Goal: Task Accomplishment & Management: Use online tool/utility

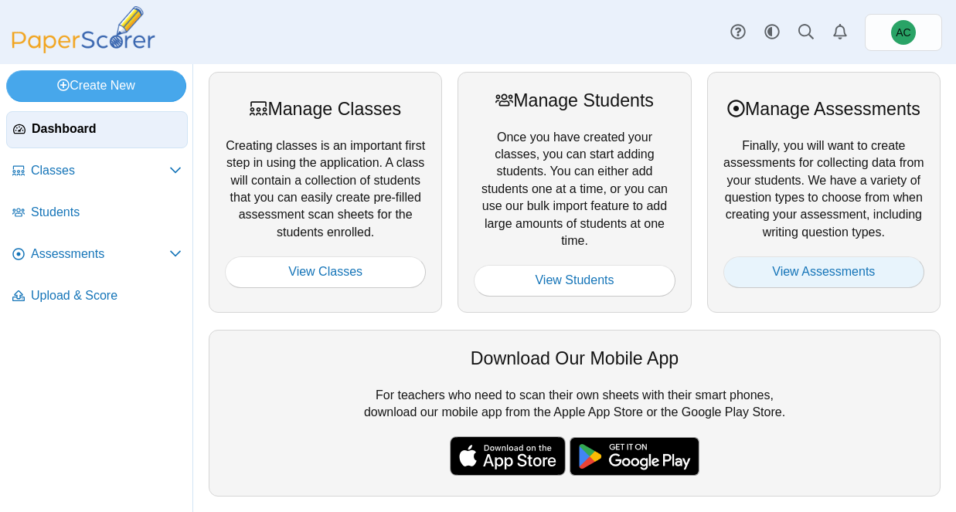
click at [753, 280] on link "View Assessments" at bounding box center [823, 272] width 201 height 31
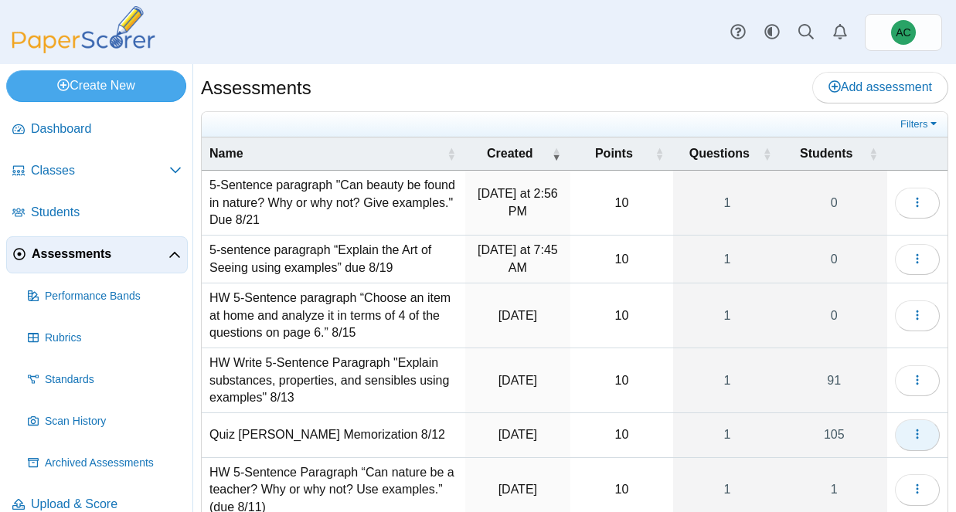
click at [904, 437] on button "button" at bounding box center [917, 435] width 45 height 31
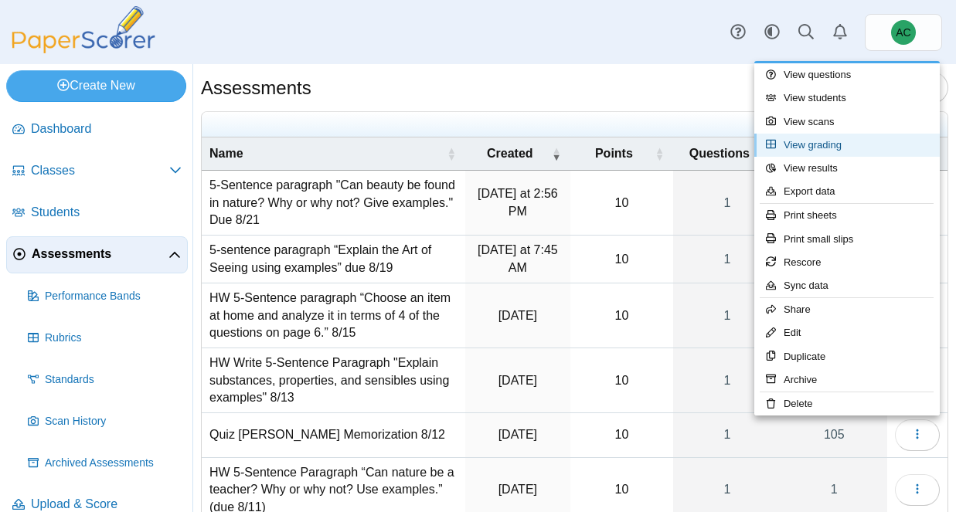
click at [828, 140] on link "View grading" at bounding box center [846, 145] width 185 height 23
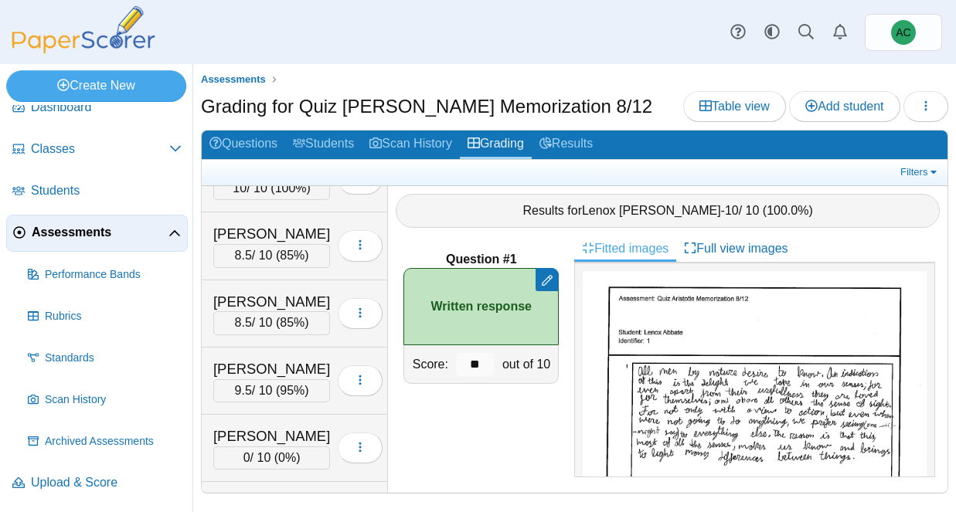
scroll to position [1281, 0]
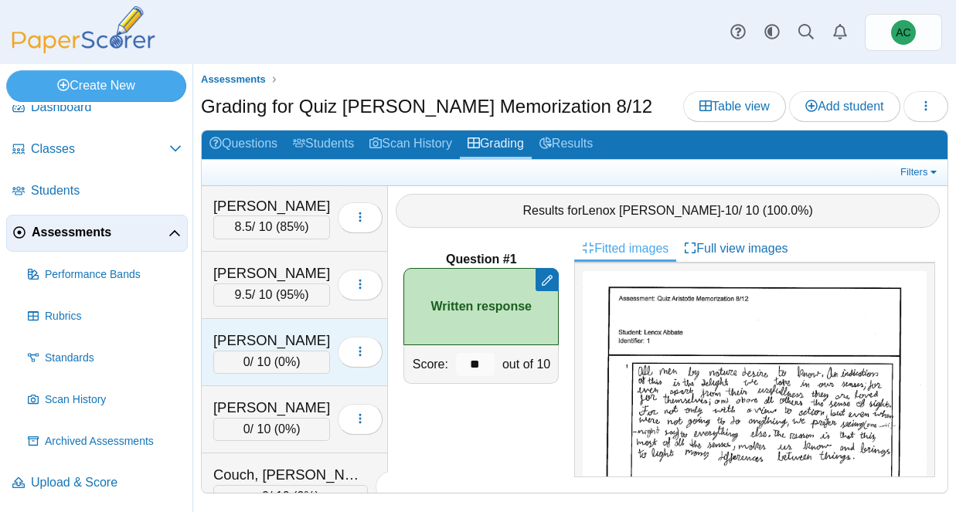
click at [243, 340] on div "[PERSON_NAME]" at bounding box center [271, 341] width 117 height 20
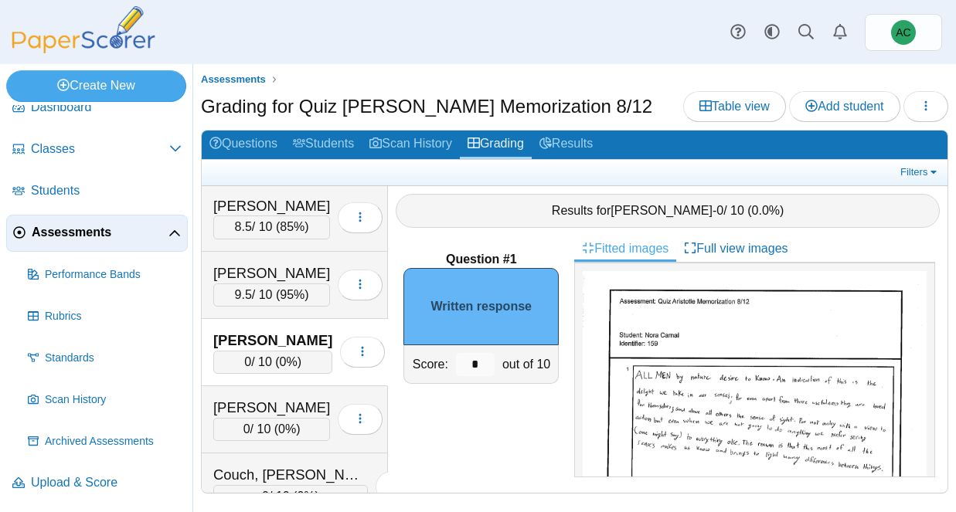
scroll to position [80, 0]
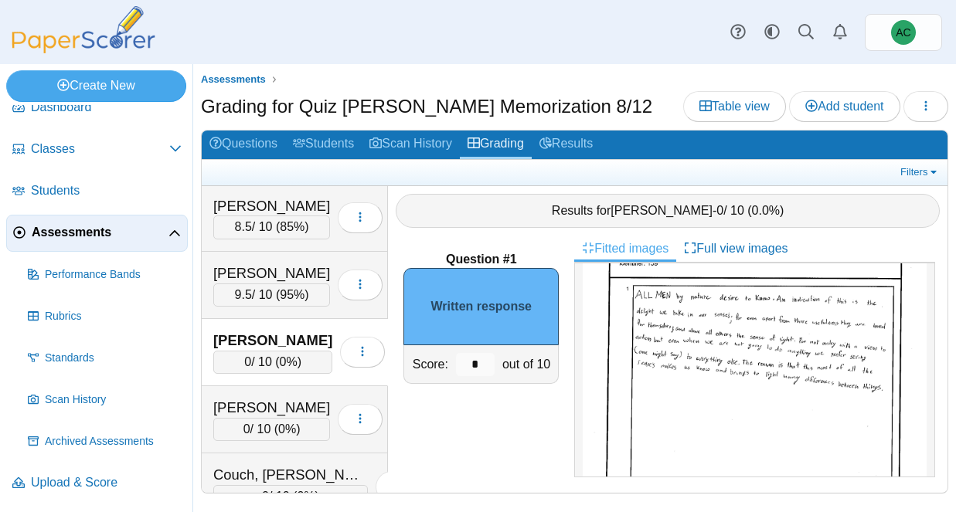
click at [844, 332] on img at bounding box center [755, 413] width 344 height 444
click at [488, 364] on input "*" at bounding box center [475, 364] width 39 height 23
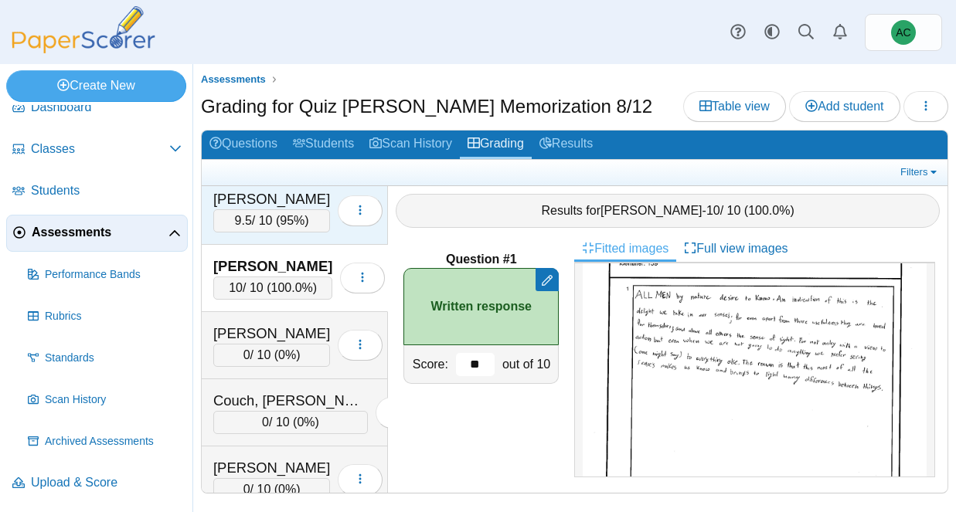
scroll to position [1357, 0]
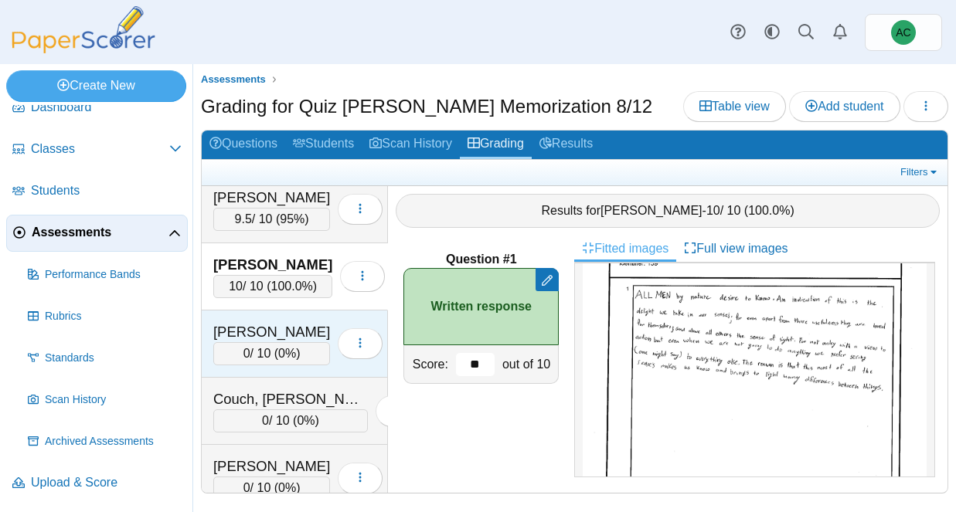
type input "**"
click at [281, 325] on div "Cooley, Lilyan" at bounding box center [271, 332] width 117 height 20
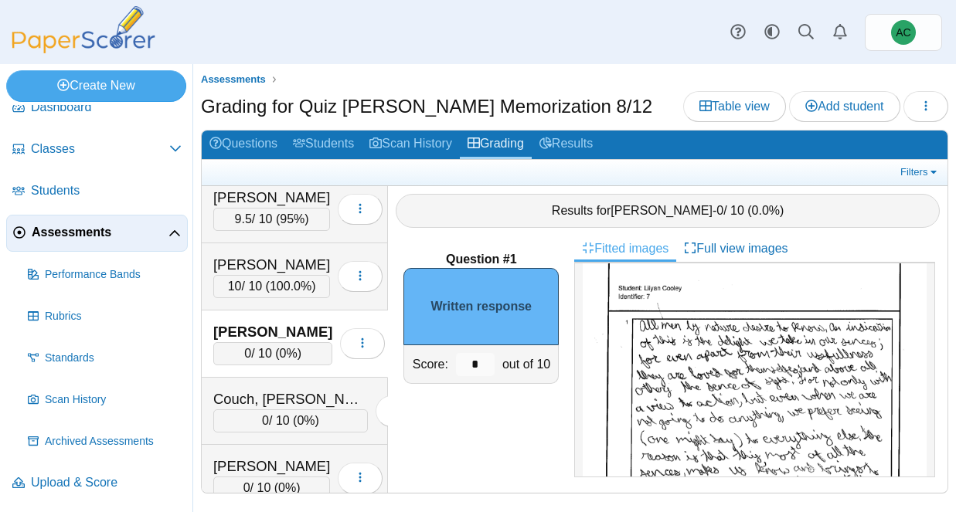
scroll to position [69, 0]
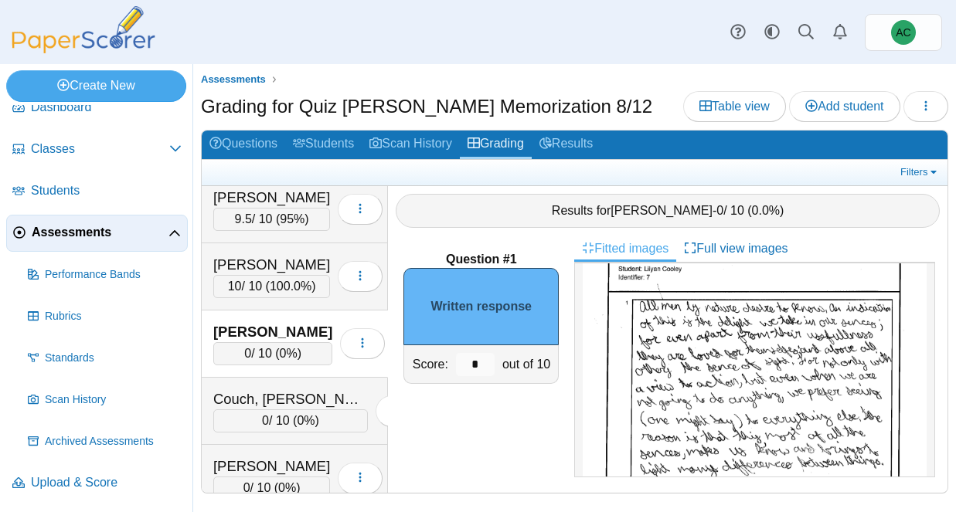
click at [672, 376] on img at bounding box center [755, 424] width 344 height 444
click at [493, 368] on input "*" at bounding box center [475, 364] width 39 height 23
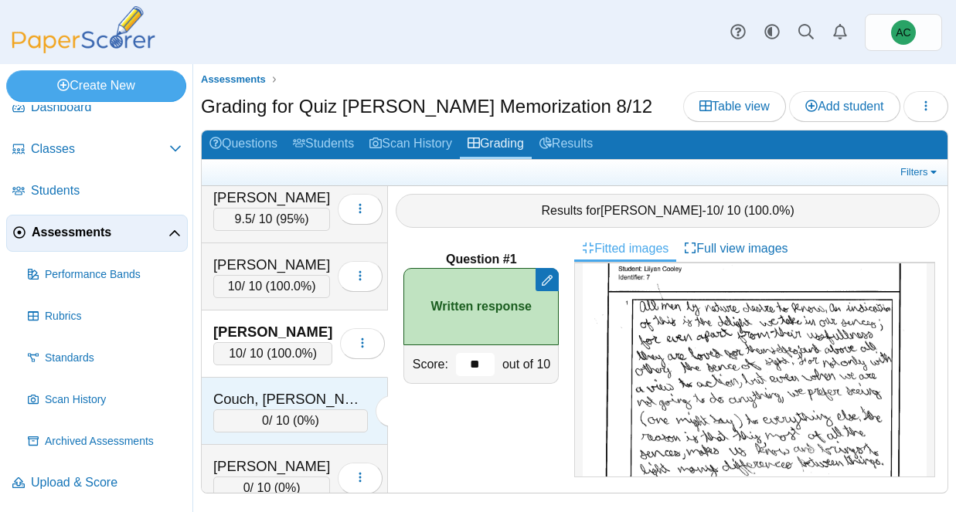
type input "**"
click at [303, 383] on div "Couch, Teagyn-Lynn 0 / 10 ( 0% ) Loading…" at bounding box center [295, 411] width 186 height 67
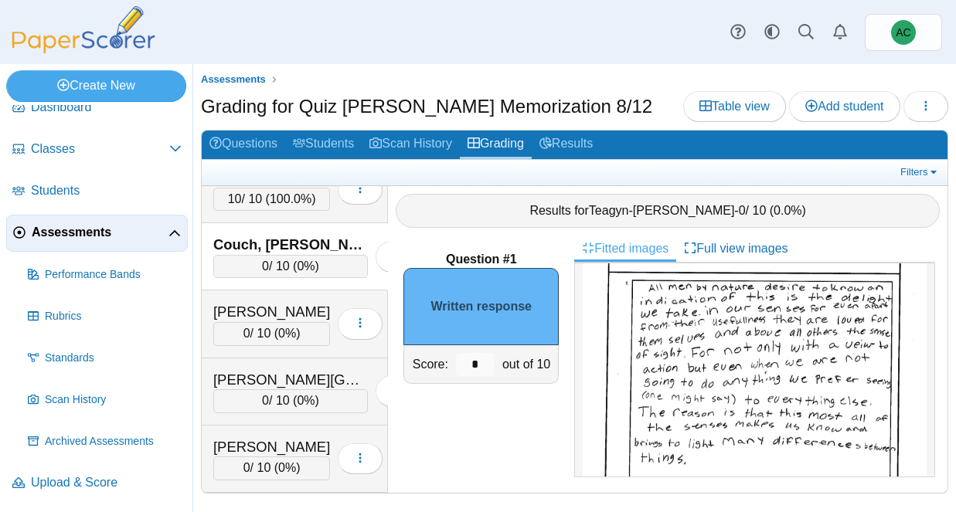
scroll to position [94, 0]
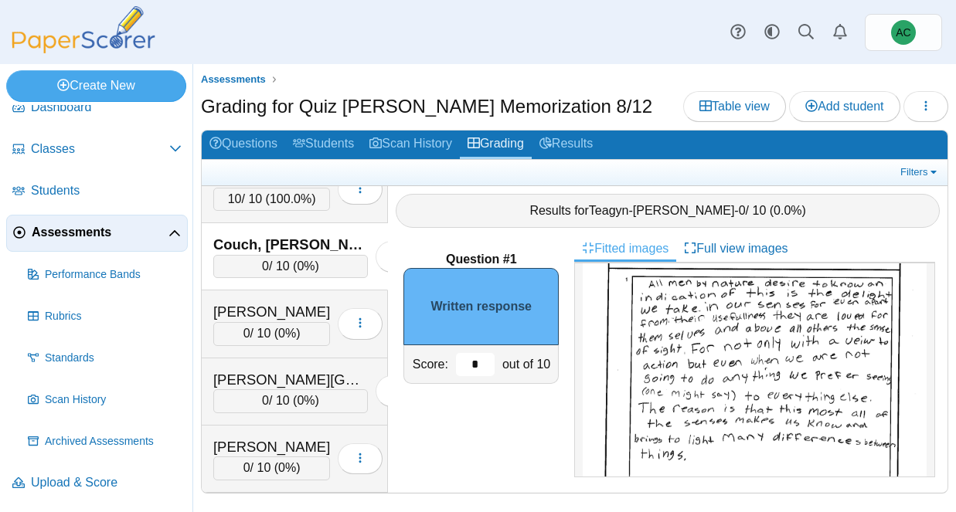
click at [478, 355] on input "*" at bounding box center [475, 364] width 39 height 23
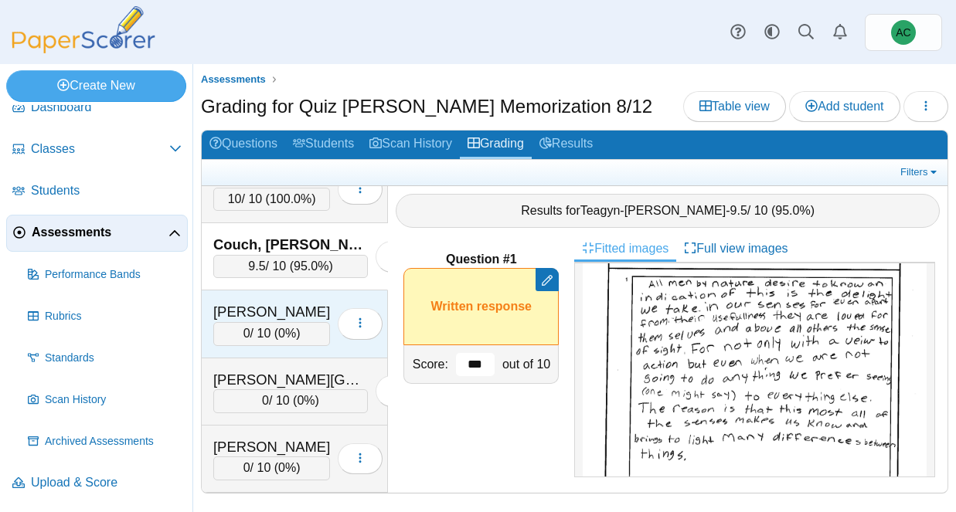
type input "***"
click at [287, 302] on div "Crowe, Bennett" at bounding box center [271, 312] width 117 height 20
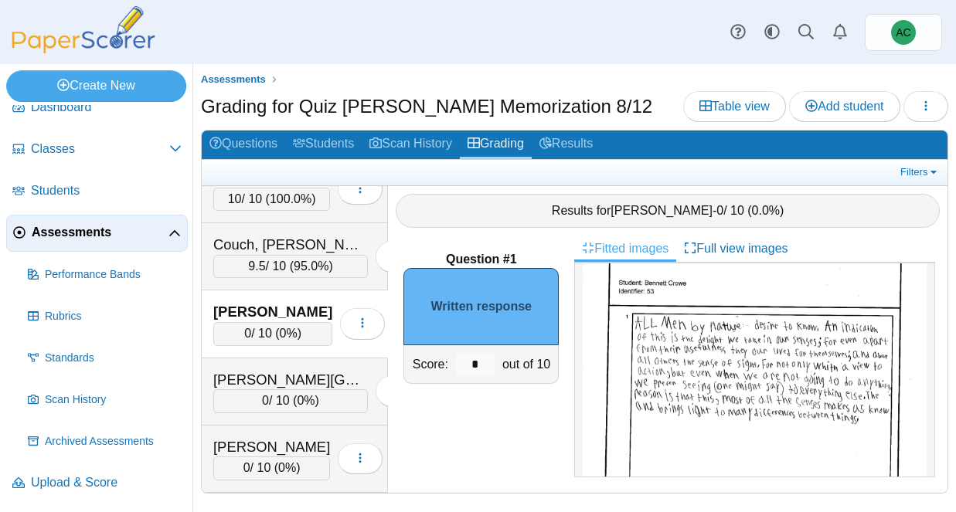
scroll to position [62, 0]
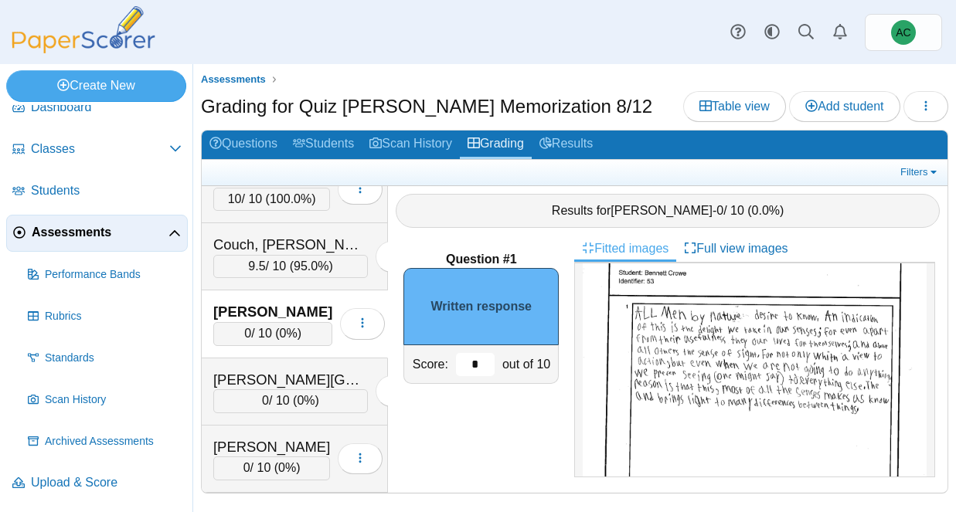
click at [484, 360] on input "*" at bounding box center [475, 364] width 39 height 23
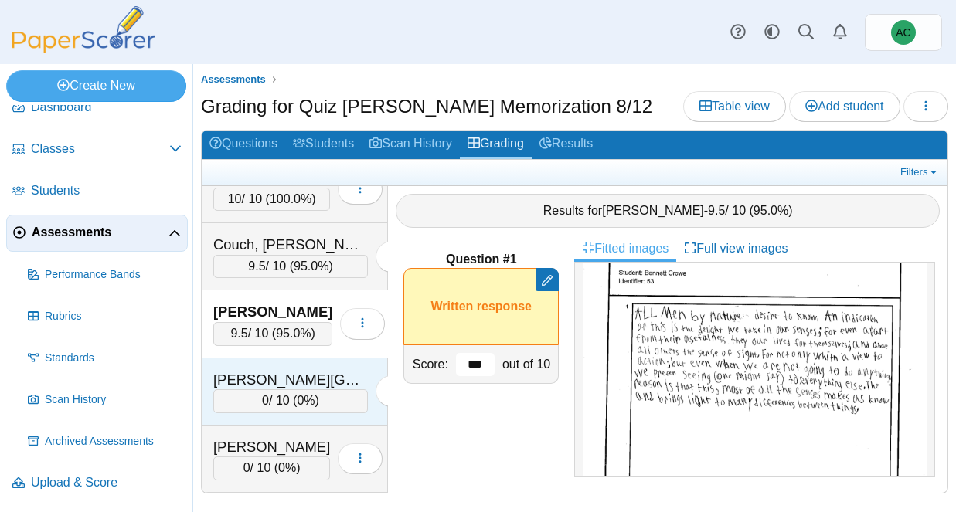
type input "***"
click at [286, 370] on div "Davies, Kinley" at bounding box center [290, 380] width 155 height 20
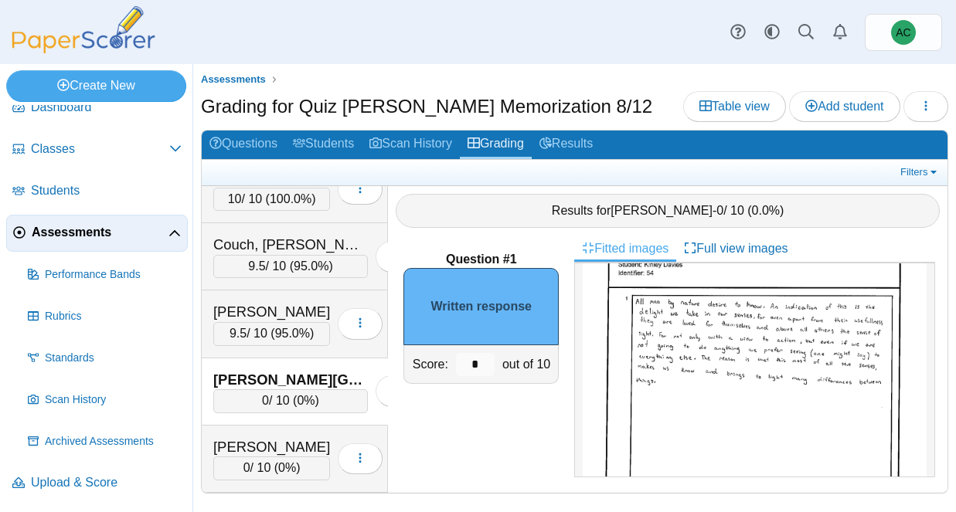
scroll to position [70, 0]
click at [484, 360] on input "*" at bounding box center [475, 364] width 39 height 23
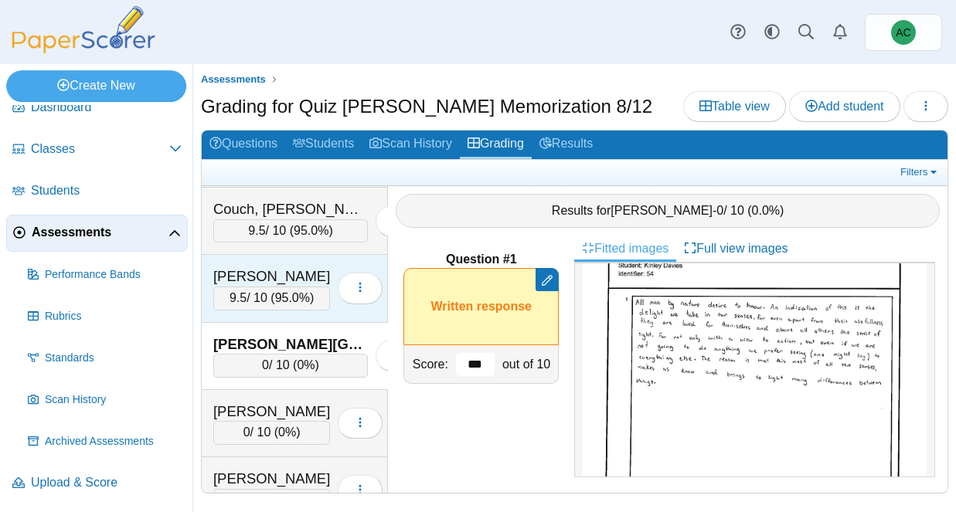
scroll to position [1551, 0]
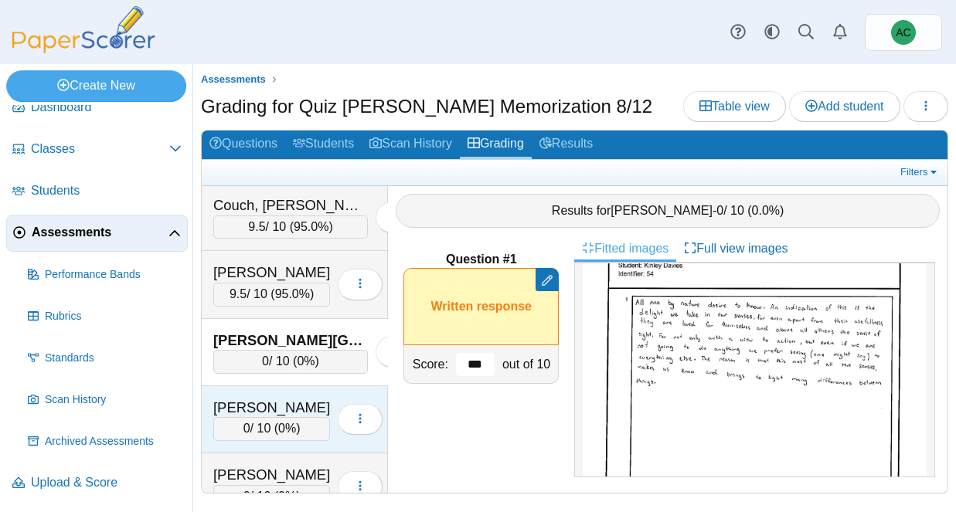
type input "***"
click at [245, 395] on div "Decker, Aubrey 0 / 10 ( 0% ) Loading…" at bounding box center [295, 419] width 186 height 67
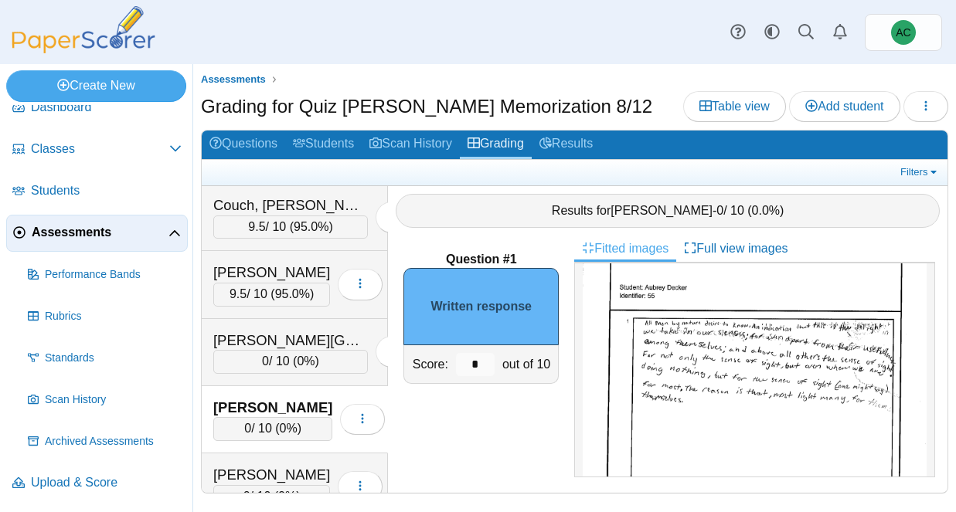
scroll to position [53, 0]
click at [777, 348] on img at bounding box center [755, 441] width 344 height 444
click at [482, 360] on input "*" at bounding box center [475, 364] width 39 height 23
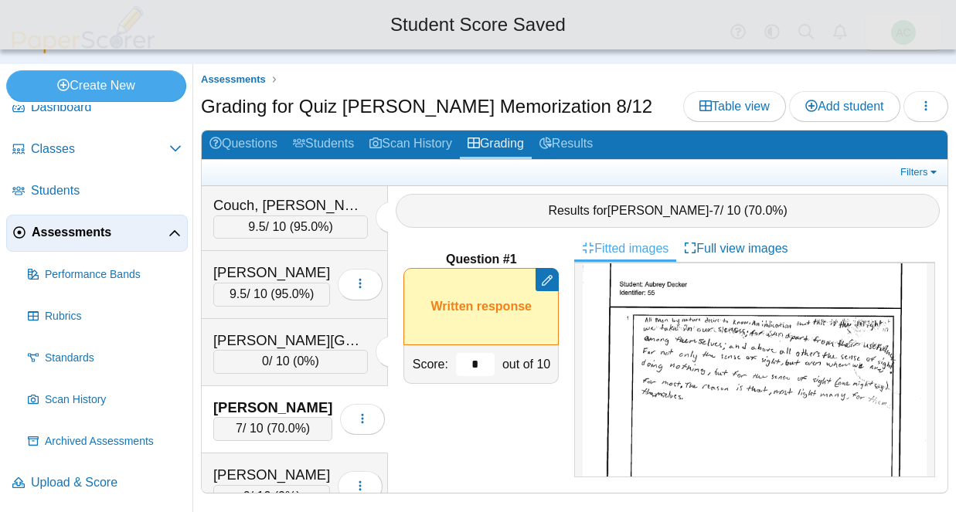
type input "*"
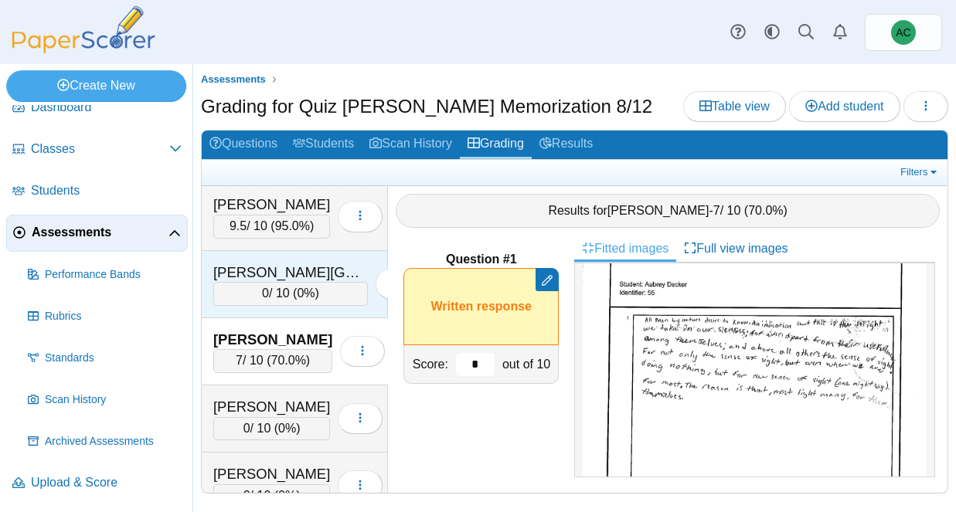
scroll to position [1637, 0]
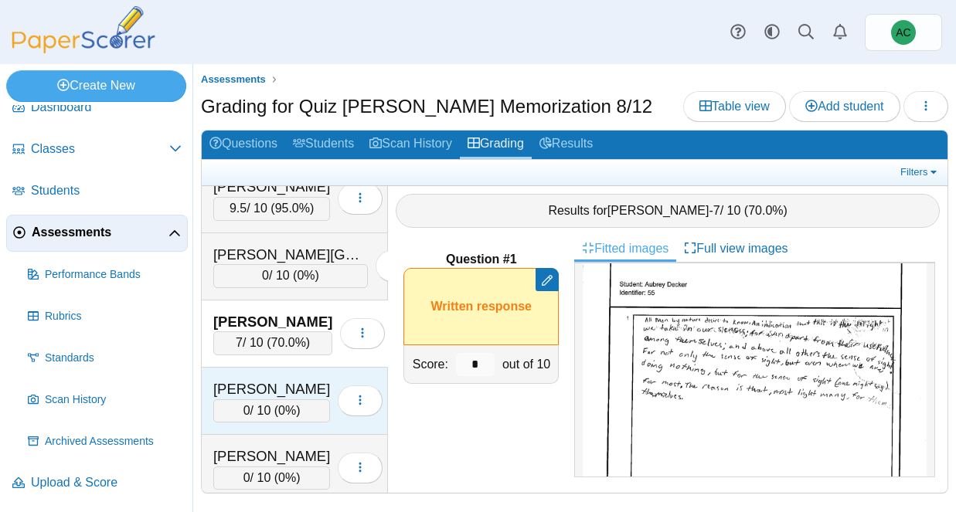
click at [280, 383] on div "[PERSON_NAME]" at bounding box center [271, 389] width 117 height 20
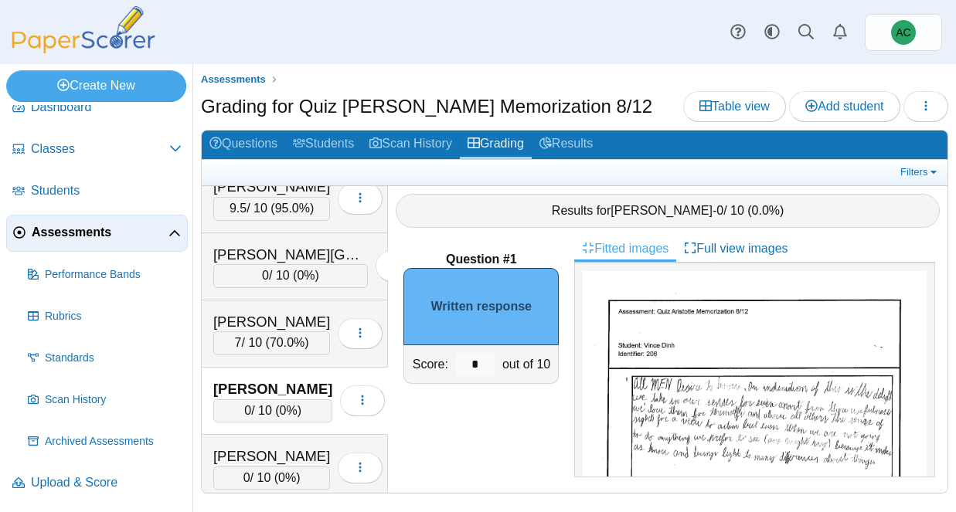
scroll to position [53, 0]
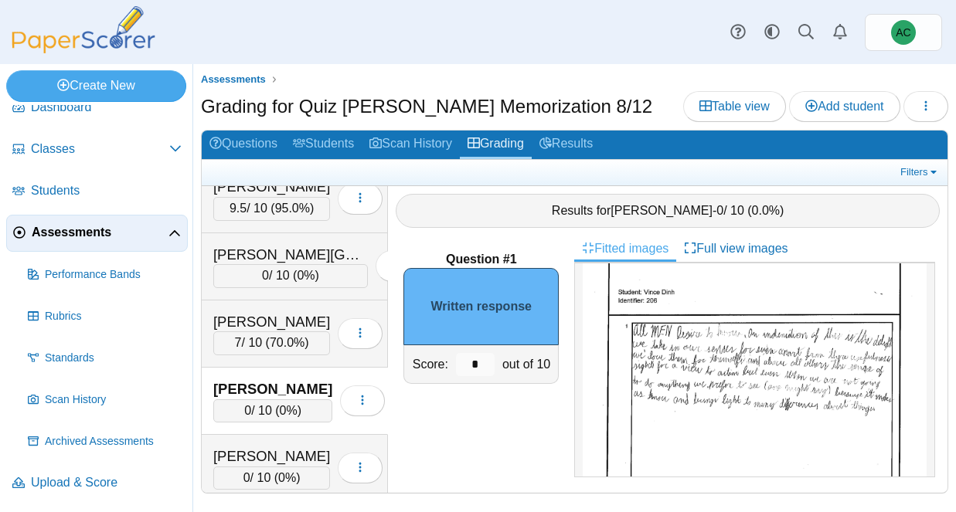
click at [774, 342] on img at bounding box center [755, 440] width 344 height 444
click at [488, 360] on input "*" at bounding box center [475, 364] width 39 height 23
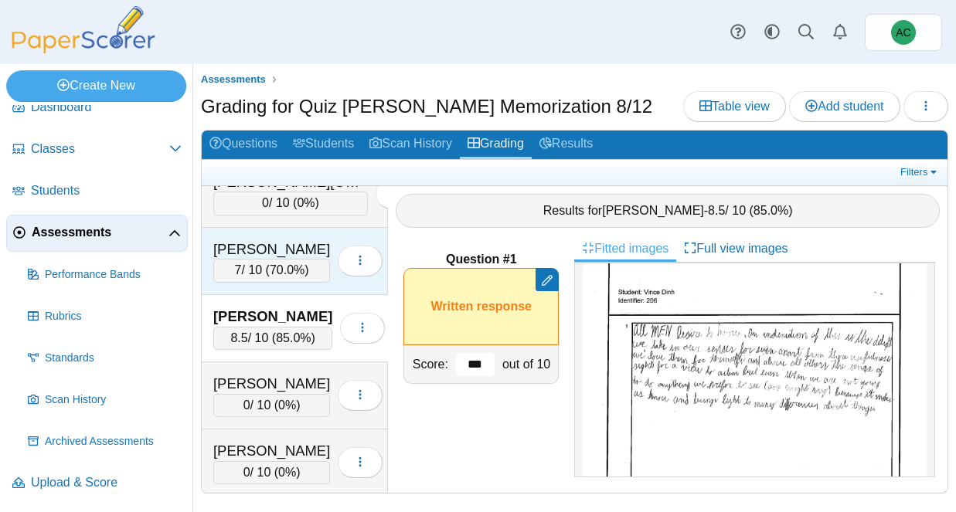
scroll to position [1713, 0]
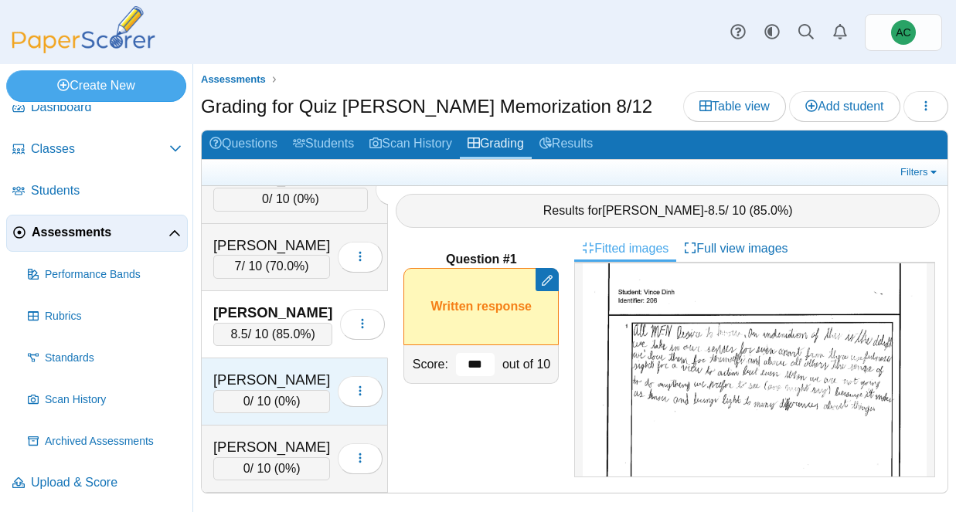
type input "***"
click at [298, 376] on div "[PERSON_NAME]" at bounding box center [271, 380] width 117 height 20
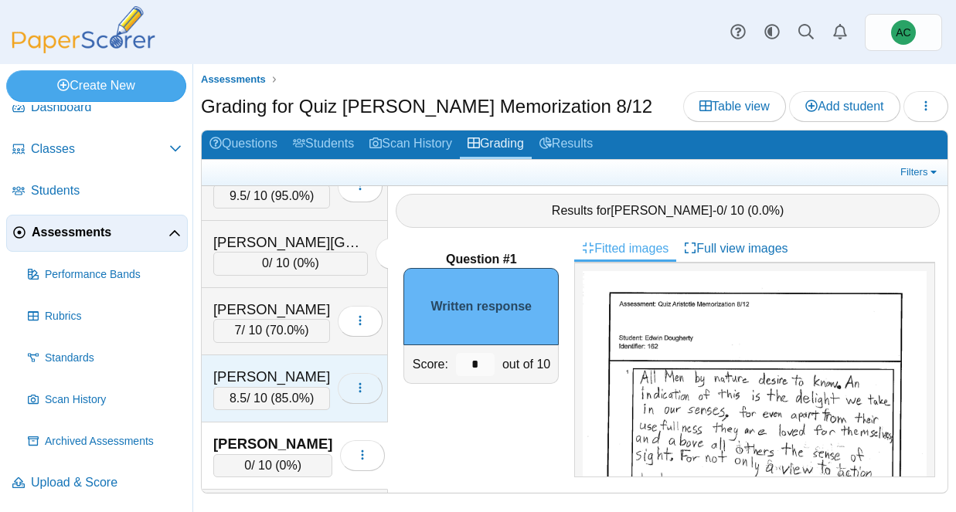
scroll to position [1631, 0]
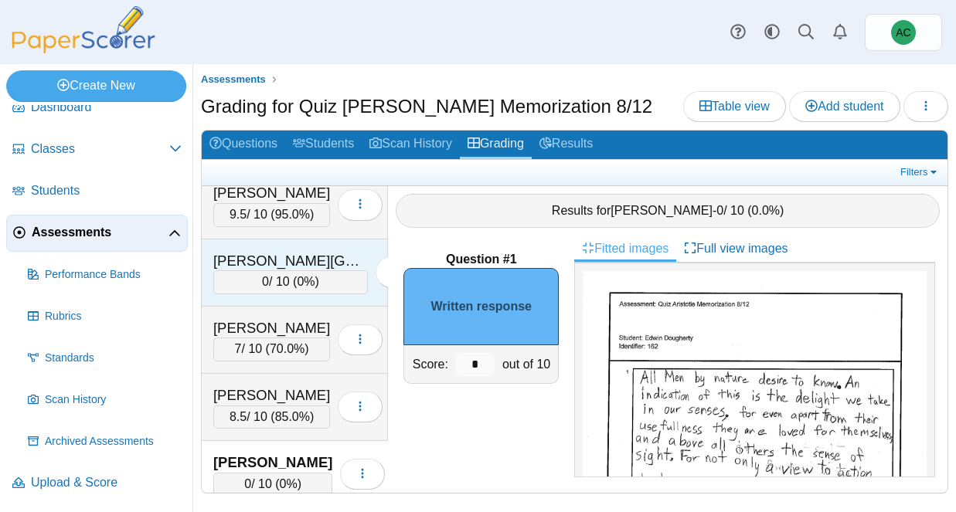
click at [287, 259] on div "[PERSON_NAME][GEOGRAPHIC_DATA]" at bounding box center [290, 261] width 155 height 20
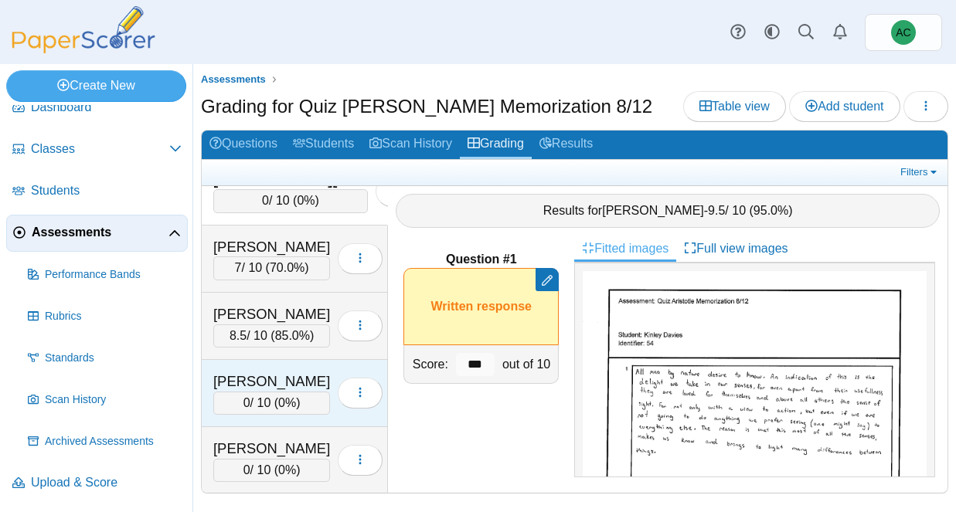
click at [264, 381] on div "[PERSON_NAME]" at bounding box center [271, 382] width 117 height 20
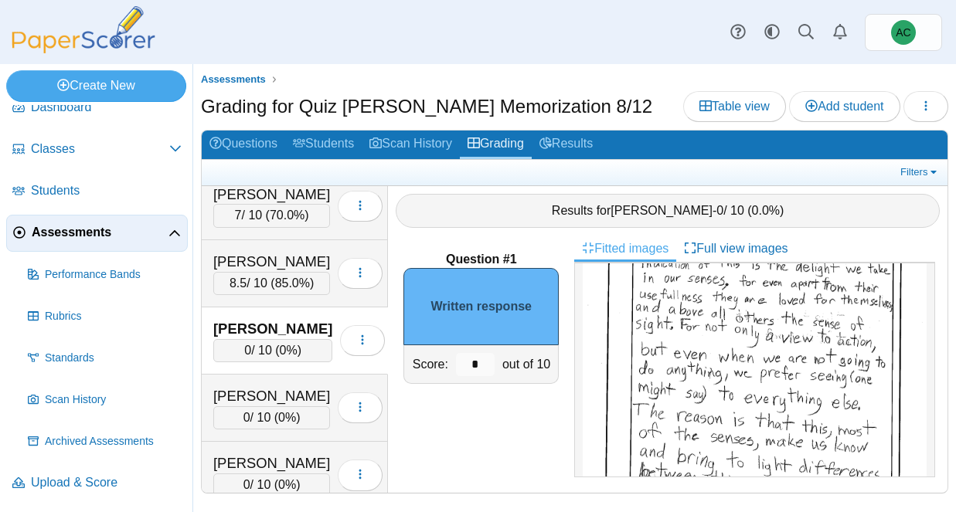
scroll to position [173, 0]
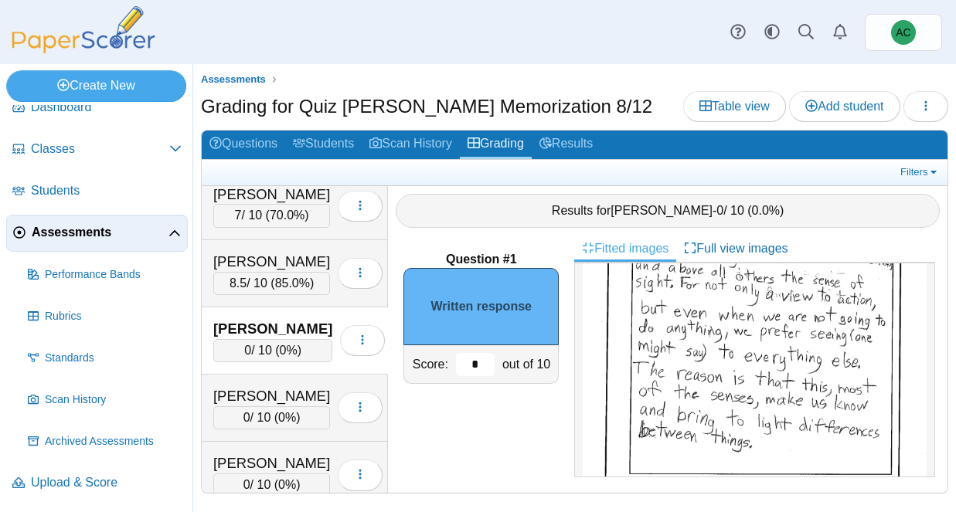
click at [489, 365] on input "*" at bounding box center [475, 364] width 39 height 23
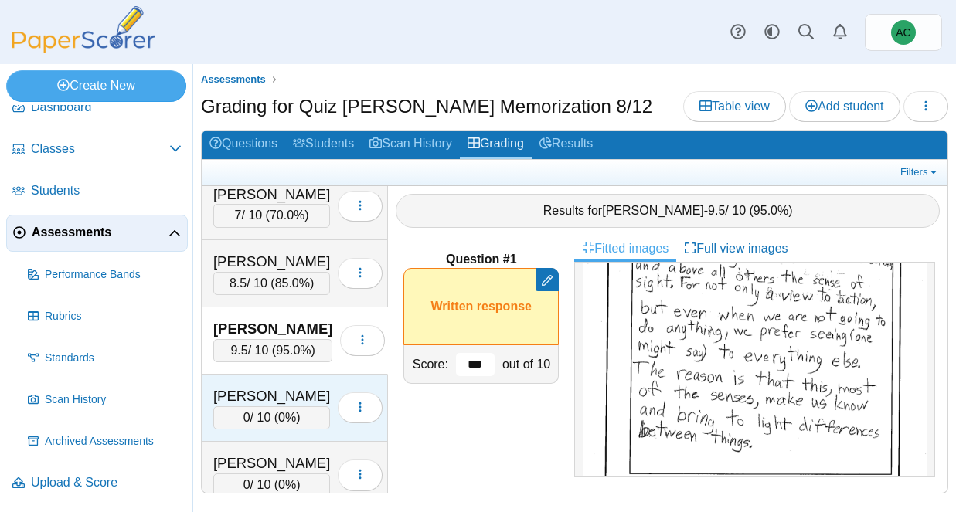
type input "***"
click at [301, 393] on div "[PERSON_NAME]" at bounding box center [271, 396] width 117 height 20
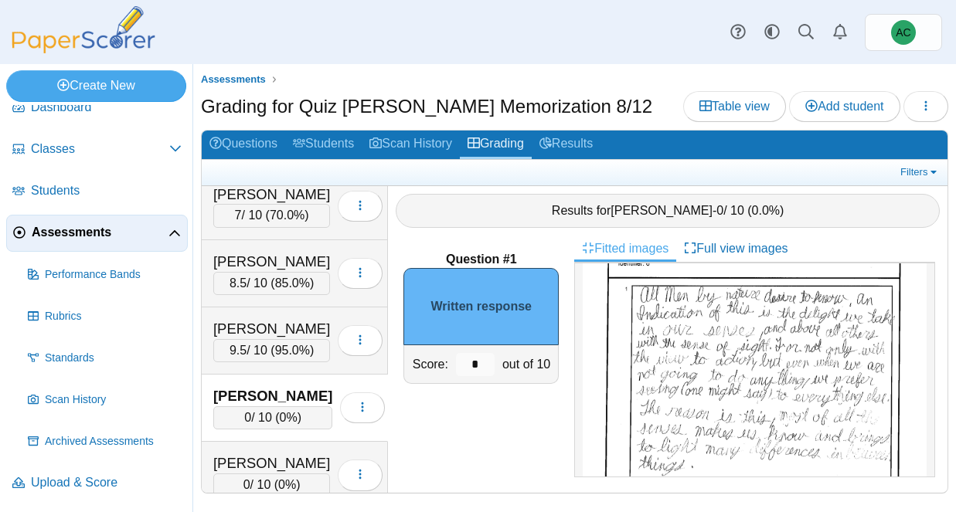
scroll to position [128, 0]
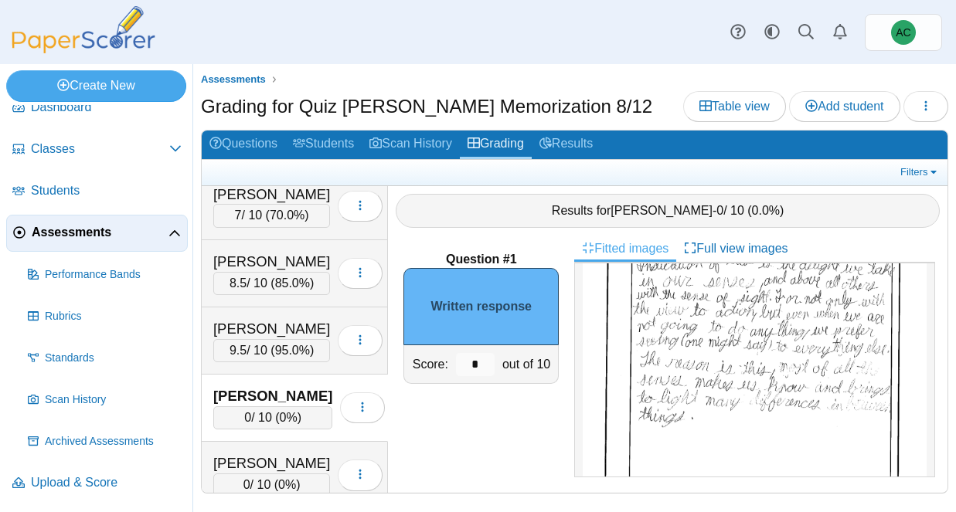
click at [758, 402] on img at bounding box center [755, 366] width 344 height 444
click at [485, 366] on input "*" at bounding box center [475, 364] width 39 height 23
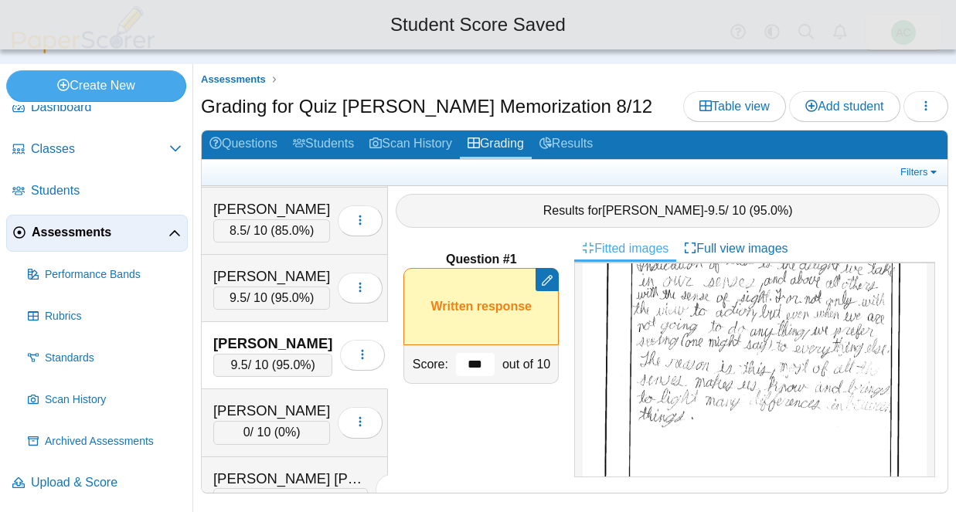
scroll to position [1832, 0]
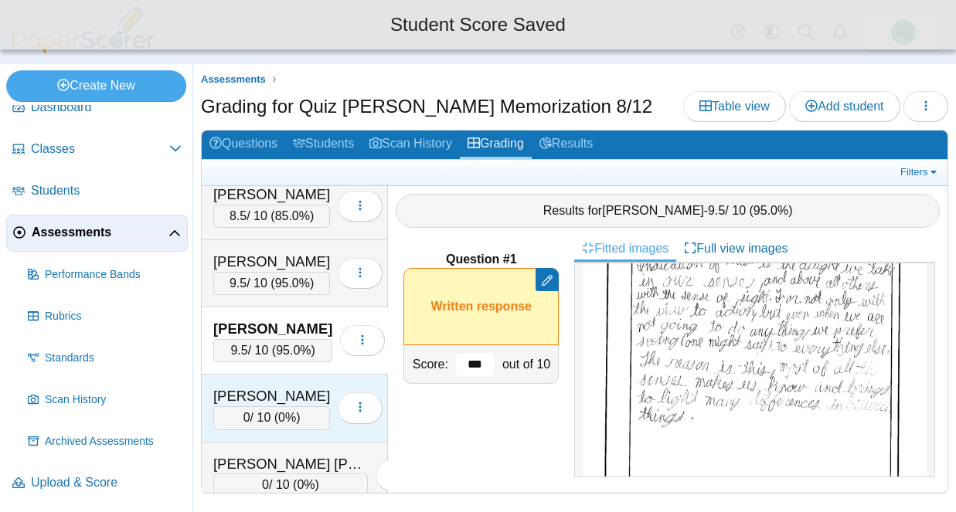
type input "***"
click at [243, 382] on div "Figueroa, Kadyn 0 / 10 ( 0% ) Loading…" at bounding box center [295, 408] width 186 height 67
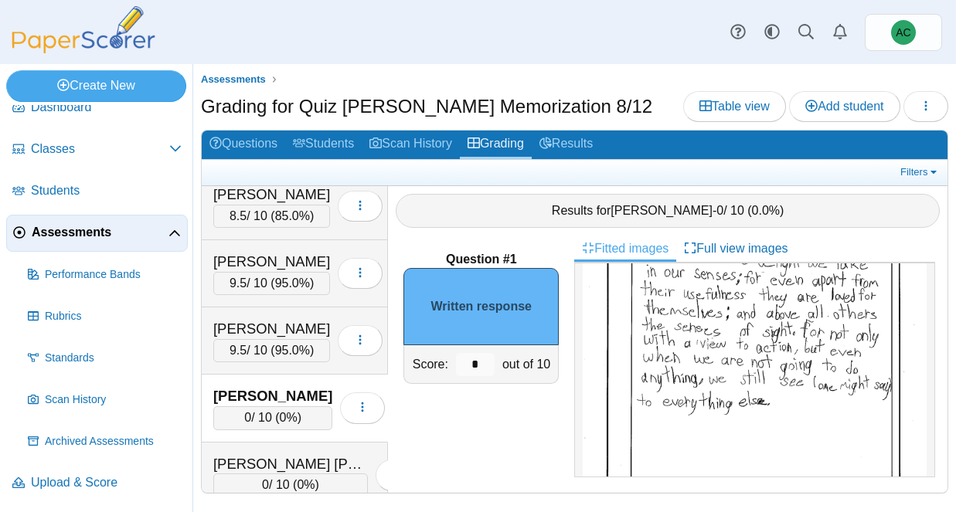
scroll to position [159, 0]
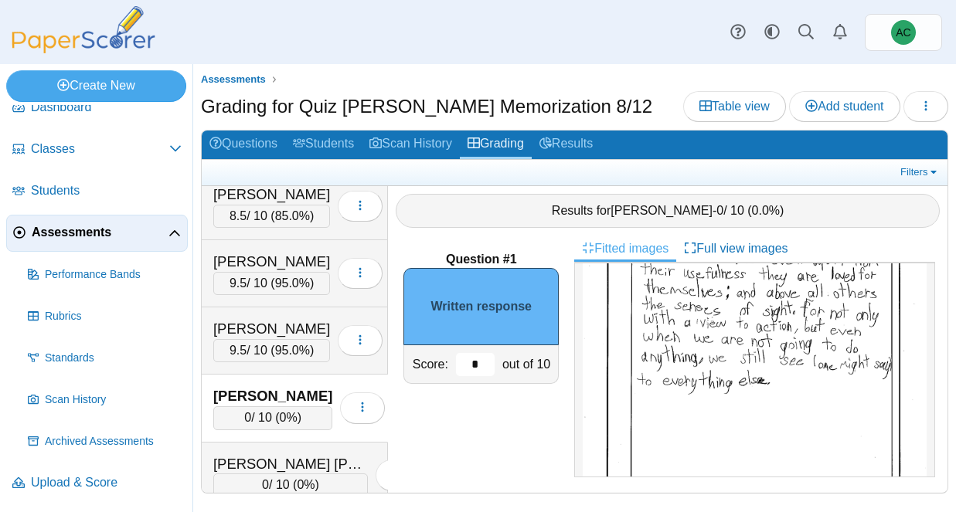
click at [485, 369] on input "*" at bounding box center [475, 364] width 39 height 23
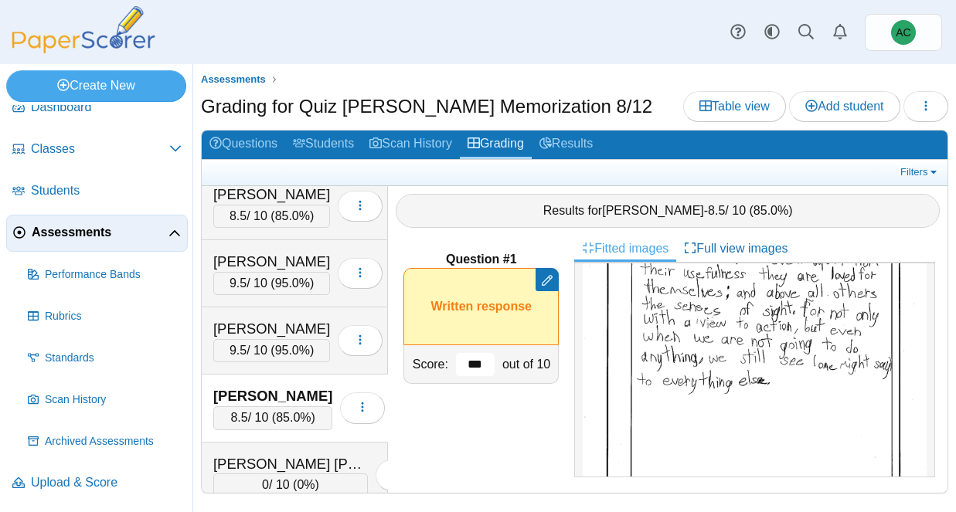
scroll to position [1893, 0]
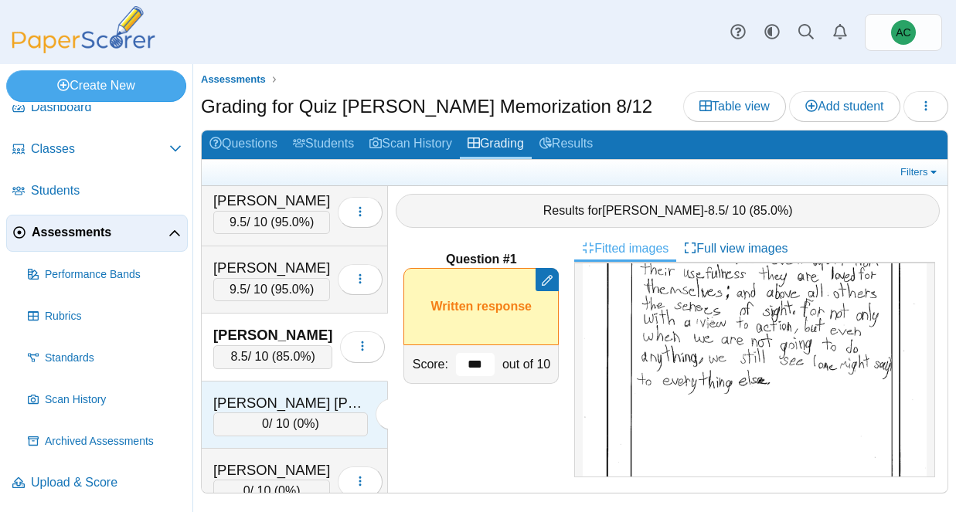
type input "***"
click at [236, 395] on div "[PERSON_NAME] [PERSON_NAME]" at bounding box center [290, 403] width 155 height 20
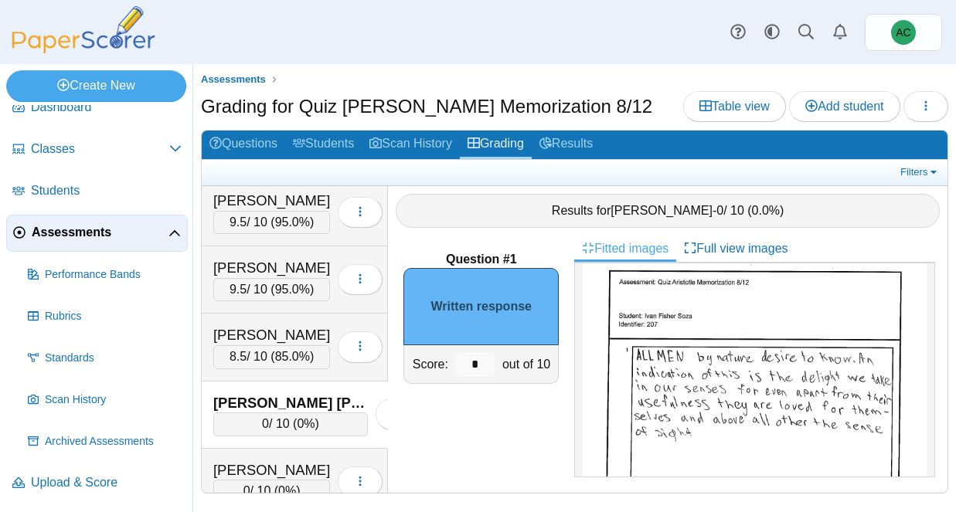
scroll to position [20, 0]
click at [480, 362] on input "*" at bounding box center [475, 364] width 39 height 23
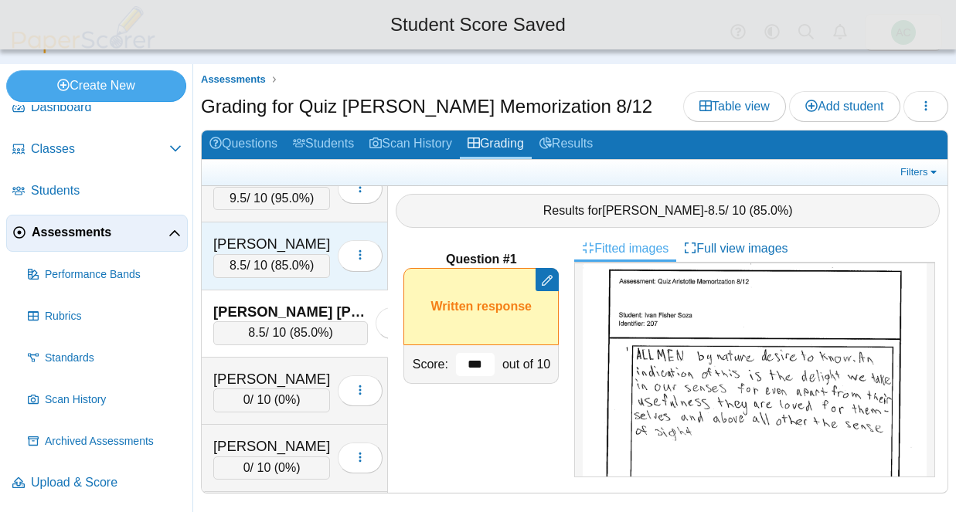
scroll to position [1985, 0]
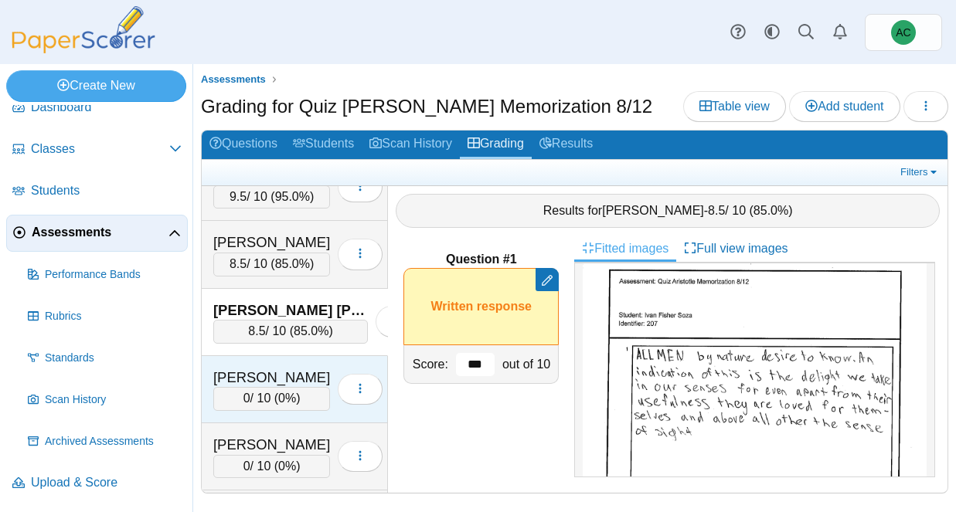
type input "***"
click at [246, 379] on div "[PERSON_NAME]" at bounding box center [271, 378] width 117 height 20
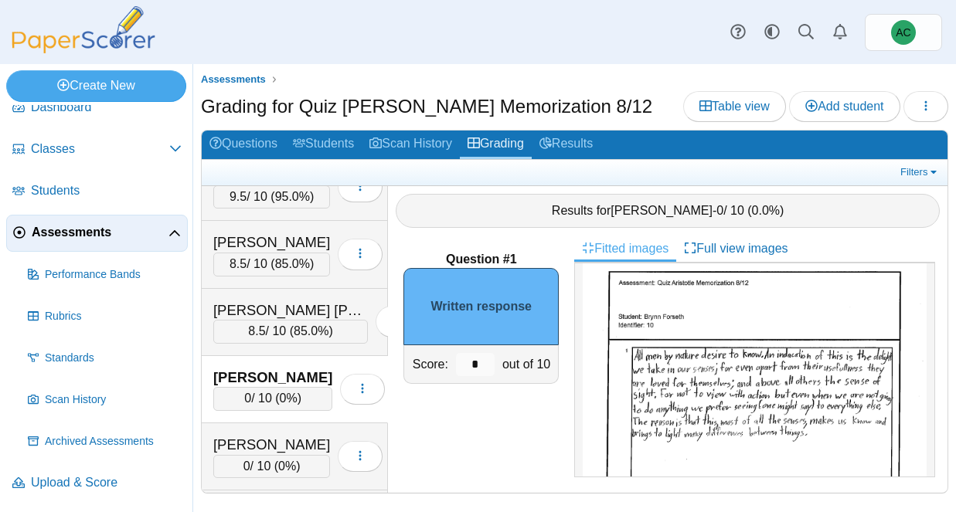
scroll to position [26, 0]
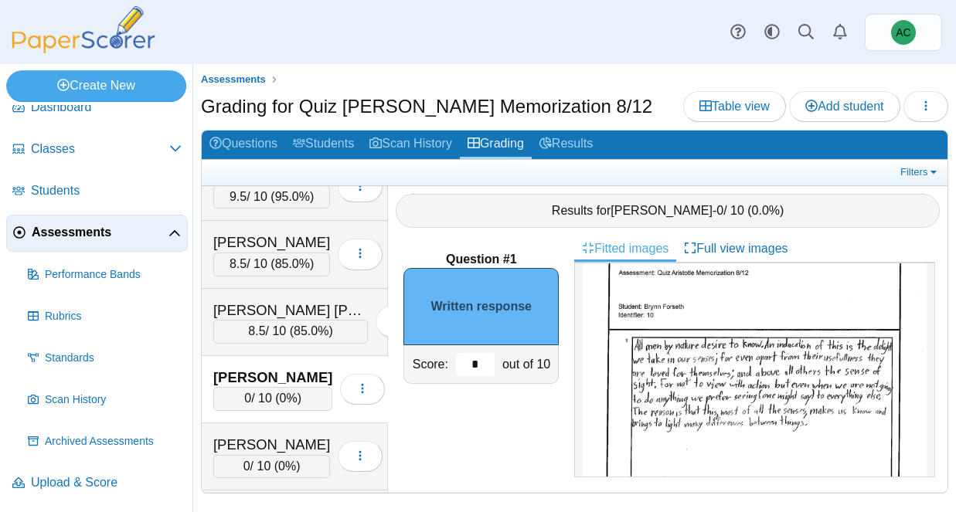
click at [478, 362] on input "*" at bounding box center [475, 364] width 39 height 23
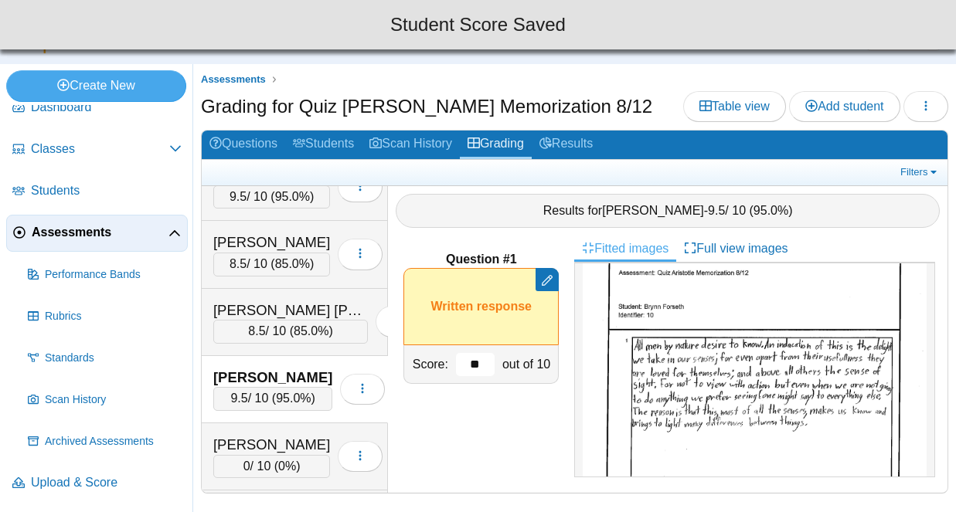
type input "*"
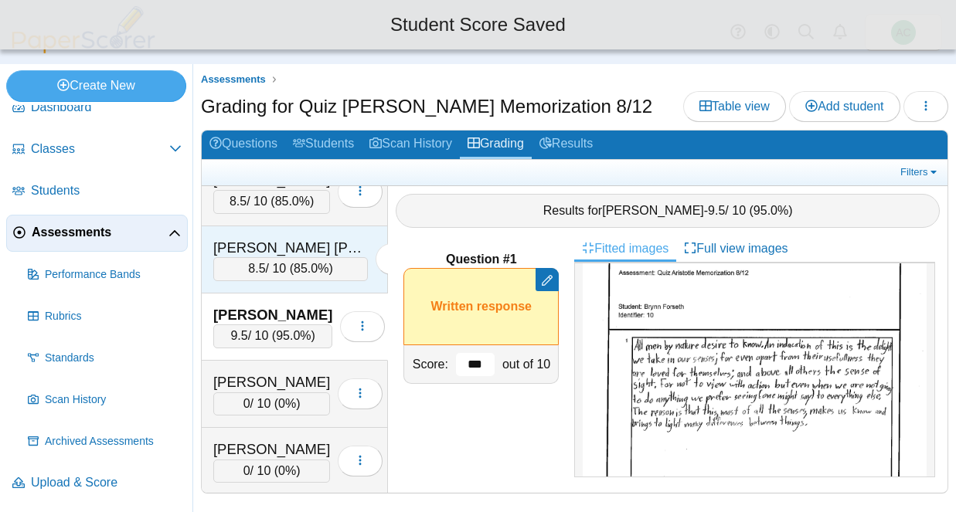
scroll to position [2061, 0]
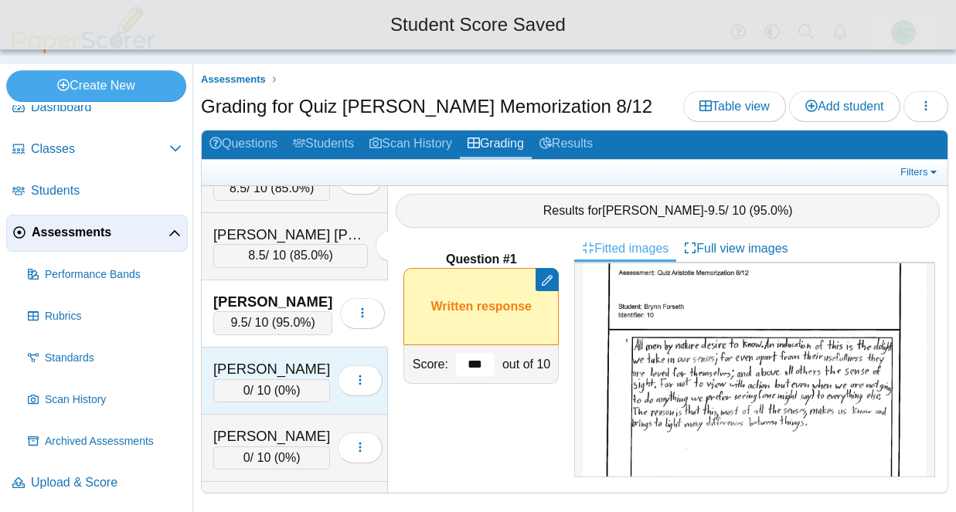
type input "***"
click at [300, 365] on div "[PERSON_NAME]" at bounding box center [271, 369] width 117 height 20
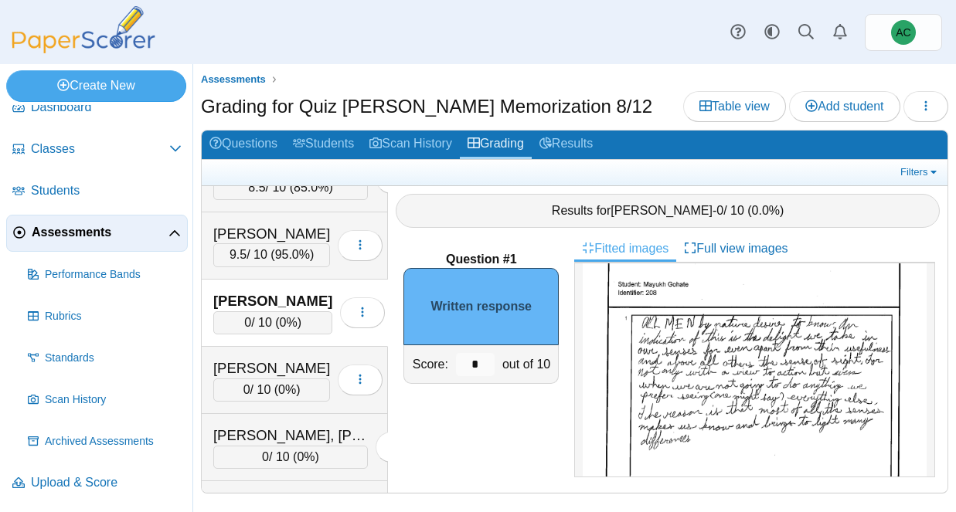
scroll to position [66, 0]
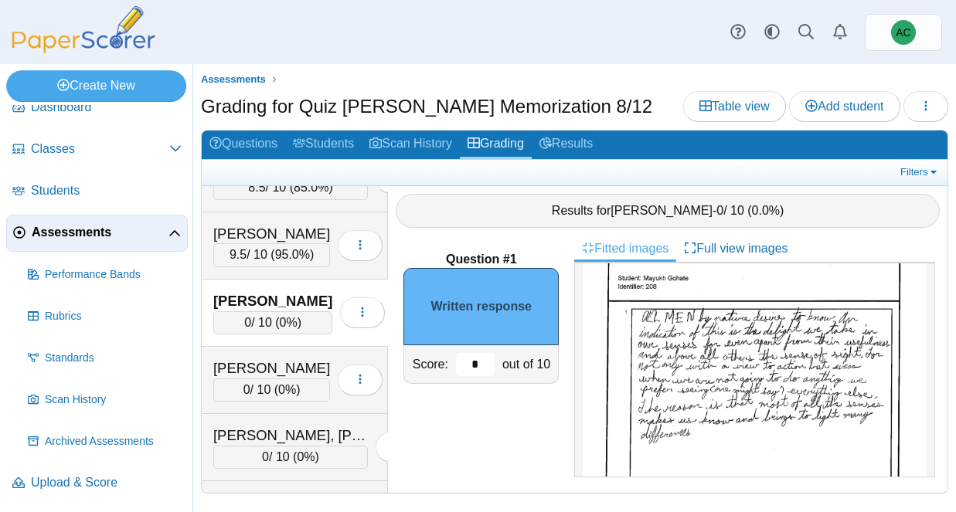
click at [479, 358] on input "*" at bounding box center [475, 364] width 39 height 23
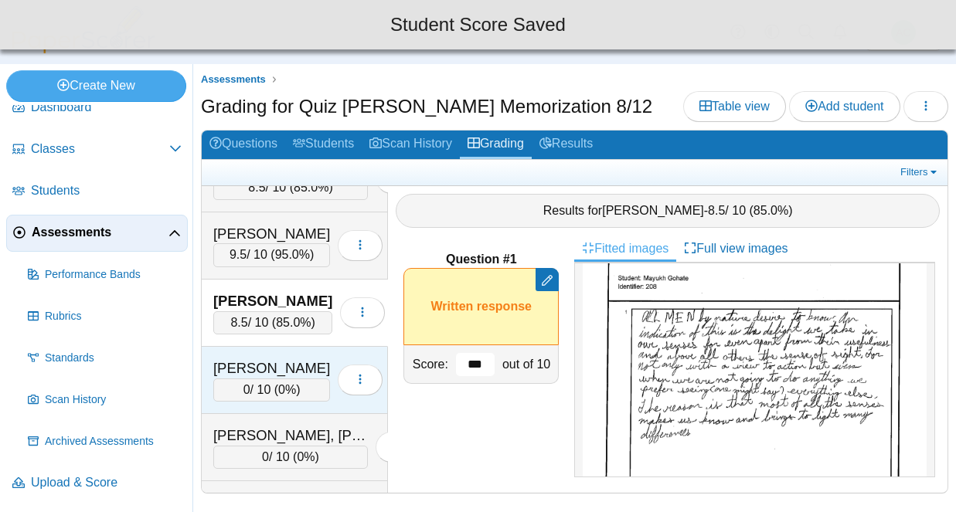
type input "***"
click at [284, 352] on div "Green, Ellie 0 / 10 ( 0% ) Loading…" at bounding box center [295, 380] width 186 height 67
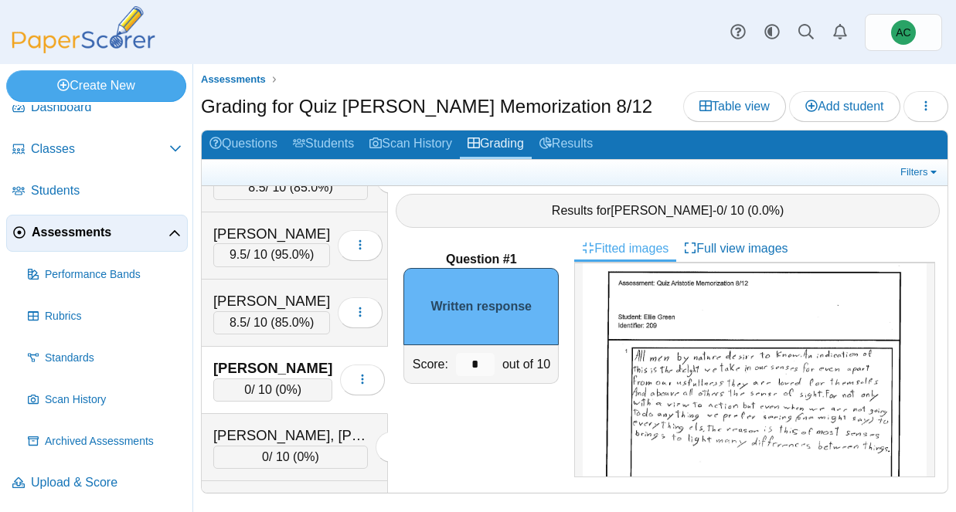
scroll to position [31, 0]
click at [481, 366] on input "*" at bounding box center [475, 364] width 39 height 23
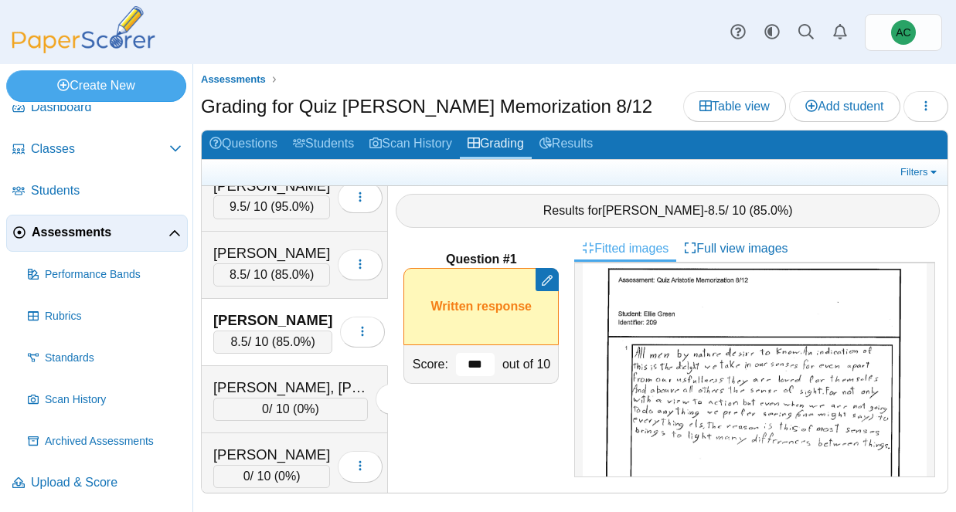
scroll to position [2184, 0]
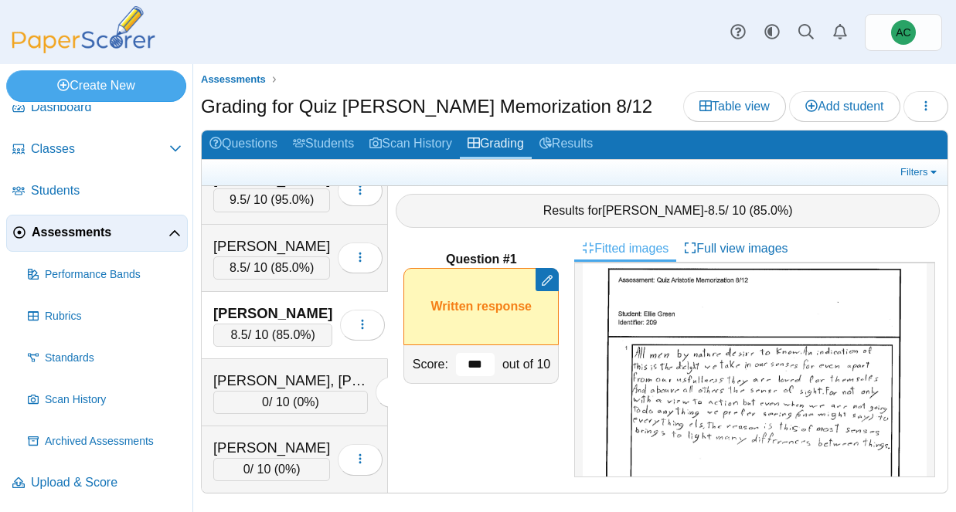
type input "***"
click at [248, 356] on div "Green, Ellie 8.5 / 10 ( 85.0% ) Loading…" at bounding box center [295, 325] width 186 height 67
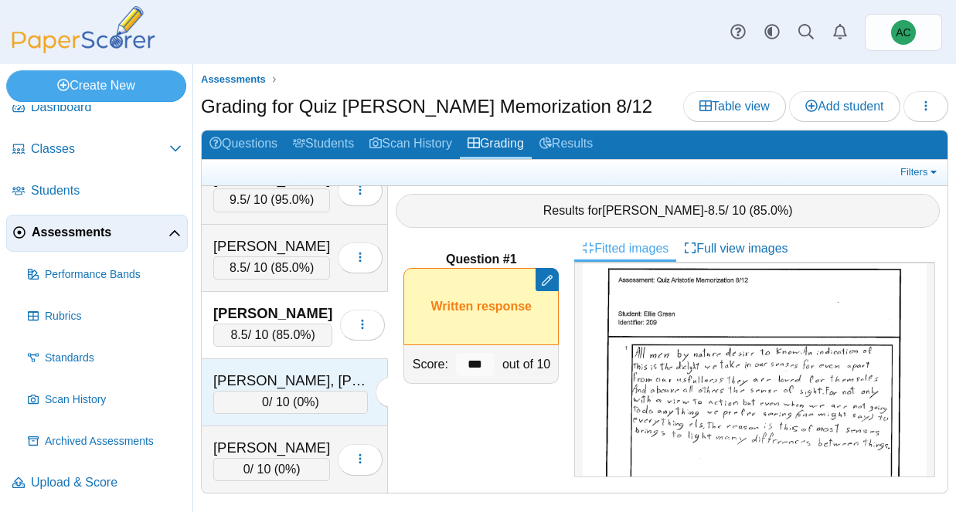
click at [233, 380] on div "[PERSON_NAME], [PERSON_NAME]" at bounding box center [290, 381] width 155 height 20
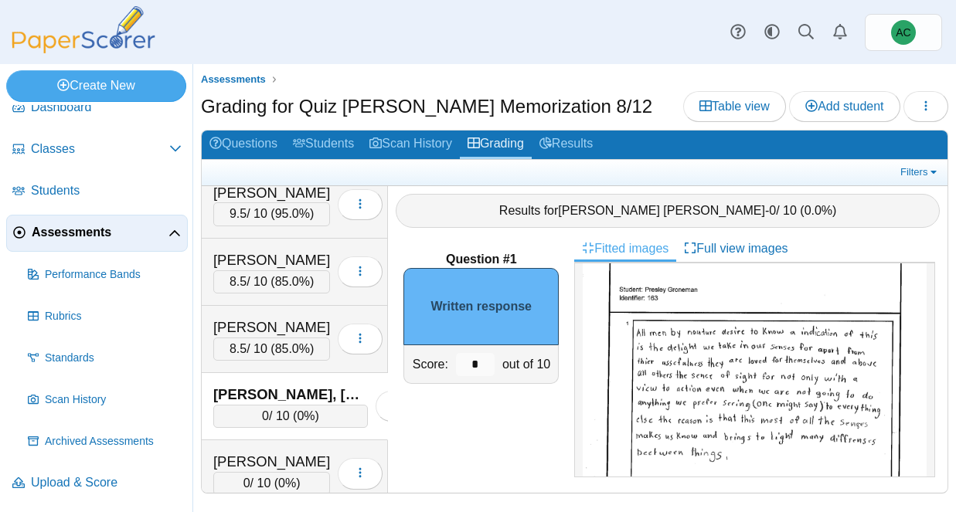
scroll to position [53, 0]
click at [486, 361] on input "*" at bounding box center [475, 364] width 39 height 23
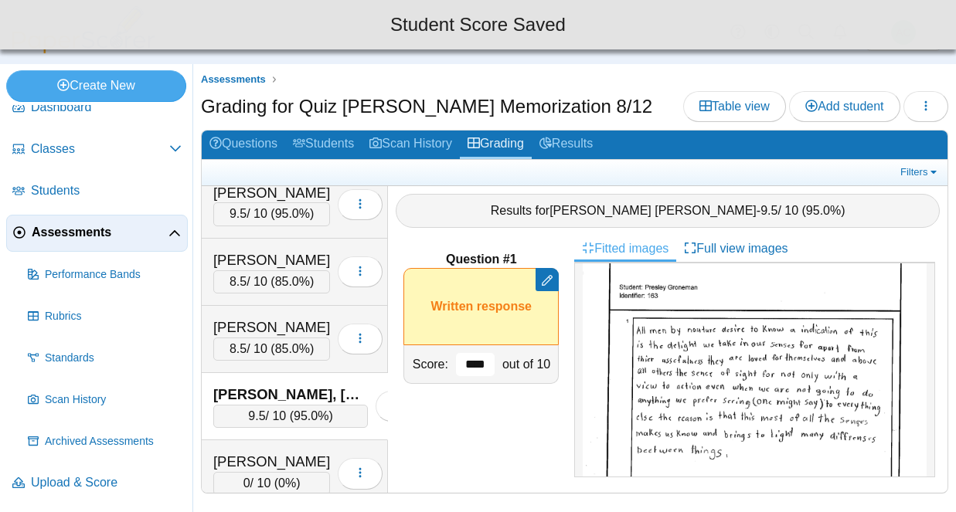
scroll to position [2297, 0]
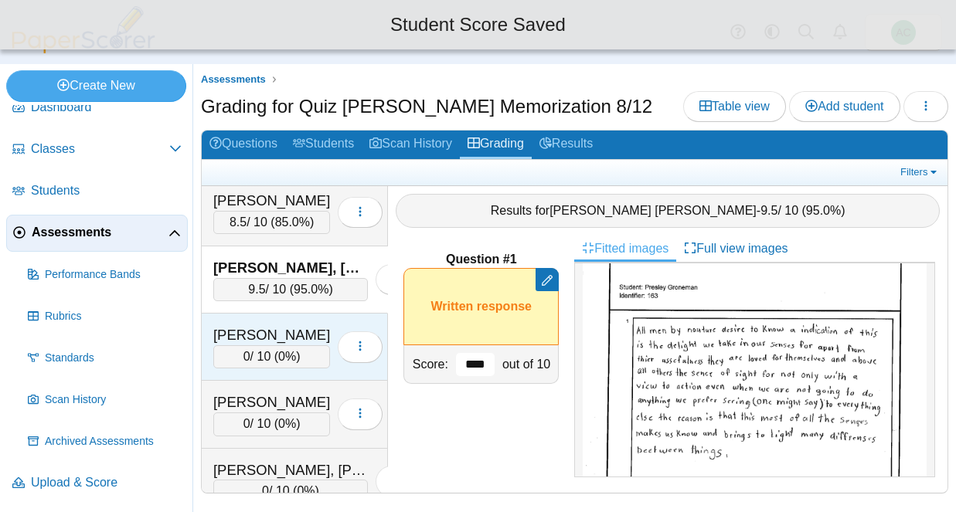
type input "****"
click at [264, 341] on div "[PERSON_NAME]" at bounding box center [271, 335] width 117 height 20
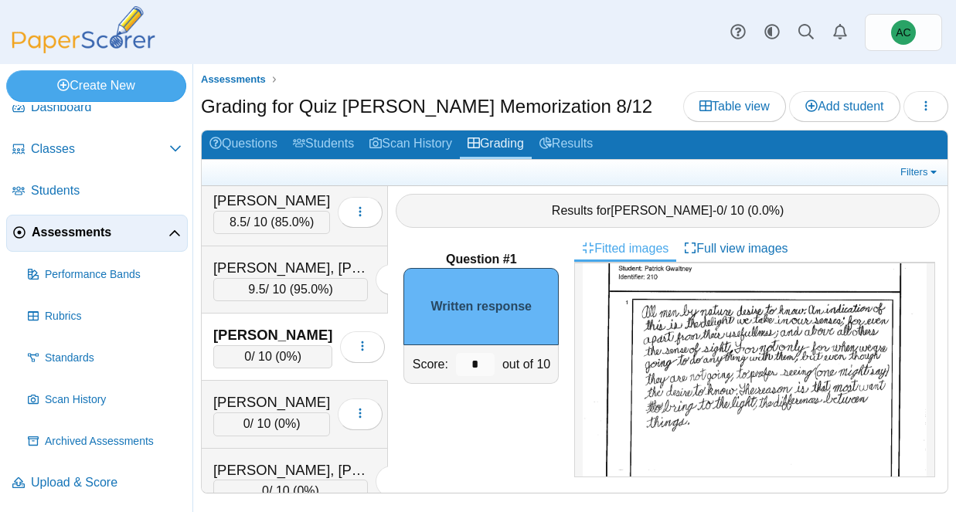
scroll to position [78, 0]
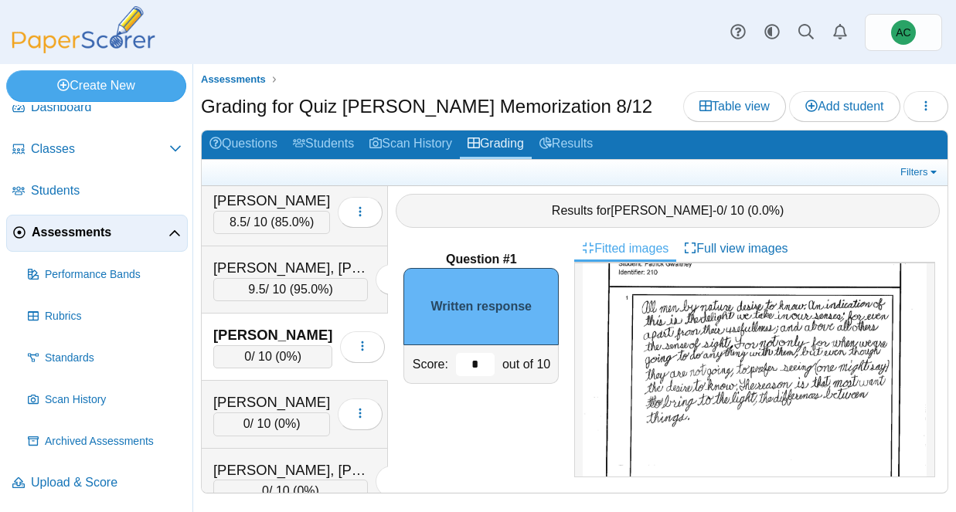
click at [483, 366] on input "*" at bounding box center [475, 364] width 39 height 23
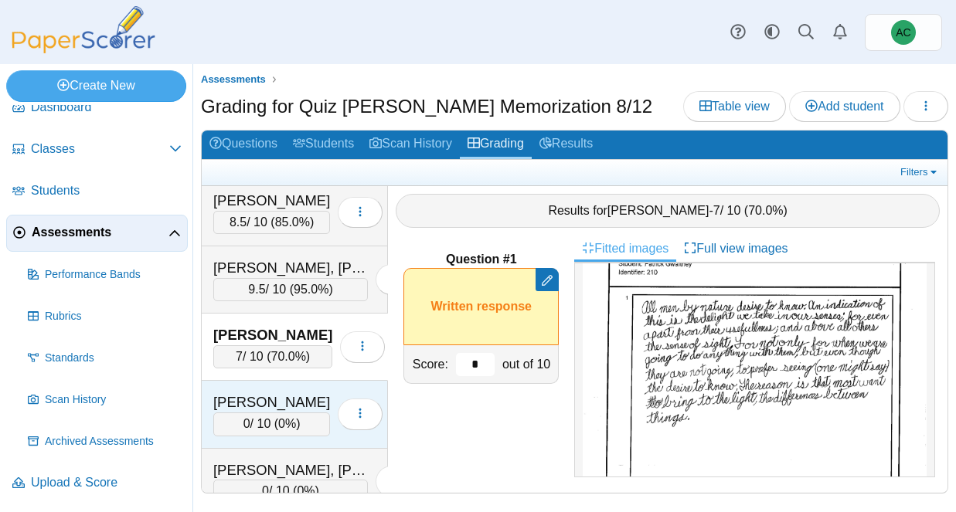
type input "*"
click at [284, 391] on div "Haj, Josiah 0 / 10 ( 0% ) Loading…" at bounding box center [295, 414] width 186 height 67
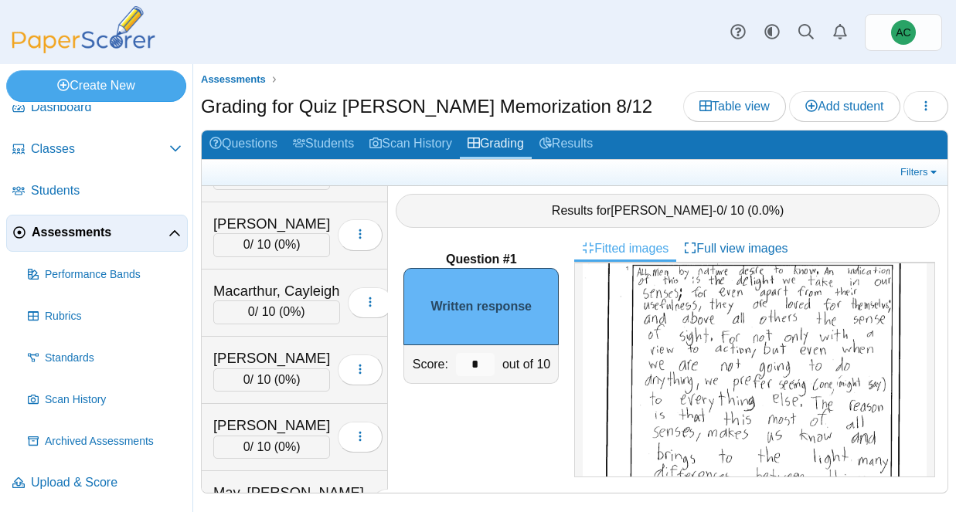
scroll to position [141, 0]
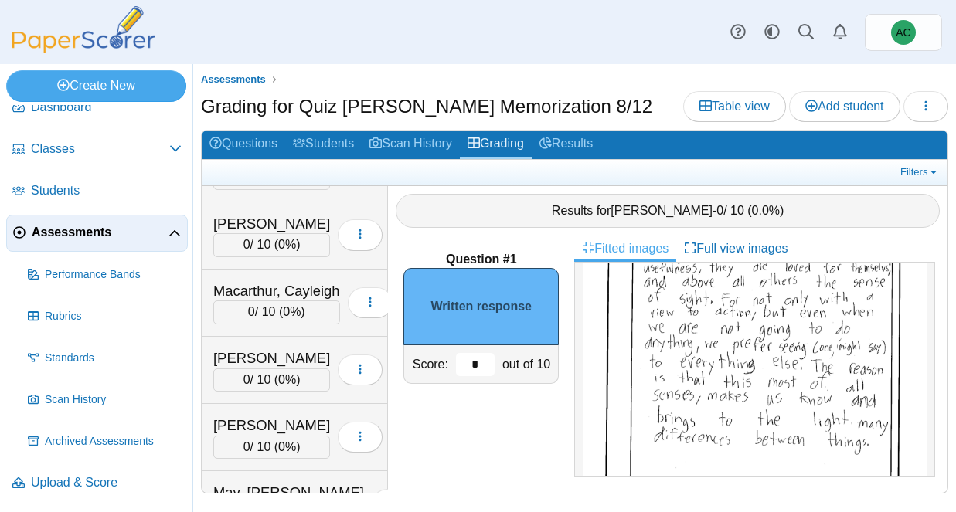
click at [474, 360] on input "*" at bounding box center [475, 364] width 39 height 23
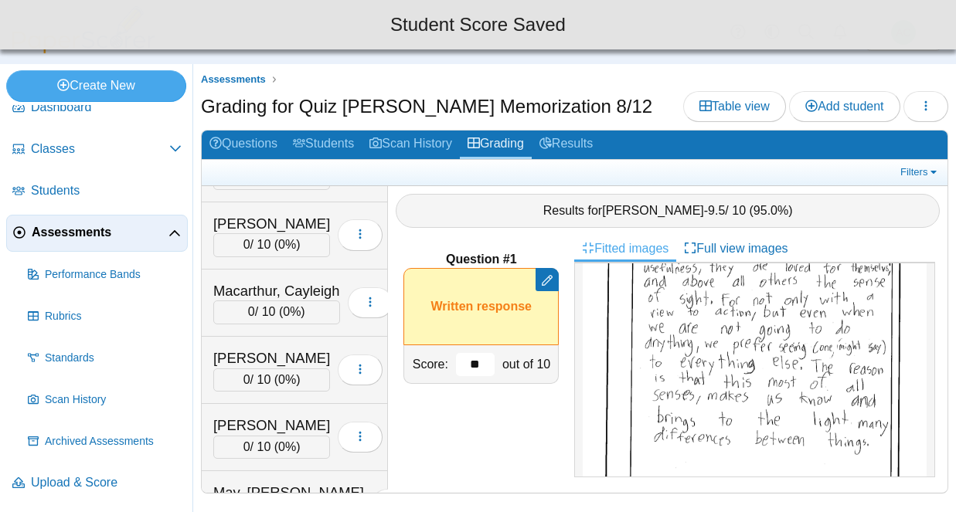
type input "*"
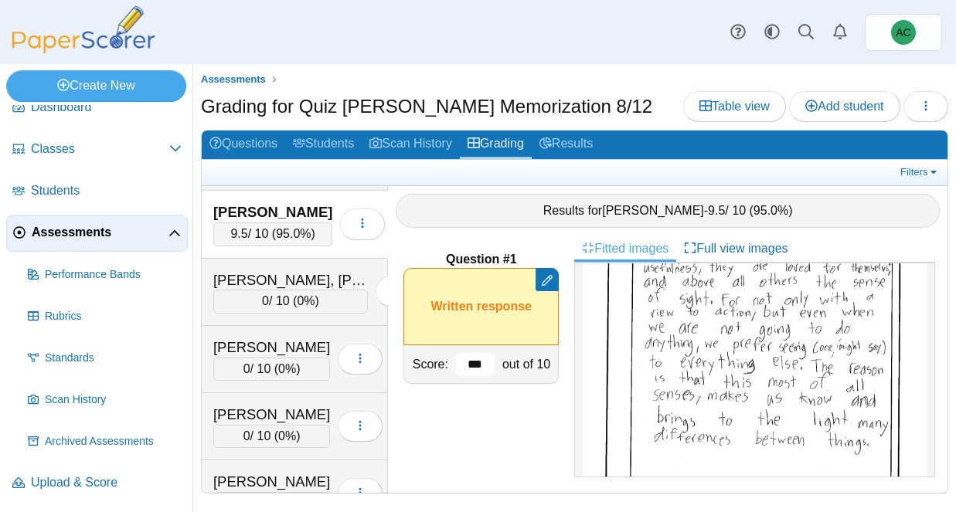
scroll to position [2488, 0]
type input "***"
click at [284, 274] on div "[PERSON_NAME], [PERSON_NAME]" at bounding box center [290, 280] width 155 height 20
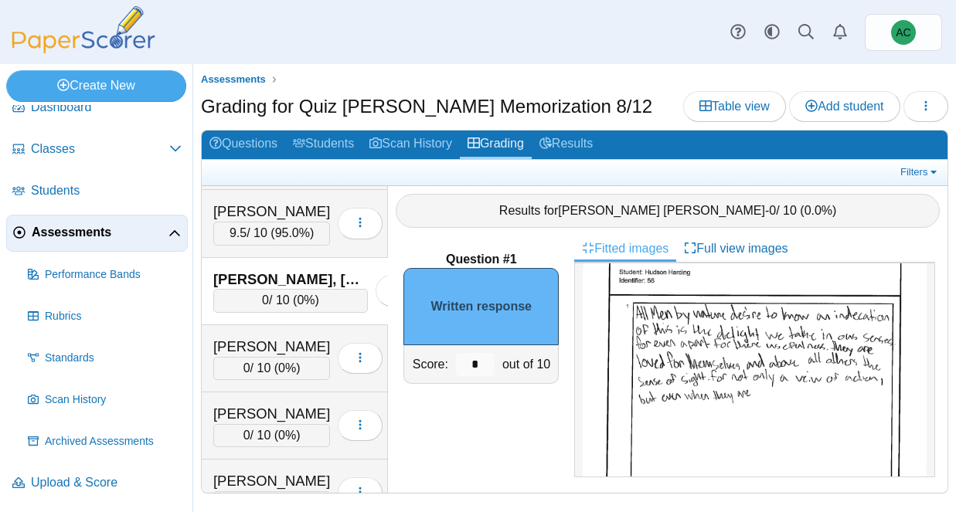
scroll to position [0, 0]
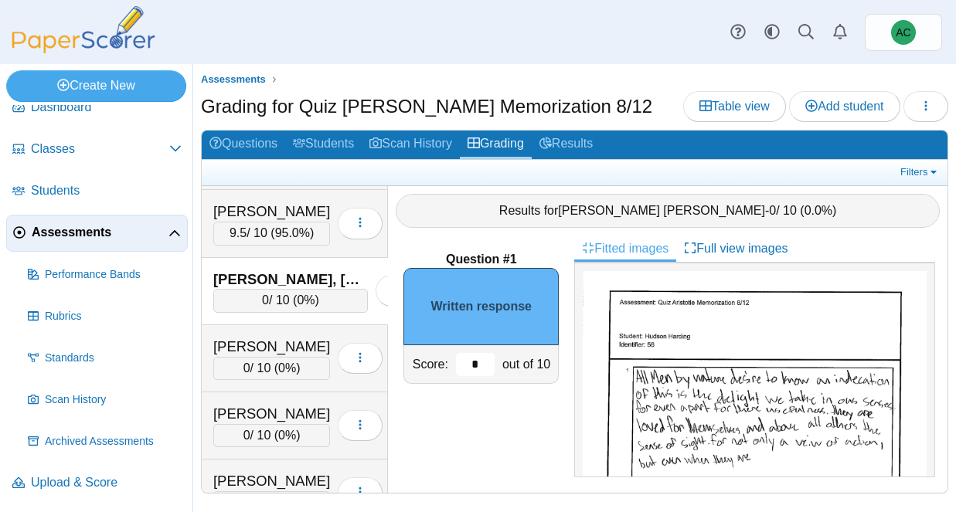
click at [486, 367] on input "*" at bounding box center [475, 364] width 39 height 23
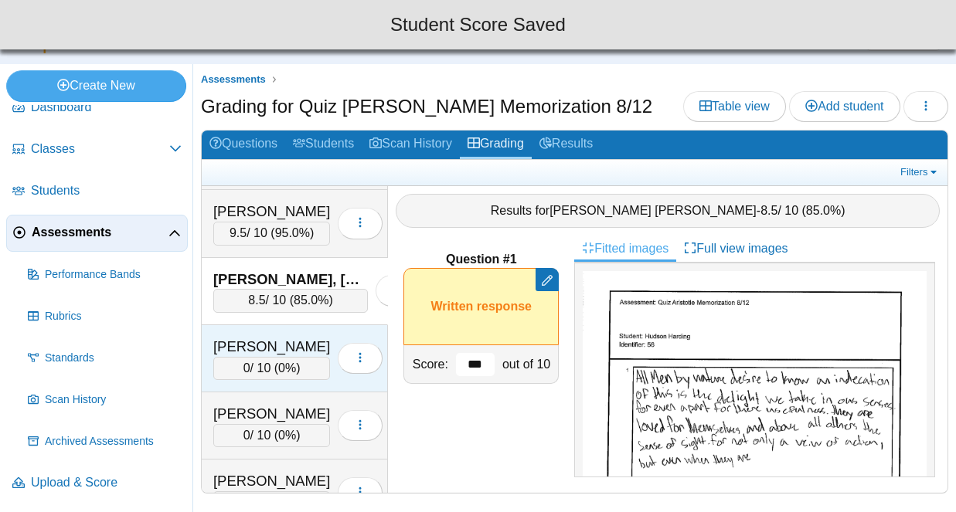
type input "***"
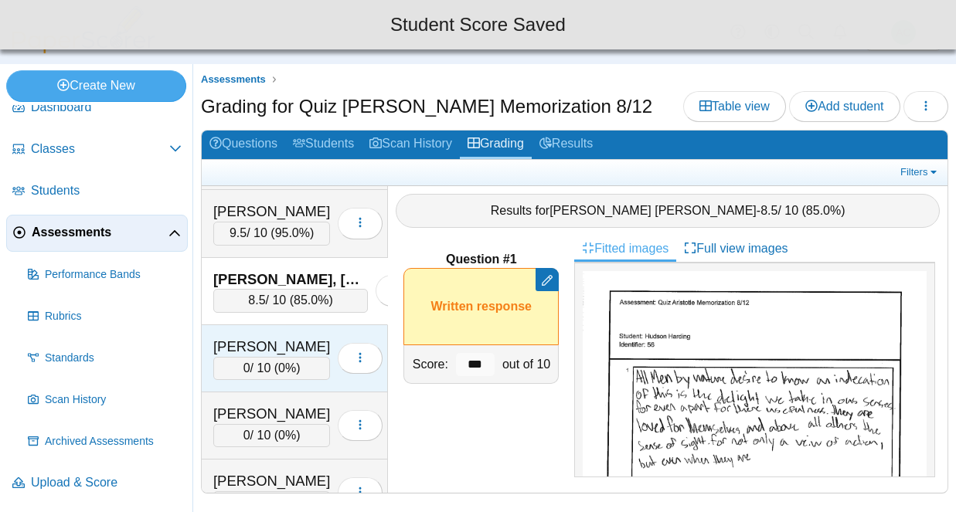
click at [281, 325] on div "Harris, Skyler 0 / 10 ( 0% ) Loading…" at bounding box center [295, 358] width 186 height 67
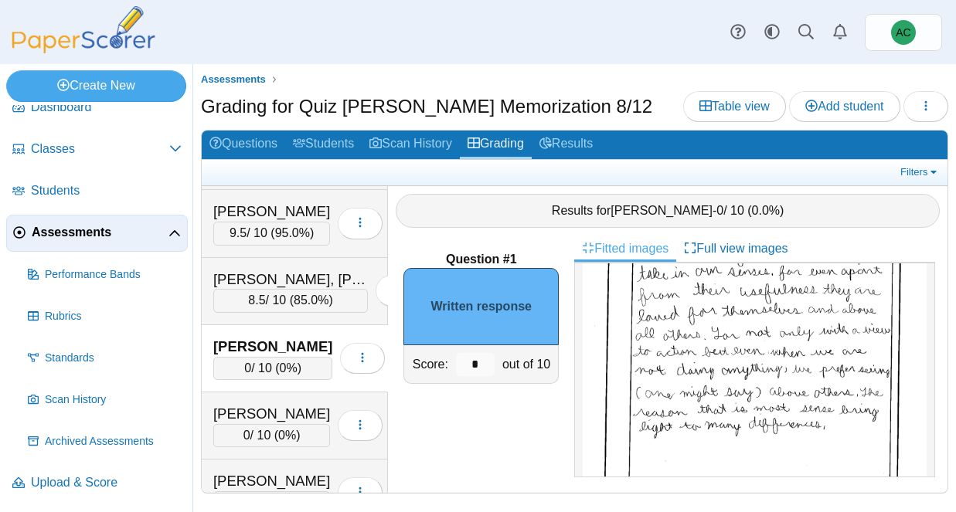
scroll to position [169, 0]
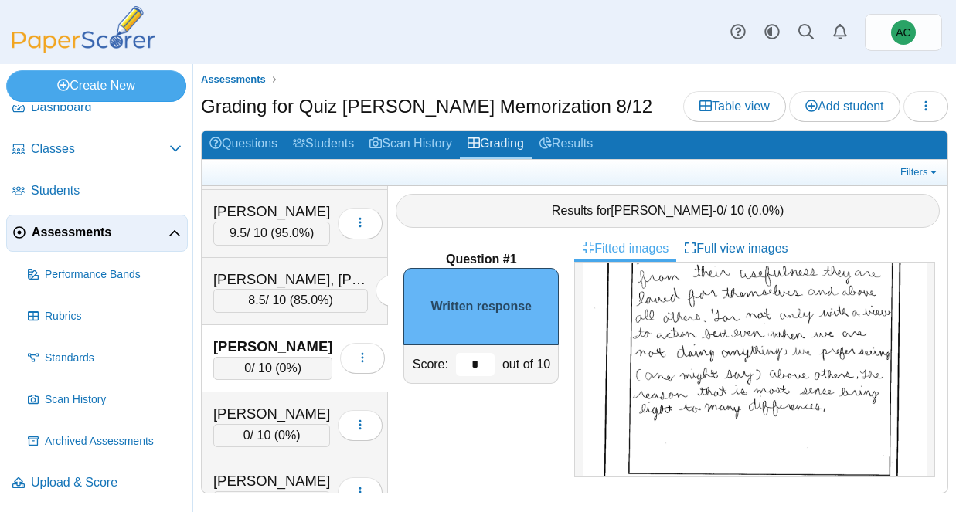
click at [491, 364] on input "*" at bounding box center [475, 364] width 39 height 23
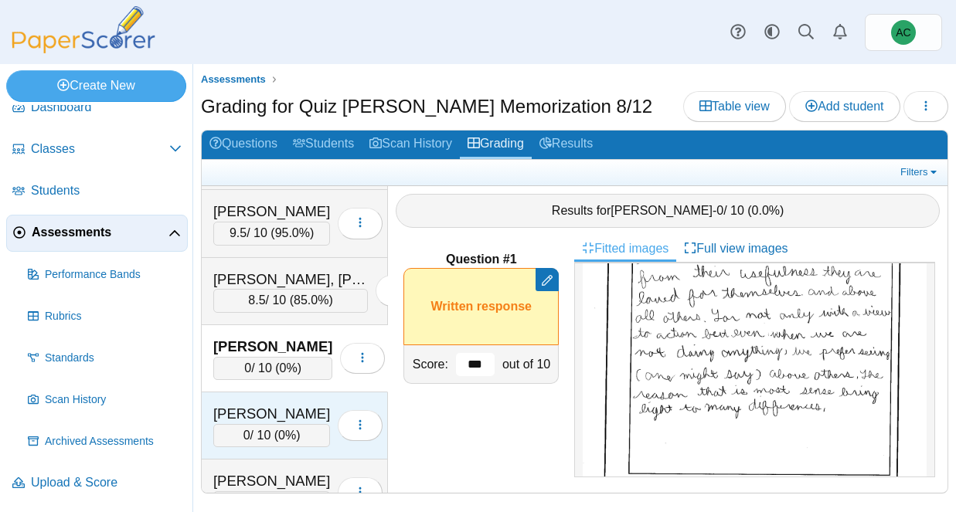
type input "***"
click at [241, 403] on div "Harrison, Helen 0 / 10 ( 0% ) Loading…" at bounding box center [295, 426] width 186 height 67
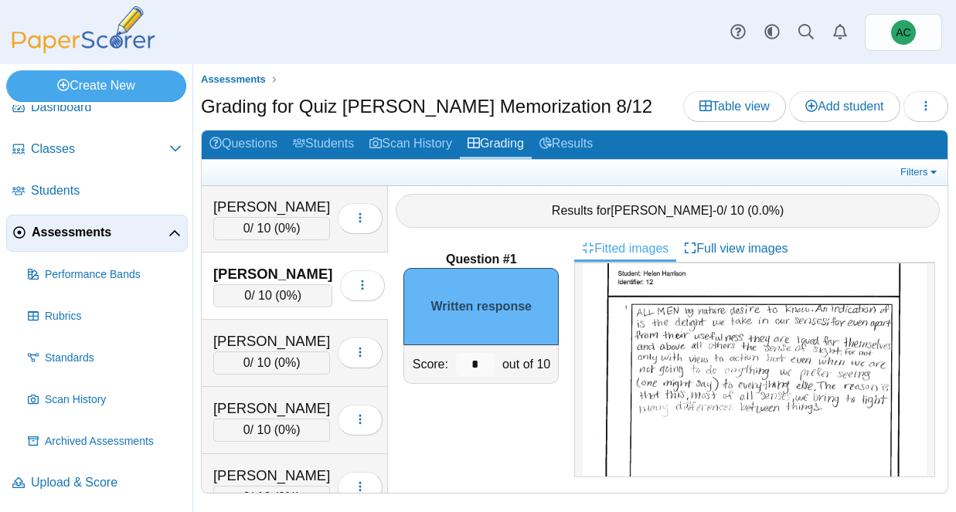
scroll to position [71, 0]
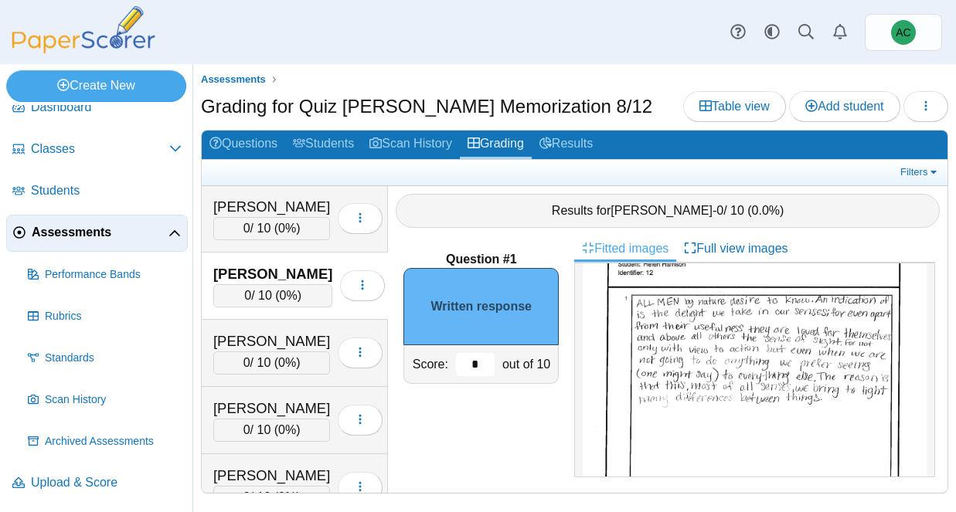
click at [478, 362] on input "*" at bounding box center [475, 364] width 39 height 23
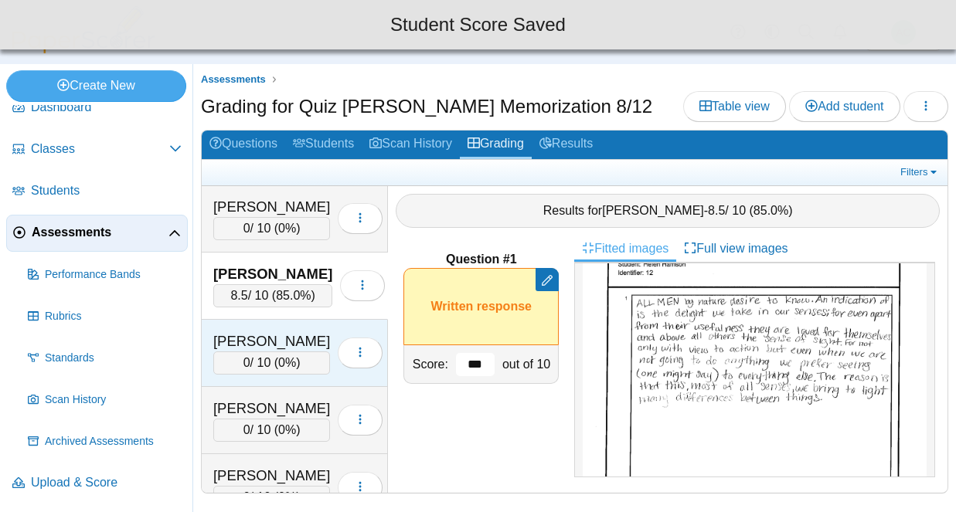
type input "***"
click at [272, 325] on div "Haverkamp, Hailey 0 / 10 ( 0% ) Loading…" at bounding box center [295, 353] width 186 height 67
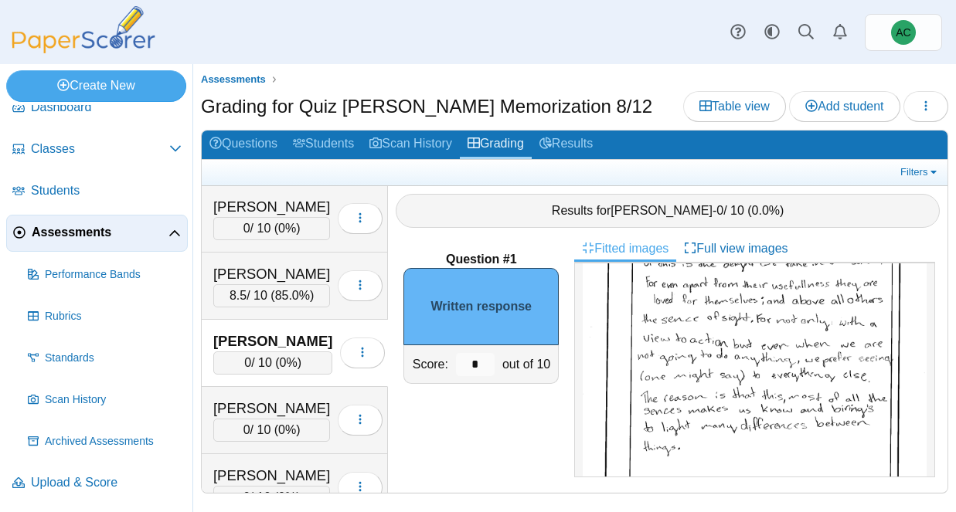
scroll to position [154, 0]
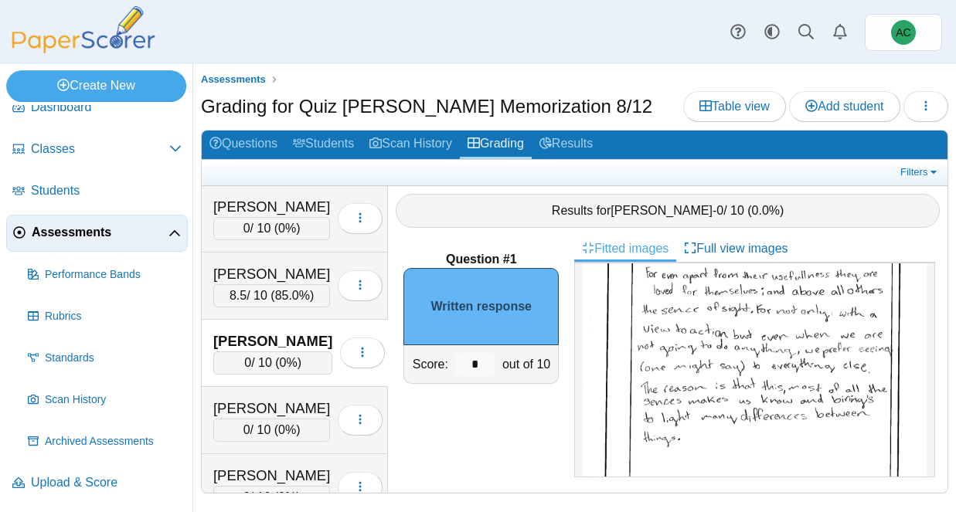
click at [494, 370] on div "*" at bounding box center [475, 364] width 46 height 38
click at [486, 365] on input "*" at bounding box center [475, 364] width 39 height 23
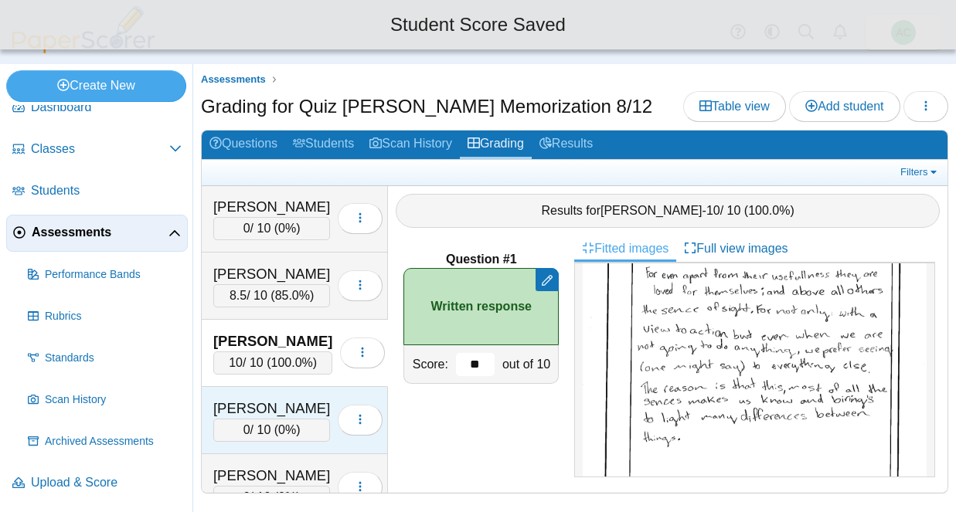
type input "**"
click at [243, 405] on div "[PERSON_NAME]" at bounding box center [271, 409] width 117 height 20
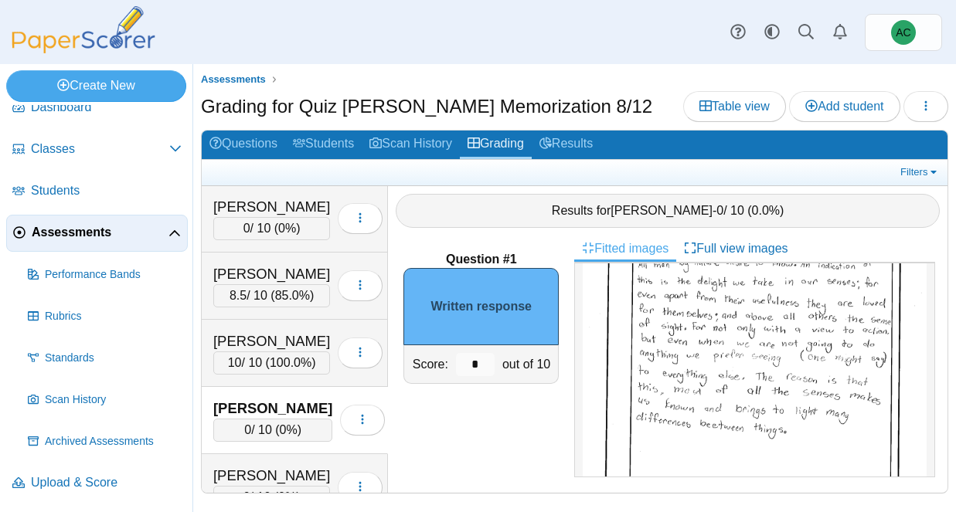
scroll to position [115, 0]
click at [487, 366] on input "*" at bounding box center [475, 364] width 39 height 23
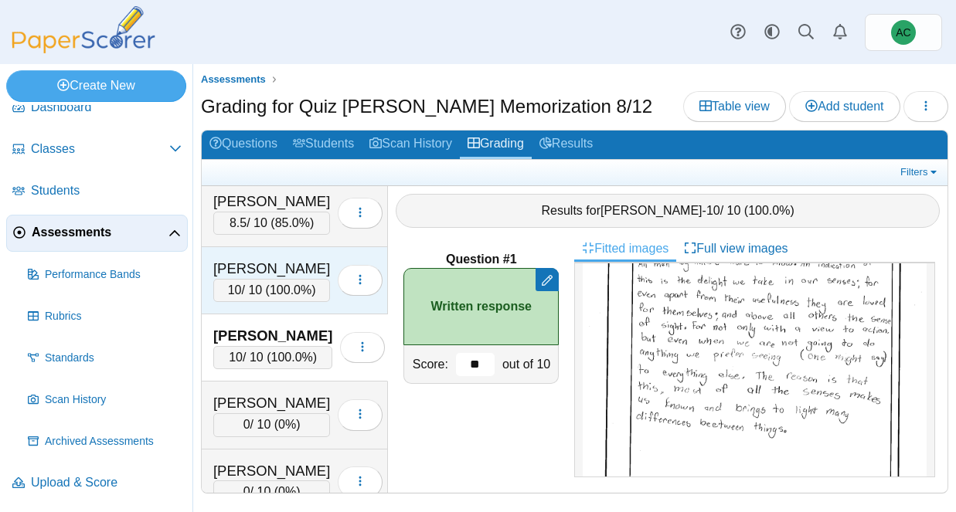
scroll to position [2701, 0]
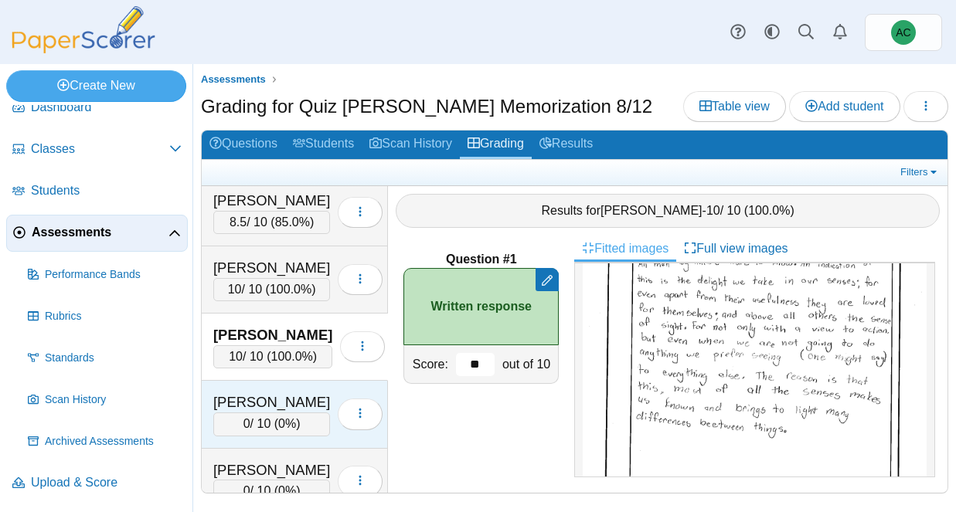
type input "**"
click at [241, 397] on div "[PERSON_NAME]" at bounding box center [271, 403] width 117 height 20
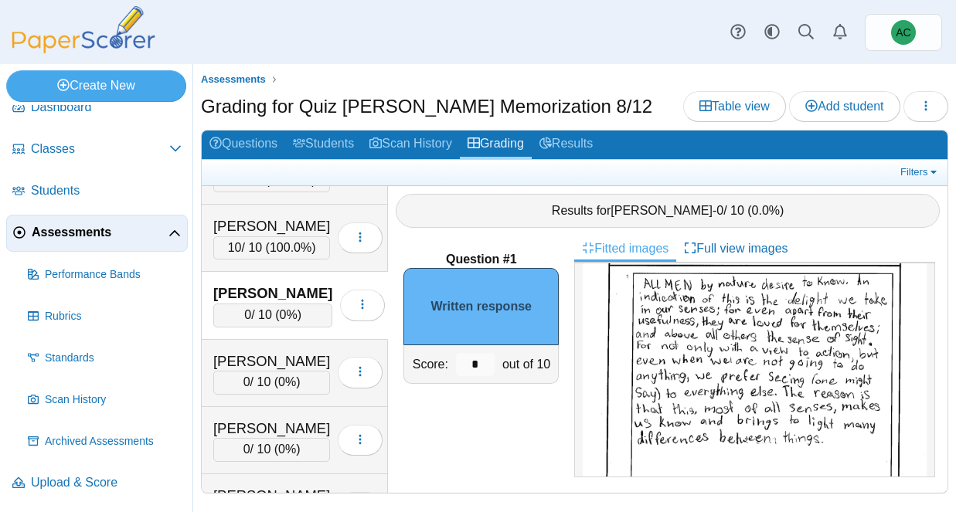
scroll to position [94, 0]
click at [481, 363] on input "*" at bounding box center [475, 364] width 39 height 23
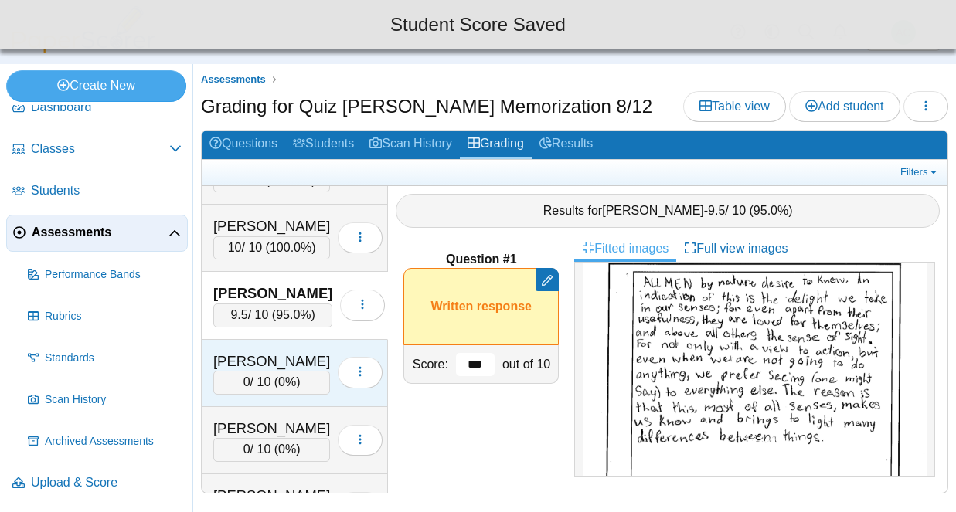
type input "***"
click at [319, 360] on div "[PERSON_NAME]" at bounding box center [271, 362] width 117 height 20
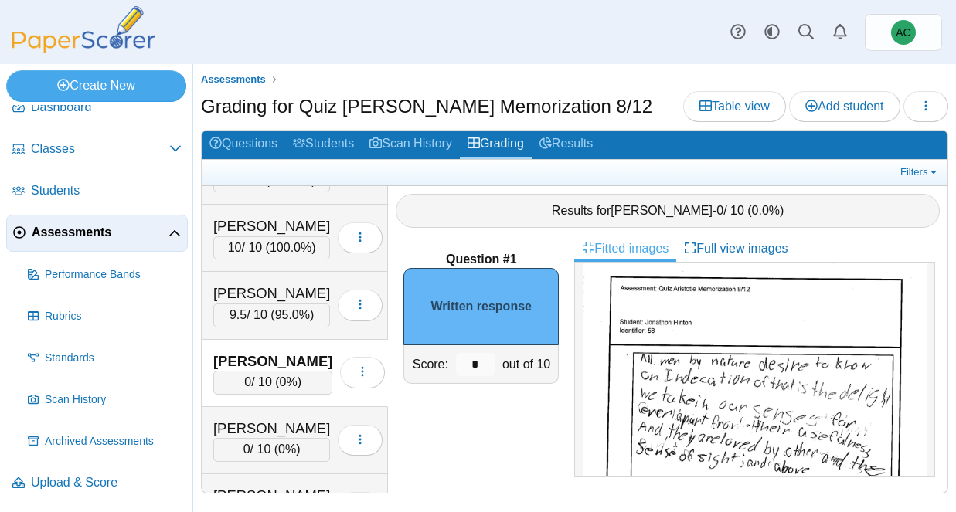
scroll to position [56, 0]
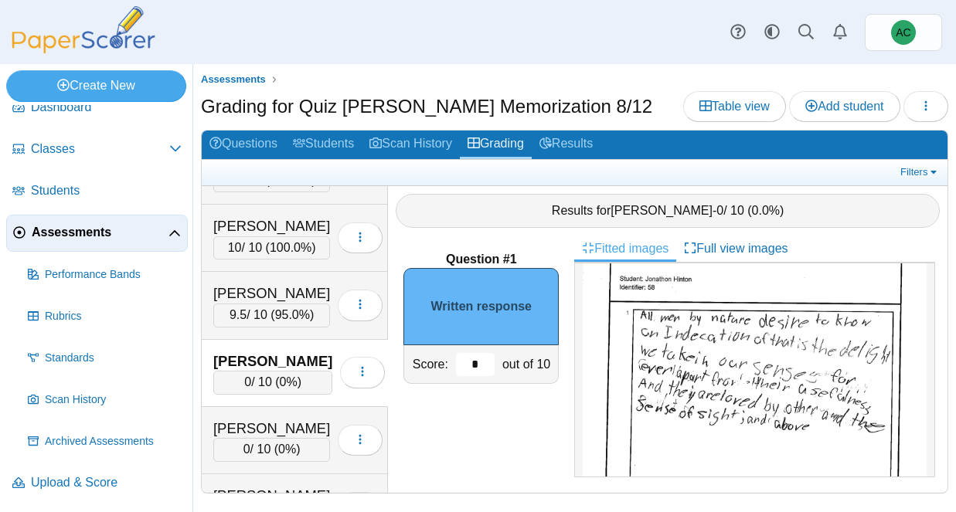
click at [482, 372] on input "*" at bounding box center [475, 364] width 39 height 23
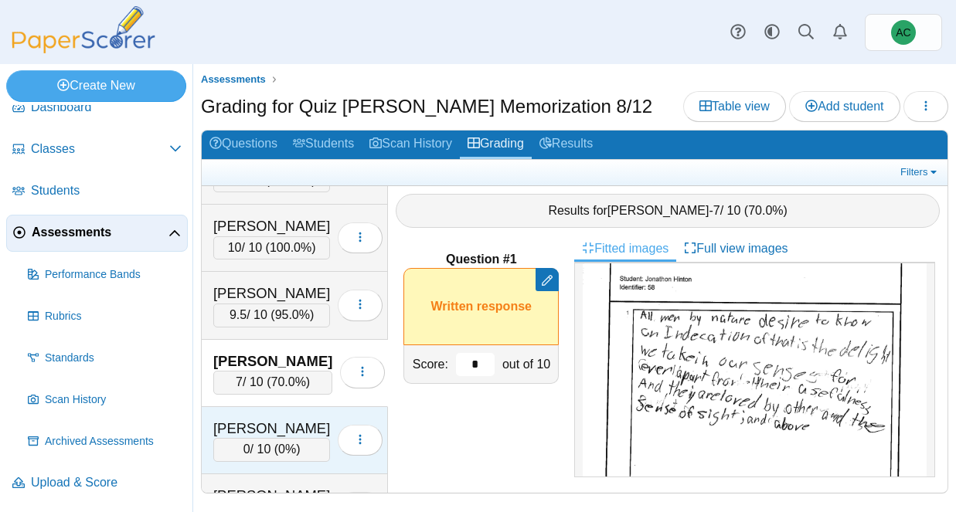
type input "*"
click at [270, 422] on div "[PERSON_NAME]" at bounding box center [271, 429] width 117 height 20
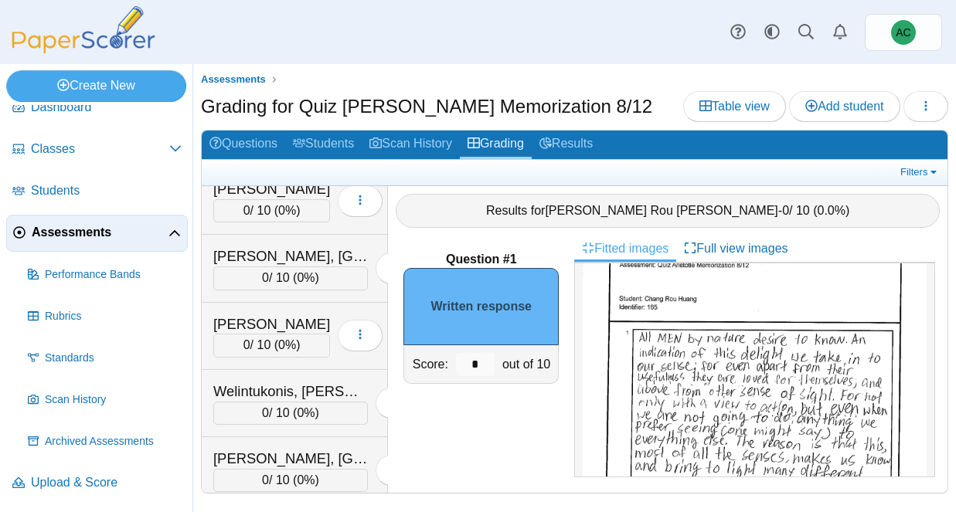
scroll to position [6763, 0]
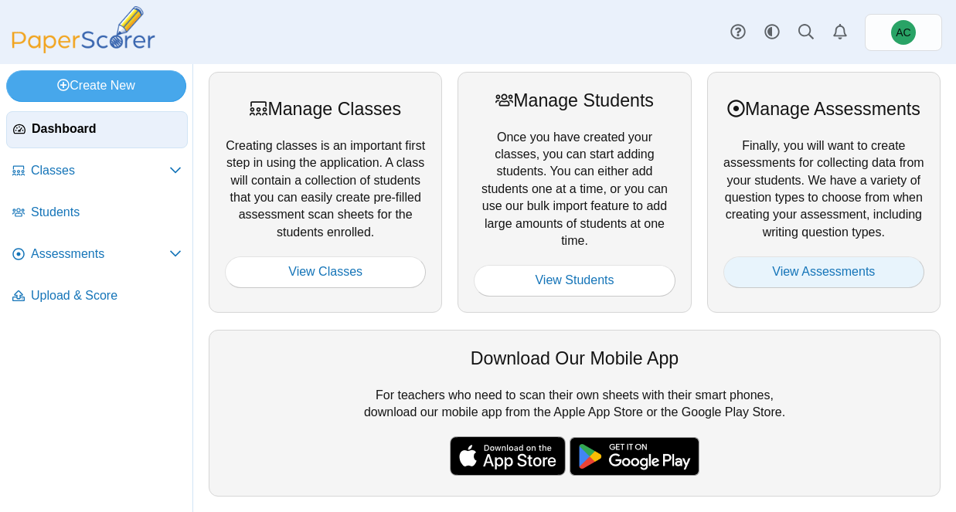
click at [832, 281] on link "View Assessments" at bounding box center [823, 272] width 201 height 31
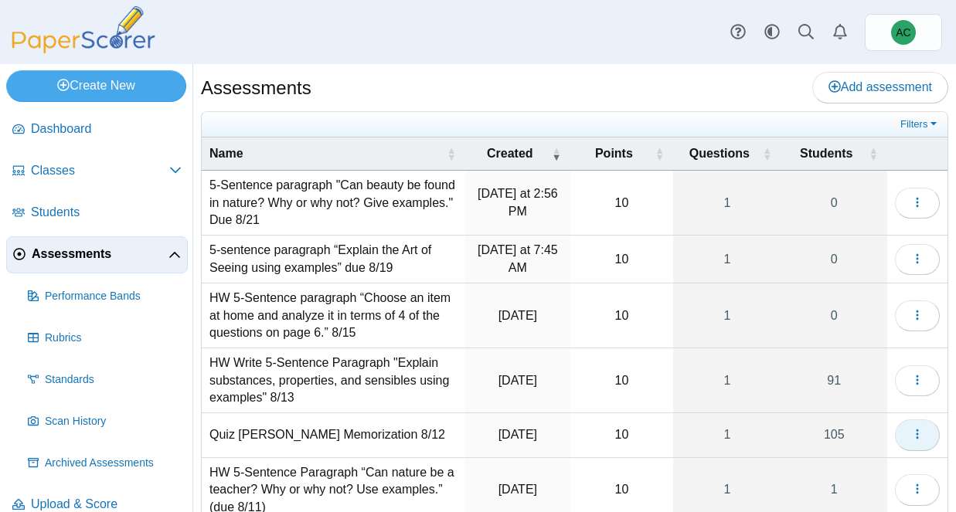
click at [908, 428] on button "button" at bounding box center [917, 435] width 45 height 31
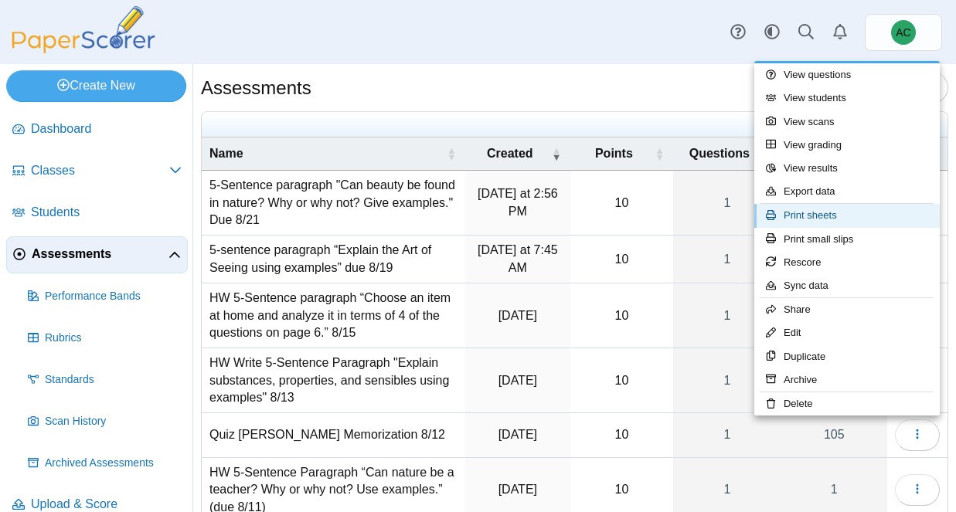
click at [825, 209] on link "Print sheets" at bounding box center [846, 215] width 185 height 23
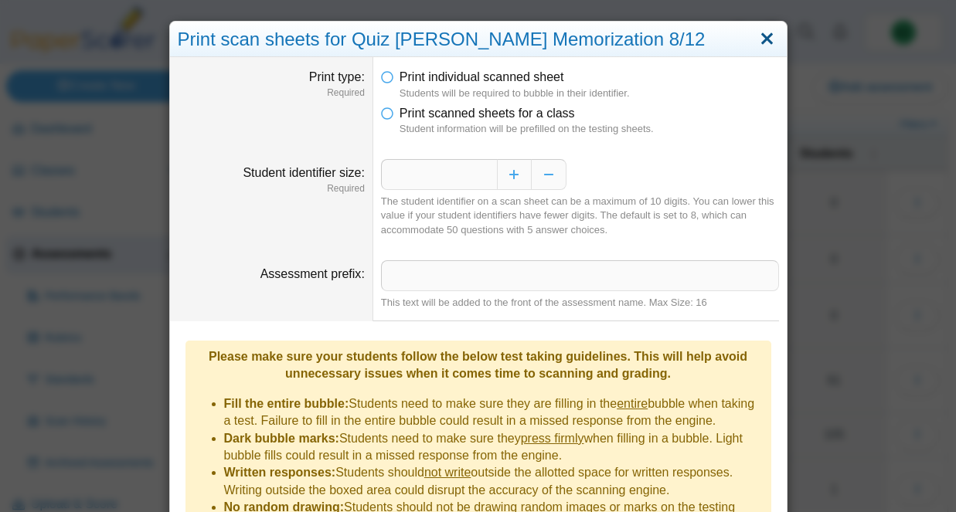
click at [770, 39] on link "Close" at bounding box center [767, 39] width 24 height 26
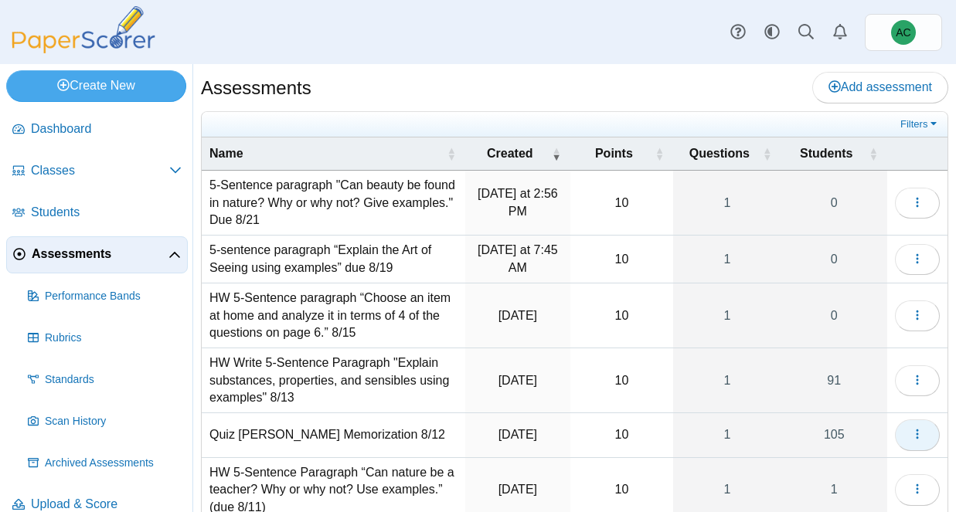
click at [906, 440] on button "button" at bounding box center [917, 435] width 45 height 31
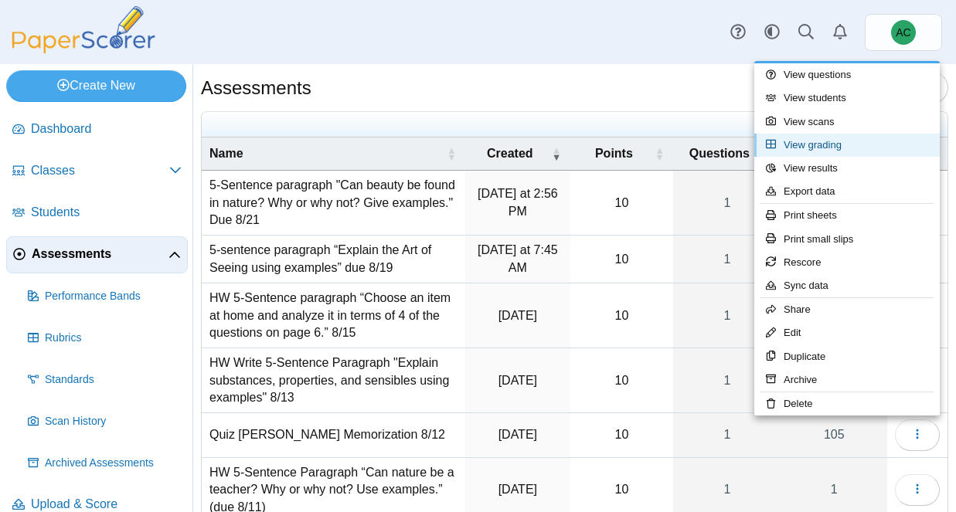
click at [811, 146] on link "View grading" at bounding box center [846, 145] width 185 height 23
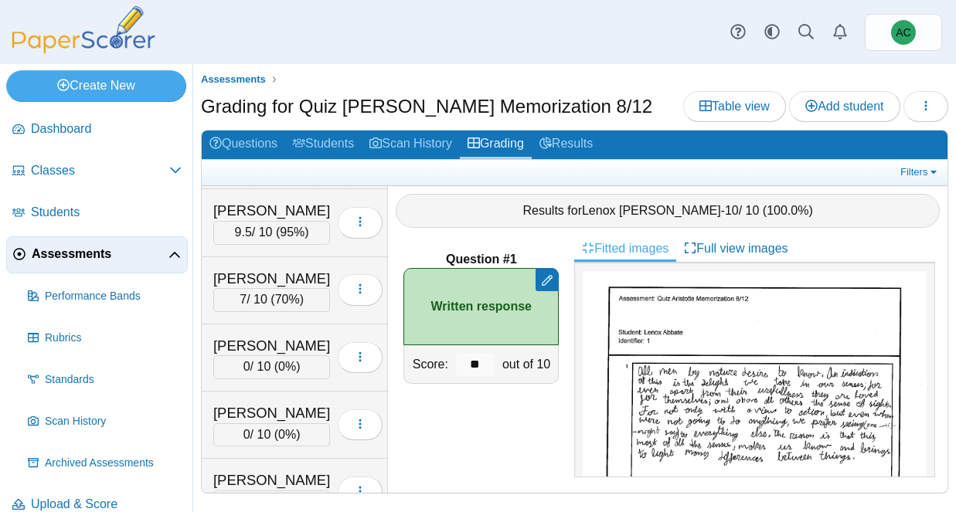
scroll to position [2887, 0]
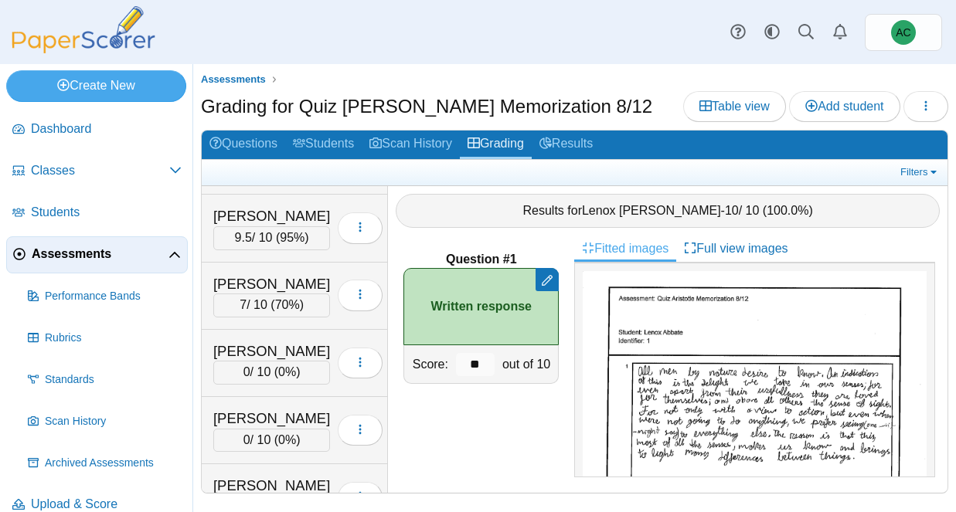
click at [226, 345] on div "Huang, Chang Rou" at bounding box center [271, 352] width 117 height 20
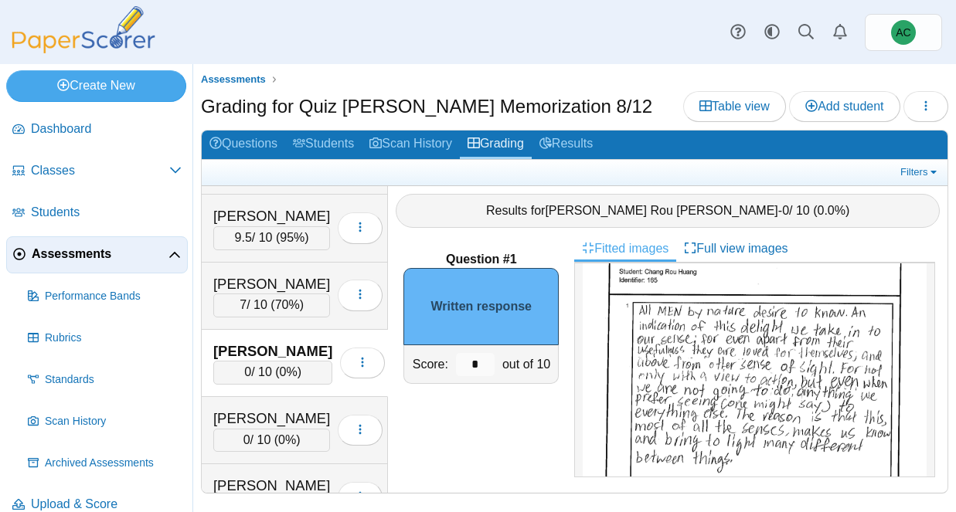
scroll to position [68, 0]
click at [485, 366] on input "*" at bounding box center [475, 364] width 39 height 23
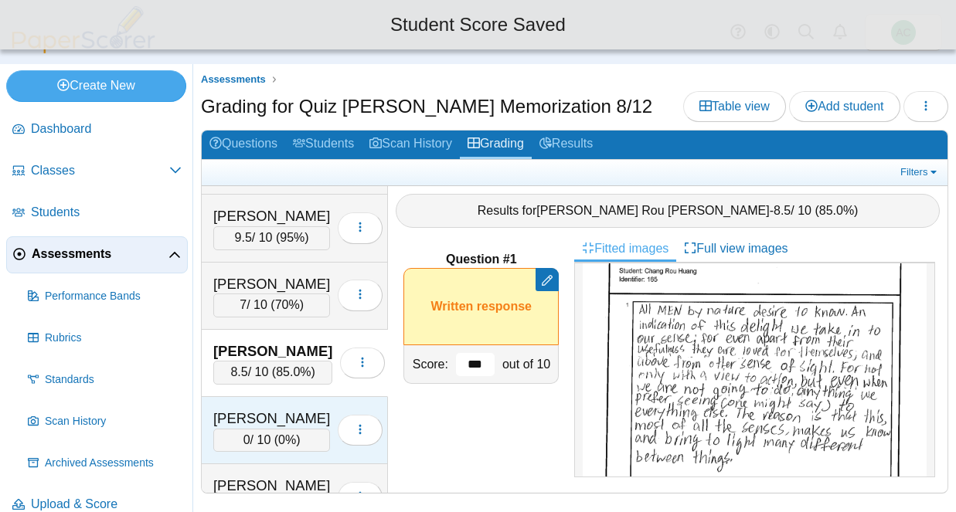
type input "***"
click at [264, 411] on div "[PERSON_NAME]" at bounding box center [271, 419] width 117 height 20
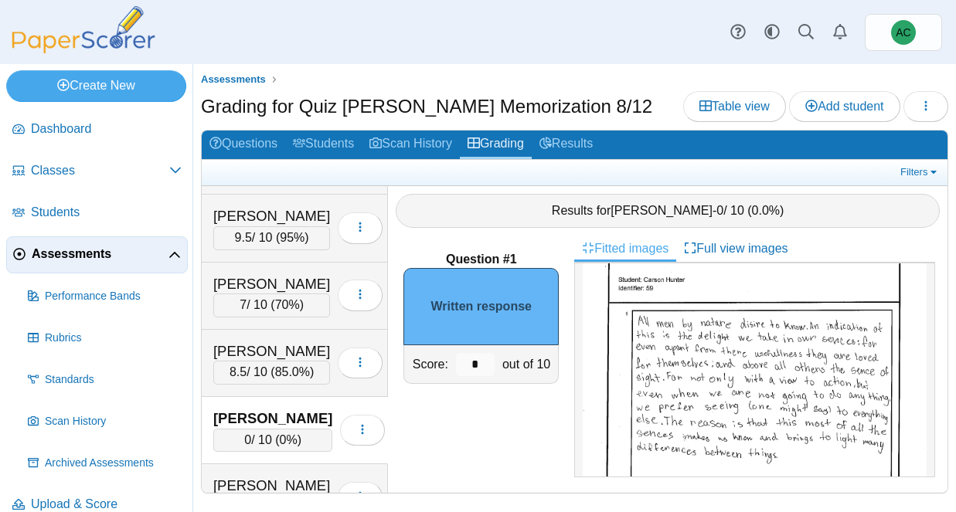
scroll to position [65, 0]
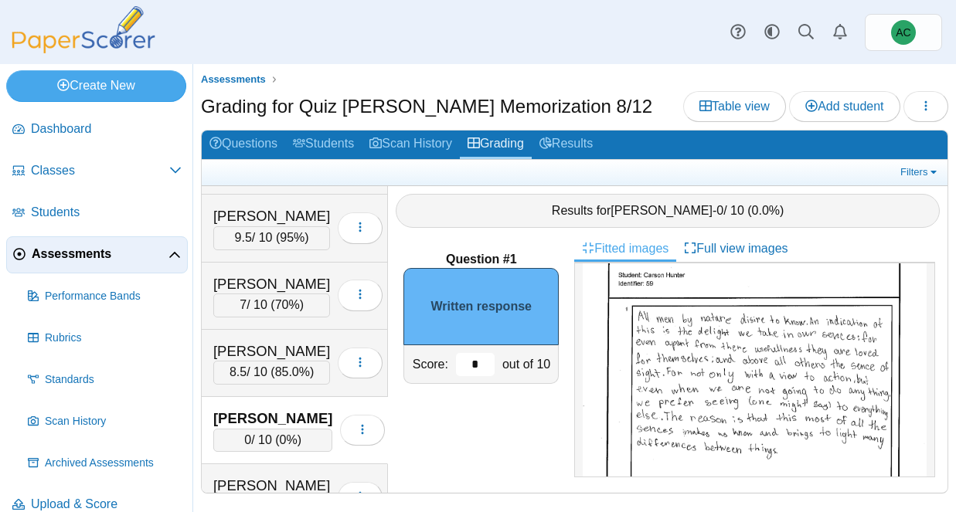
click at [478, 362] on input "*" at bounding box center [475, 364] width 39 height 23
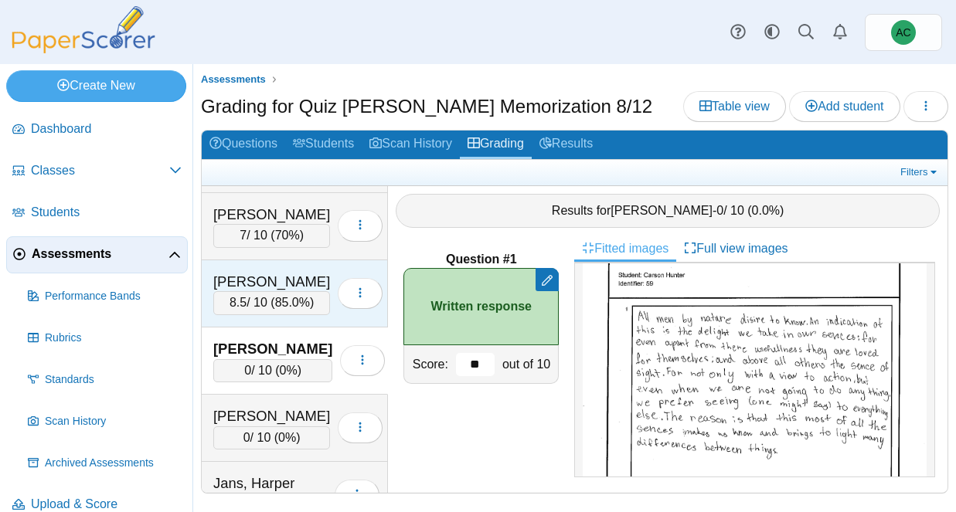
scroll to position [2977, 0]
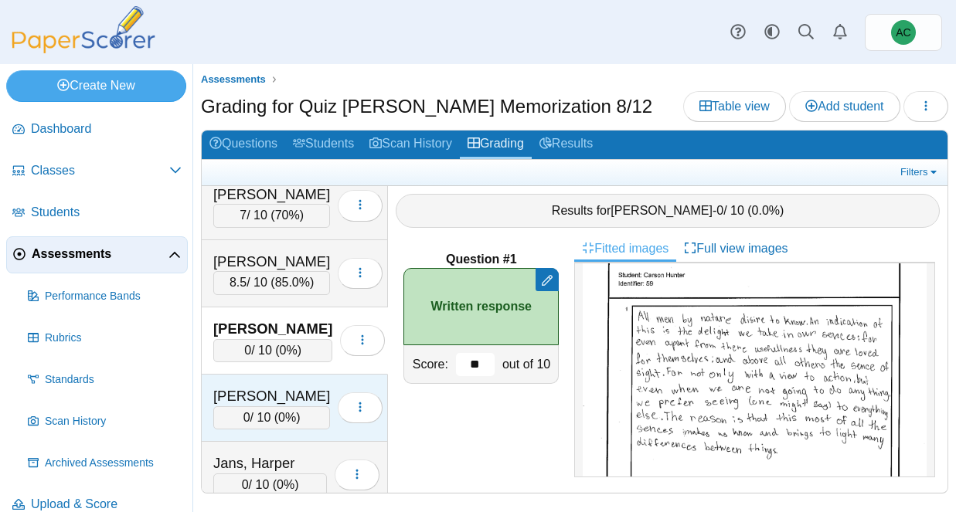
type input "**"
click at [305, 386] on div "[PERSON_NAME]" at bounding box center [271, 396] width 117 height 20
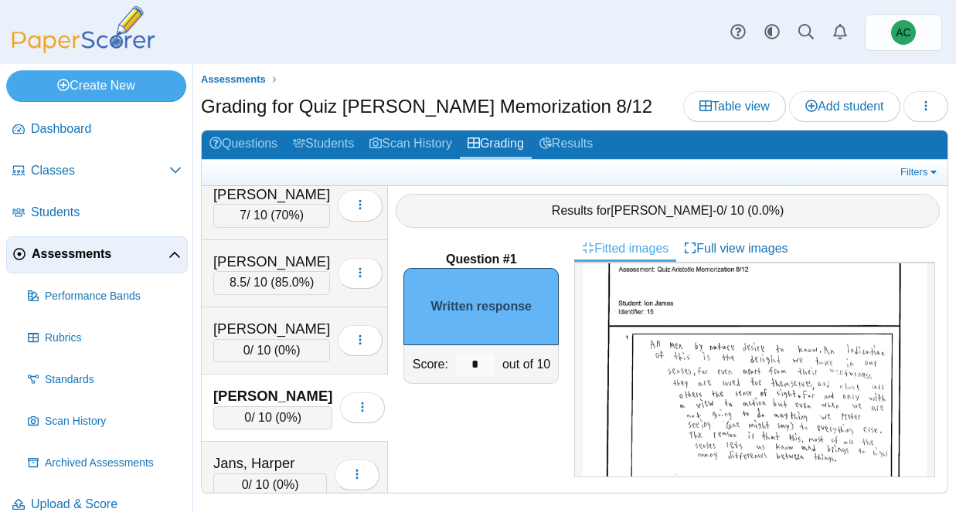
scroll to position [36, 0]
click at [486, 355] on input "*" at bounding box center [475, 364] width 39 height 23
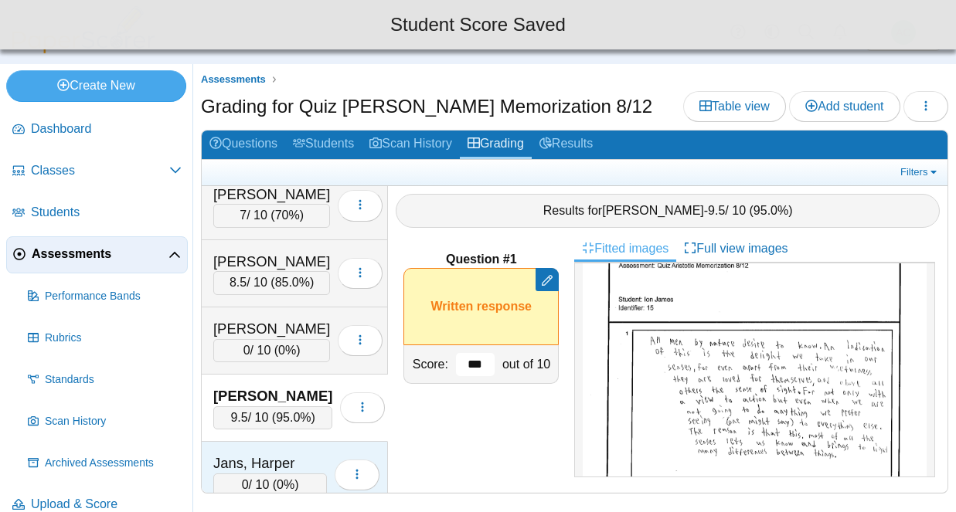
scroll to position [2978, 0]
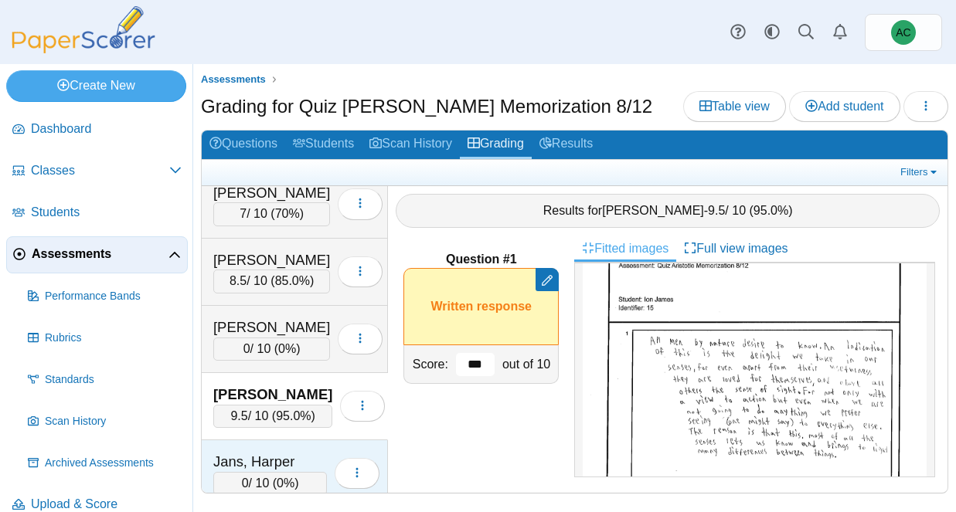
type input "***"
click at [253, 453] on div "Jans, Harper" at bounding box center [270, 462] width 114 height 20
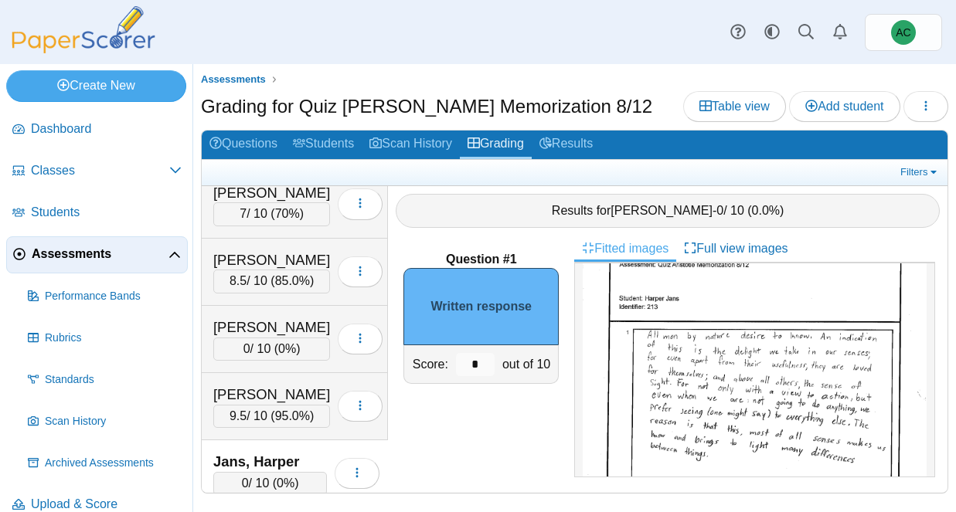
scroll to position [31, 0]
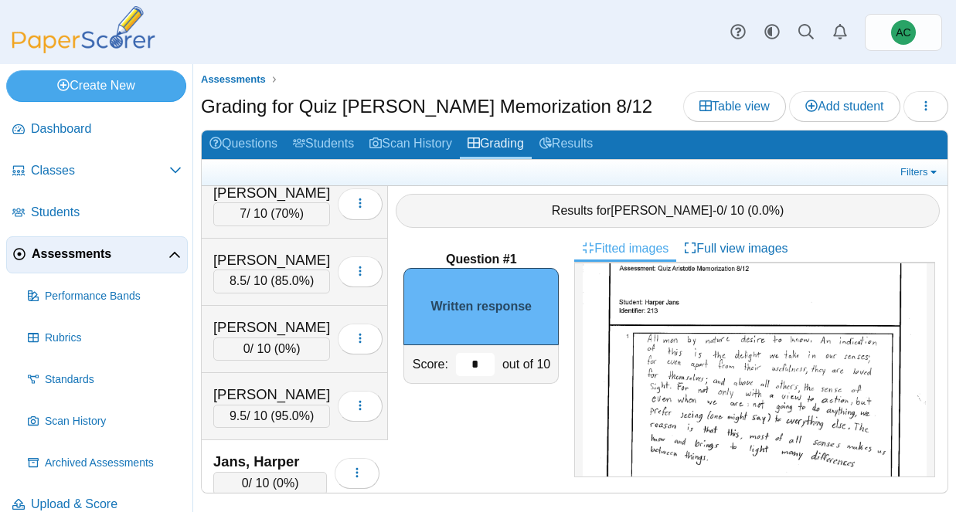
click at [484, 359] on input "*" at bounding box center [475, 364] width 39 height 23
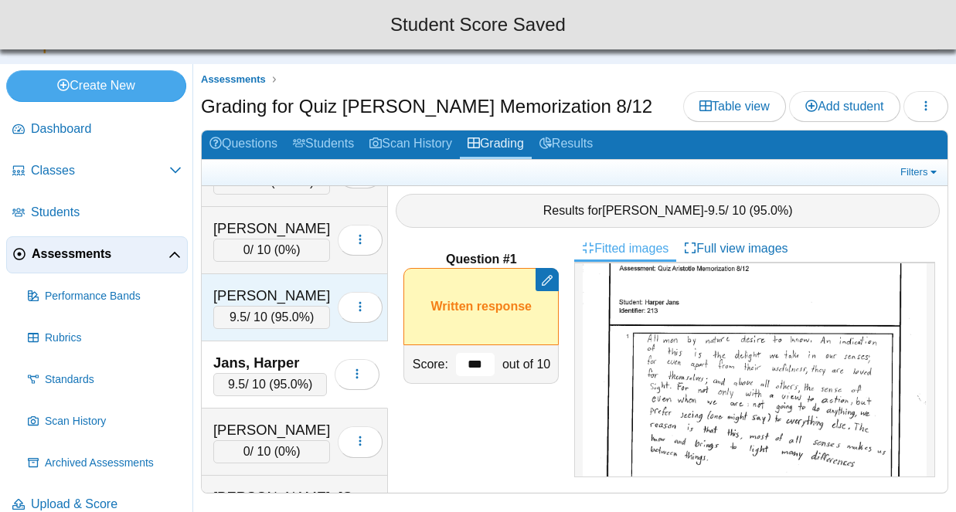
scroll to position [3083, 0]
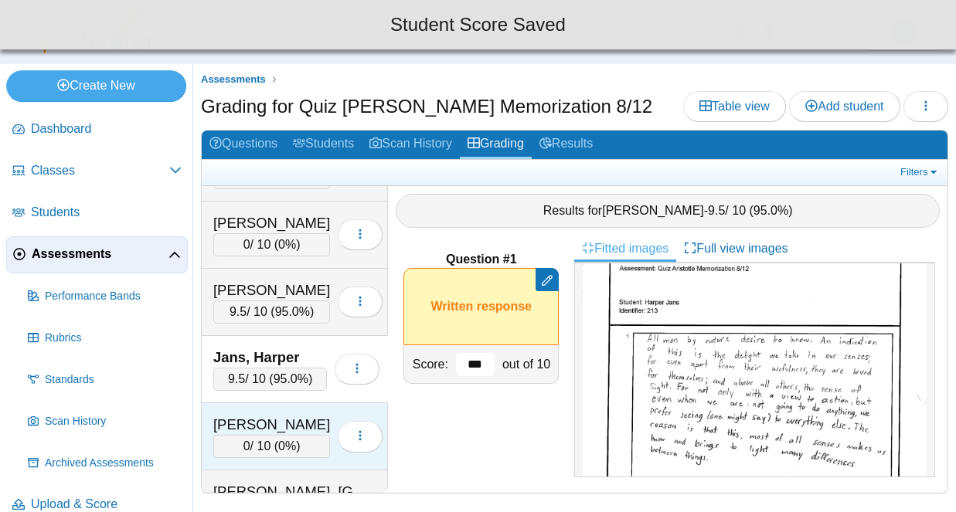
type input "***"
click at [243, 418] on div "[PERSON_NAME]" at bounding box center [271, 425] width 117 height 20
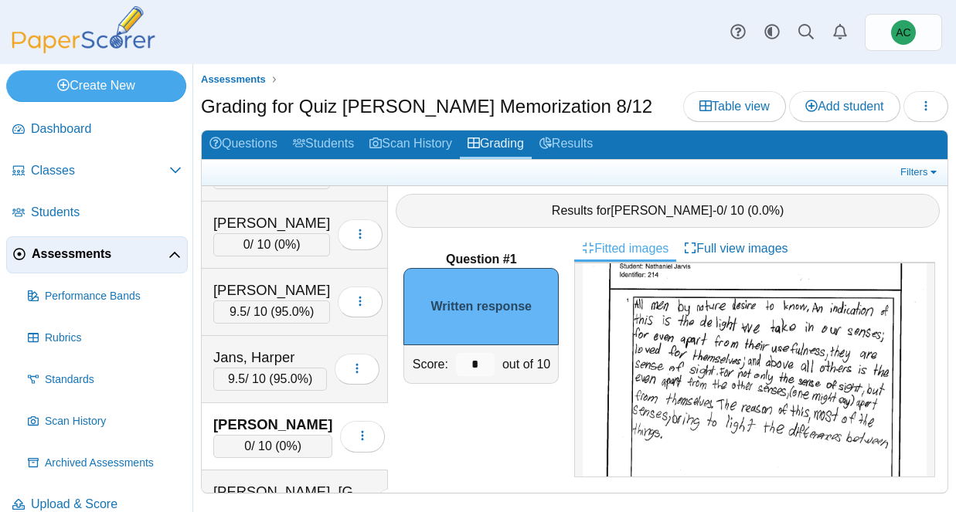
scroll to position [76, 0]
click at [478, 362] on input "*" at bounding box center [475, 364] width 39 height 23
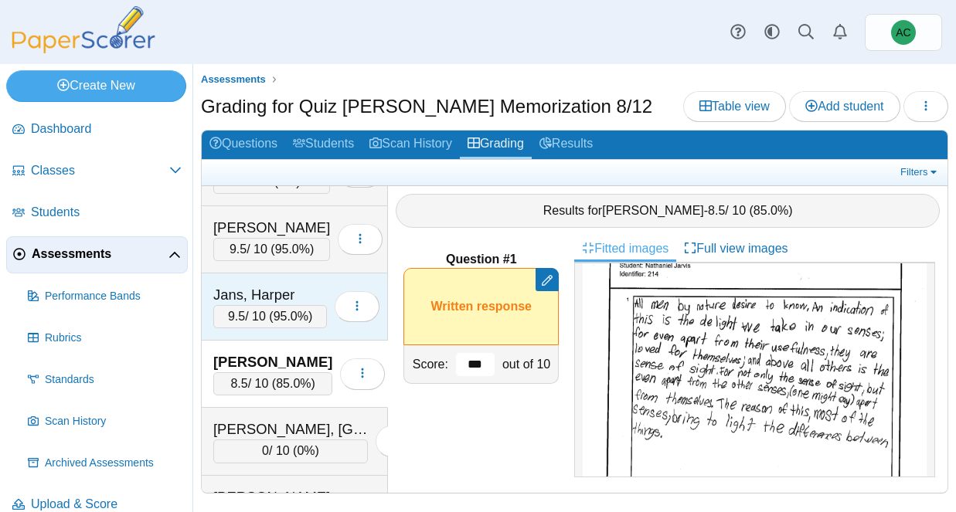
scroll to position [3164, 0]
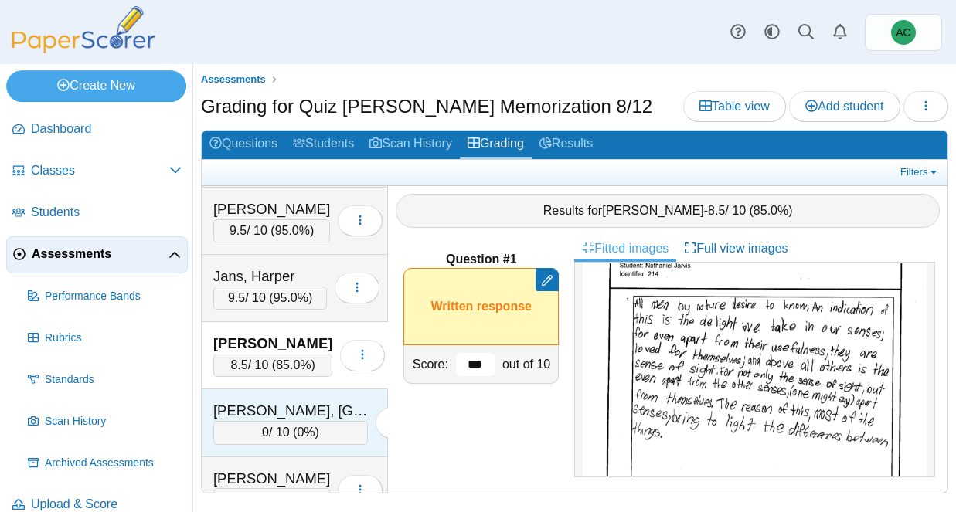
type input "***"
click at [242, 397] on div "Kahabka, Madison 0 / 10 ( 0% ) Loading…" at bounding box center [295, 422] width 186 height 67
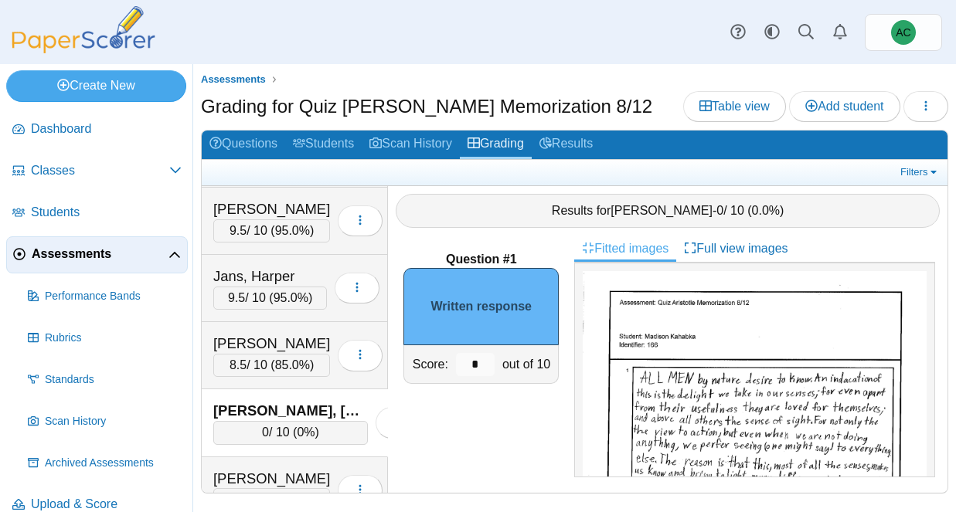
scroll to position [66, 0]
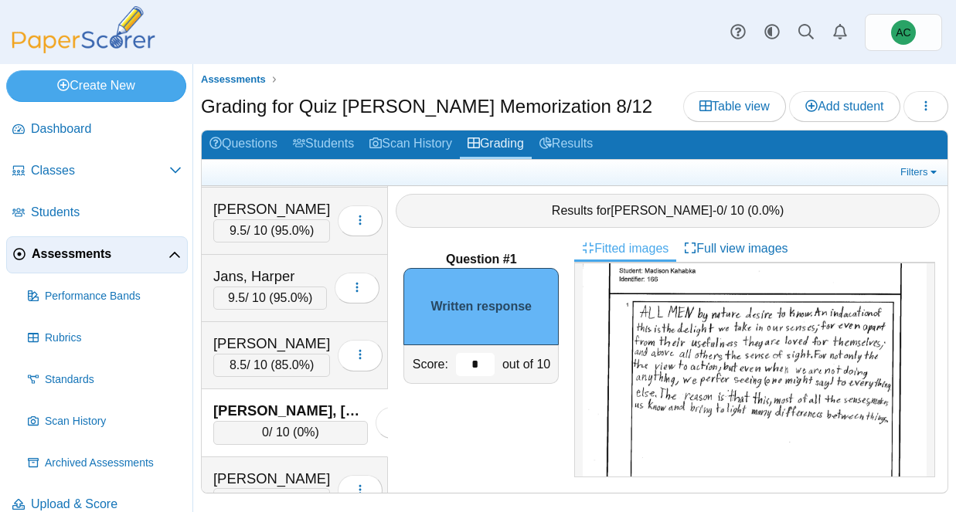
click at [481, 361] on input "*" at bounding box center [475, 364] width 39 height 23
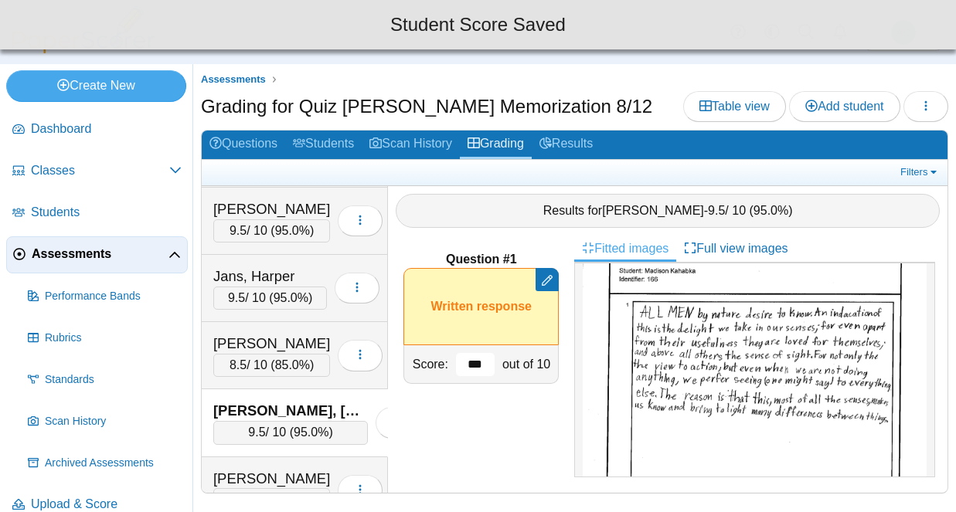
scroll to position [3233, 0]
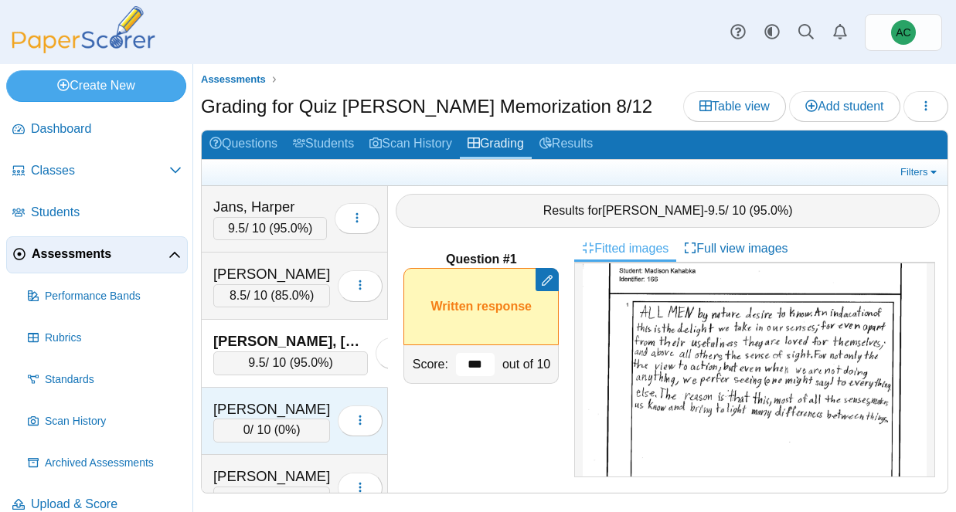
type input "***"
click at [266, 421] on div "0 / 10 ( 0% )" at bounding box center [271, 430] width 117 height 23
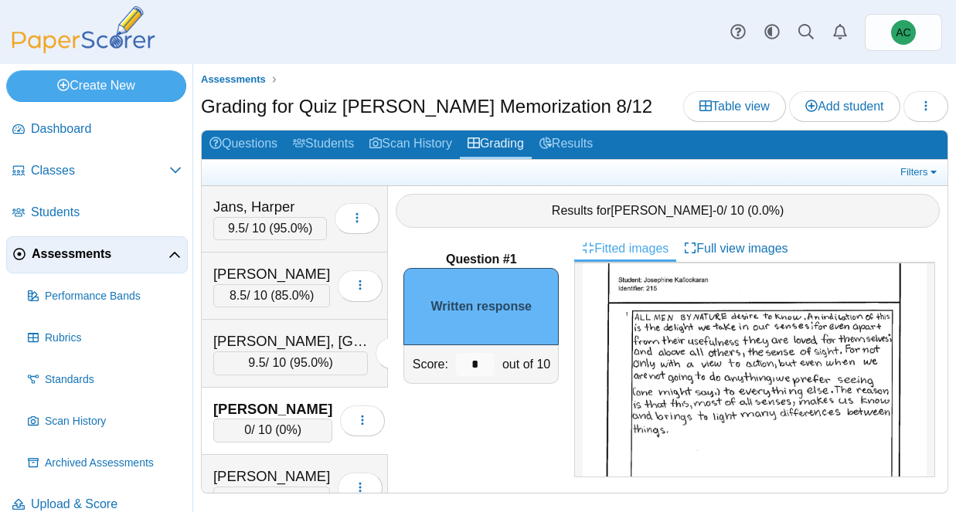
scroll to position [0, 0]
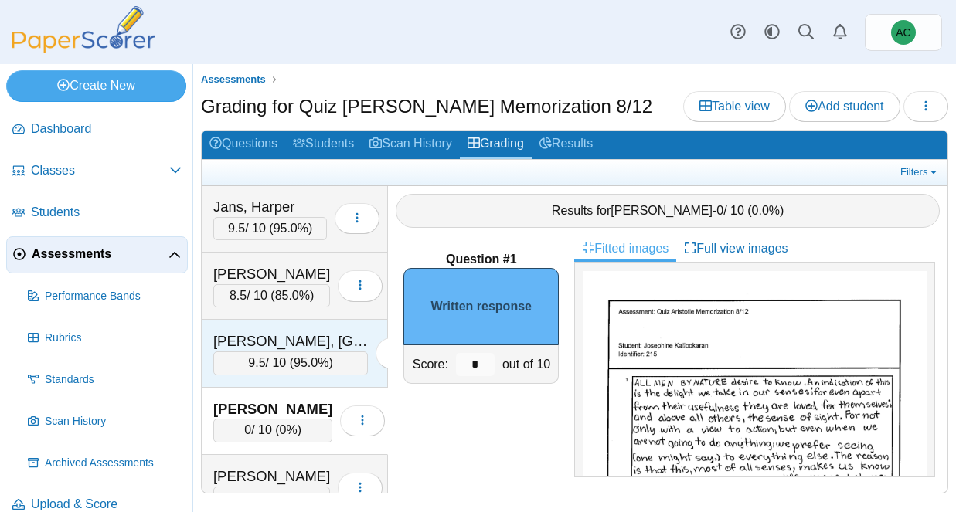
click at [217, 359] on div "9.5 / 10 ( 95.0% )" at bounding box center [290, 363] width 155 height 23
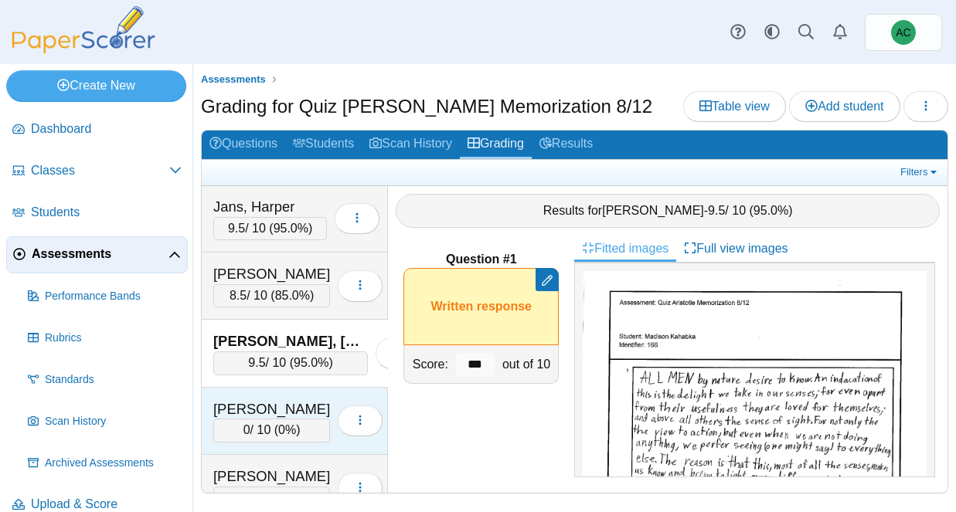
click at [270, 400] on div "[PERSON_NAME]" at bounding box center [271, 410] width 117 height 20
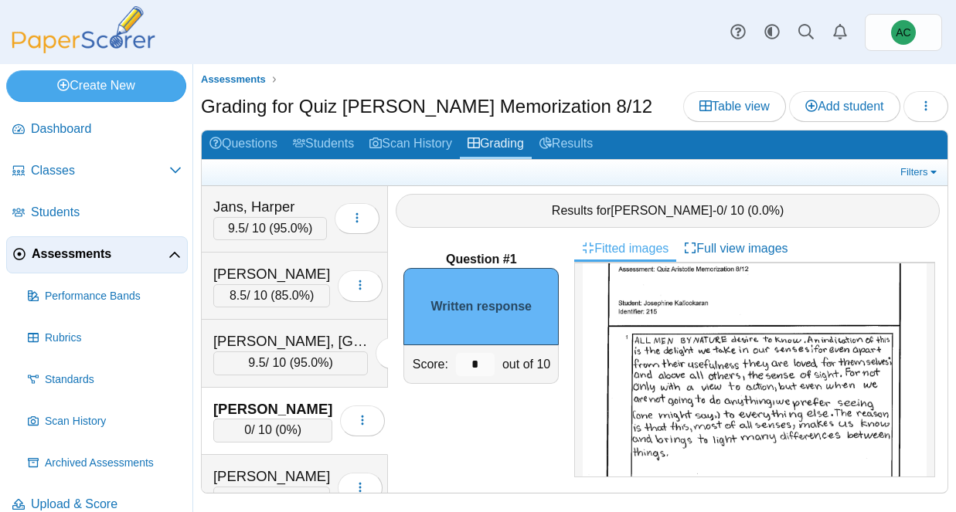
scroll to position [42, 0]
click at [483, 362] on input "*" at bounding box center [475, 364] width 39 height 23
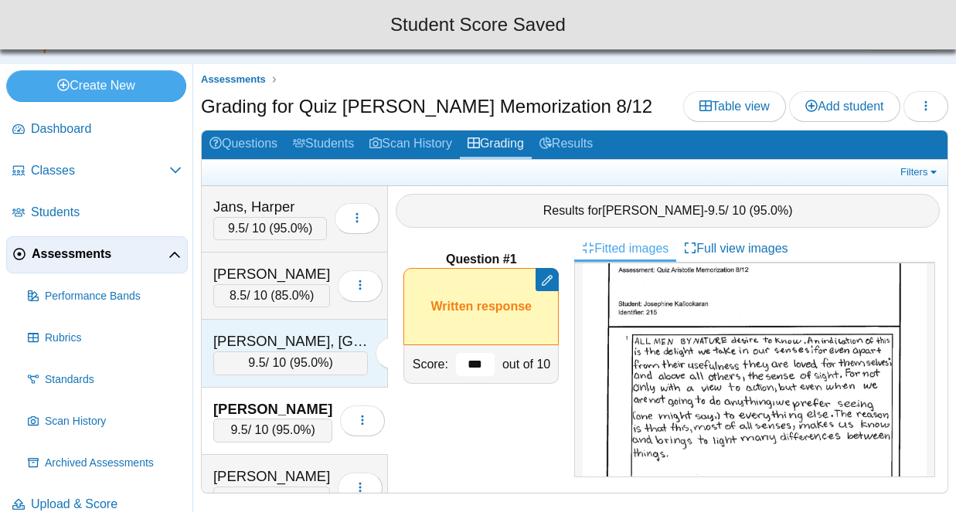
scroll to position [3325, 0]
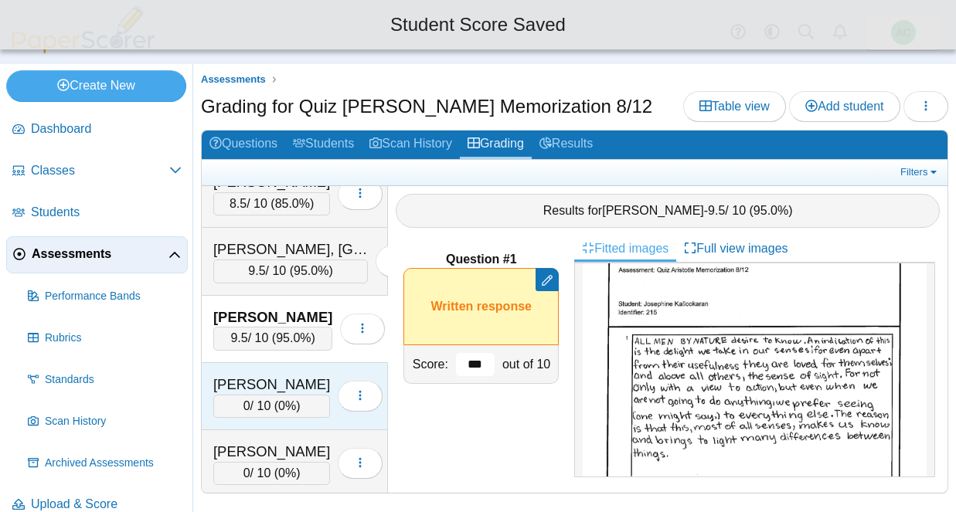
type input "***"
click at [260, 378] on div "[PERSON_NAME]" at bounding box center [271, 385] width 117 height 20
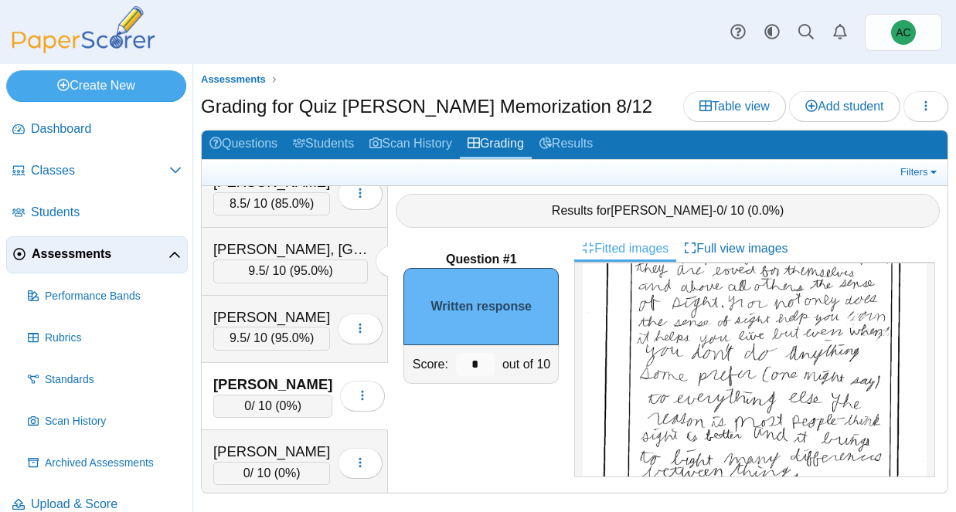
scroll to position [168, 0]
click at [478, 365] on input "*" at bounding box center [475, 364] width 39 height 23
type input "*"
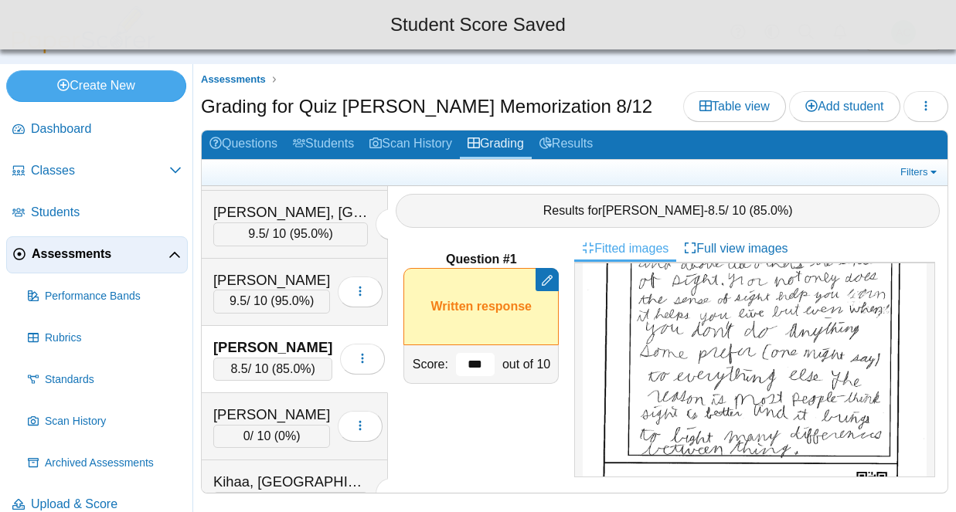
scroll to position [3371, 0]
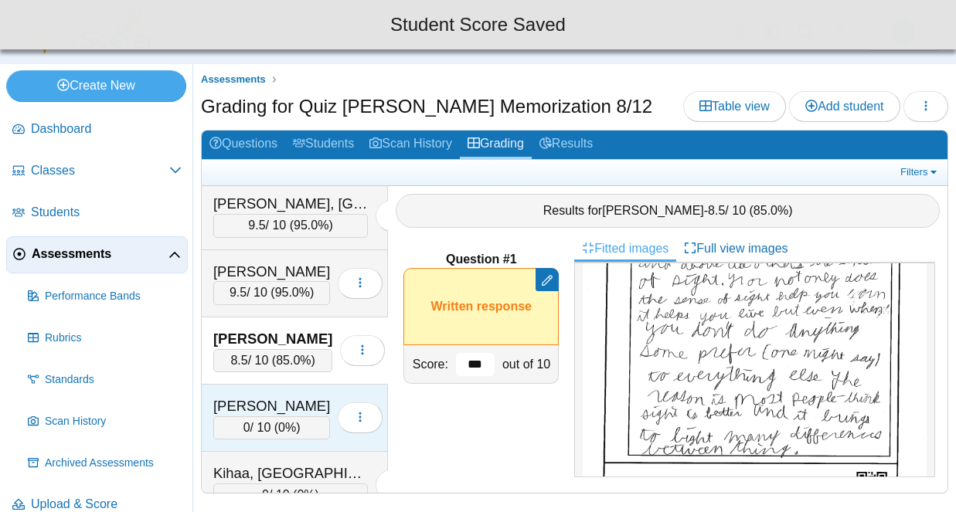
type input "***"
click at [257, 393] on div "Kienzle, Evangeline 0 / 10 ( 0% ) Loading…" at bounding box center [295, 418] width 186 height 67
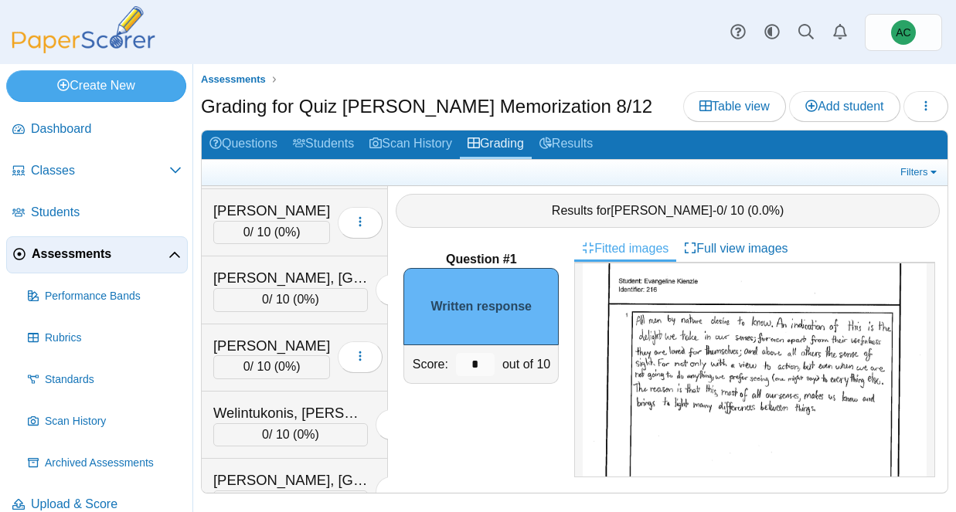
scroll to position [6763, 0]
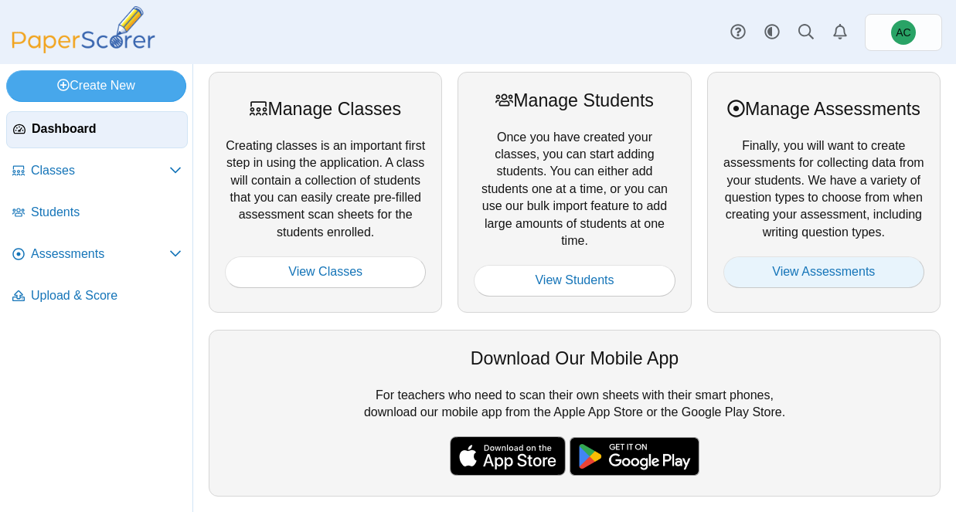
click at [758, 269] on link "View Assessments" at bounding box center [823, 272] width 201 height 31
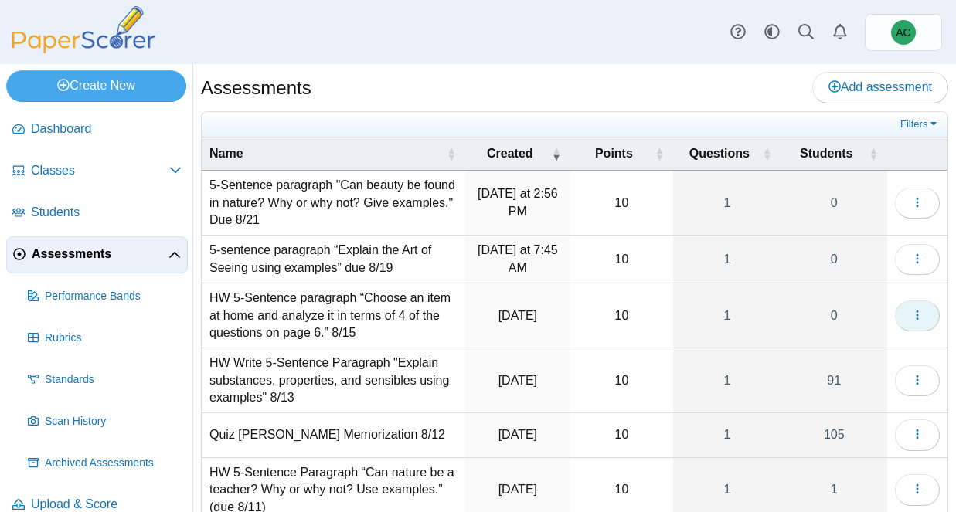
click at [924, 315] on button "button" at bounding box center [917, 316] width 45 height 31
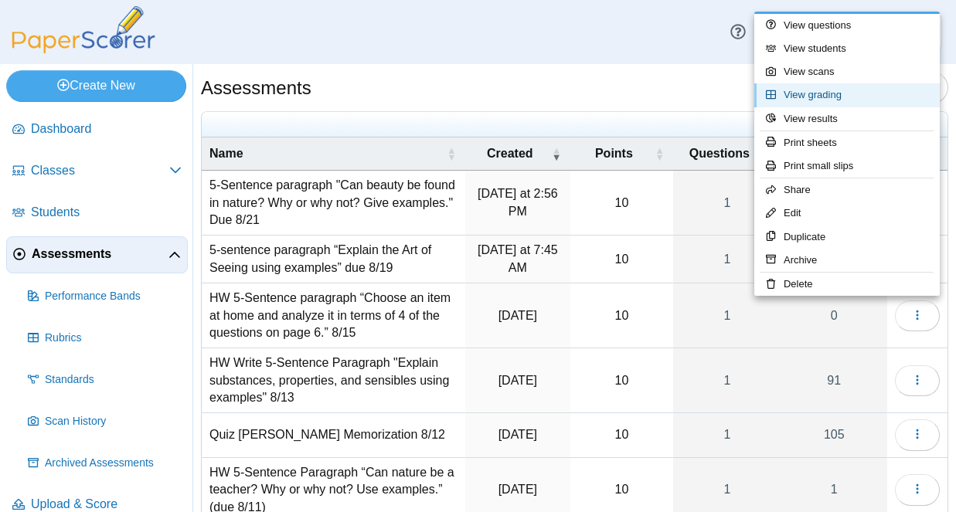
click at [823, 99] on link "View grading" at bounding box center [846, 94] width 185 height 23
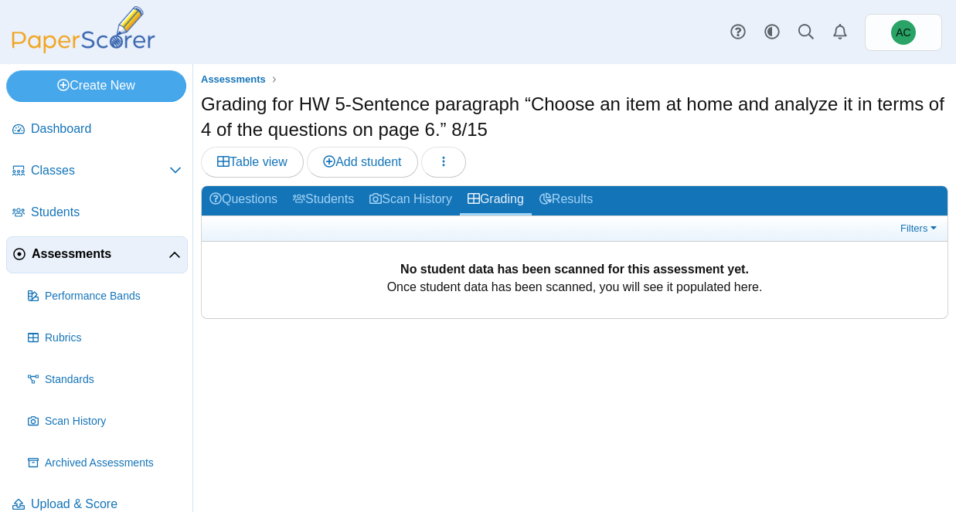
click at [68, 252] on span "Assessments" at bounding box center [100, 254] width 137 height 17
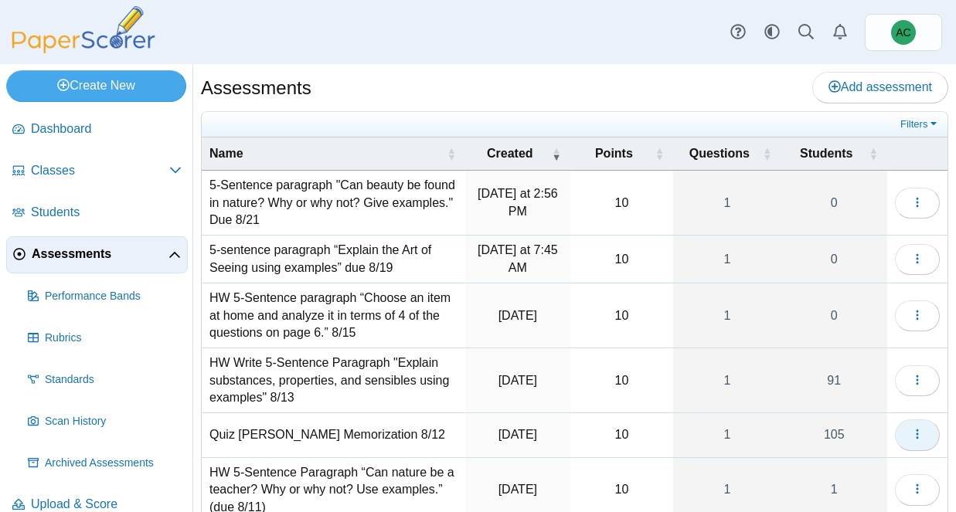
click at [921, 431] on icon "button" at bounding box center [917, 434] width 12 height 12
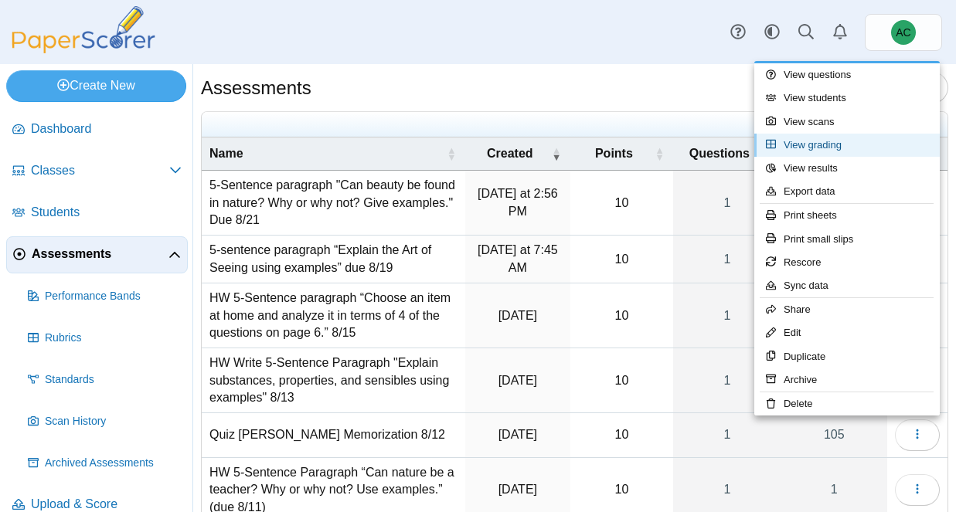
click at [817, 146] on link "View grading" at bounding box center [846, 145] width 185 height 23
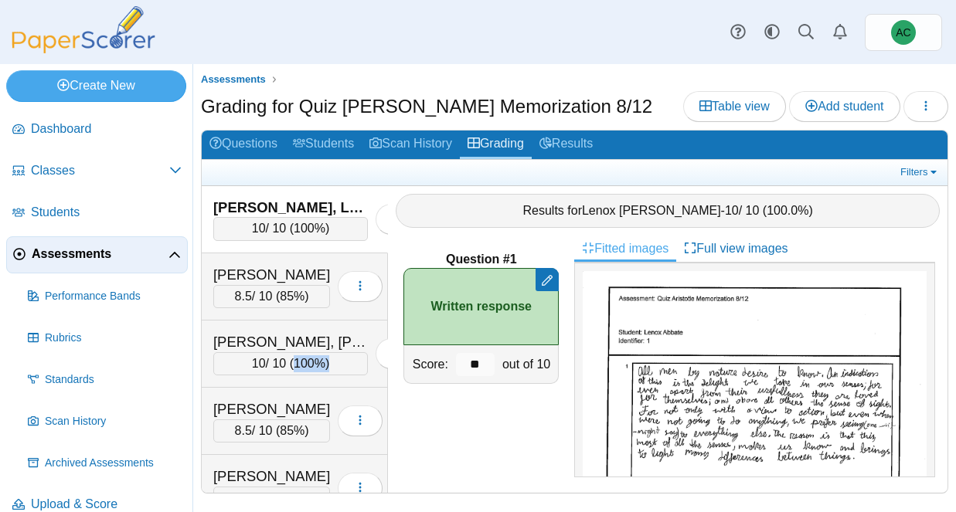
drag, startPoint x: 283, startPoint y: 375, endPoint x: 384, endPoint y: -113, distance: 498.0
click at [384, 0] on html "Dashboard Classes Archived classes Students" at bounding box center [478, 256] width 956 height 512
click at [446, 436] on div "Question #1 Remove manual score Written response Score: ** out of 10" at bounding box center [481, 364] width 186 height 257
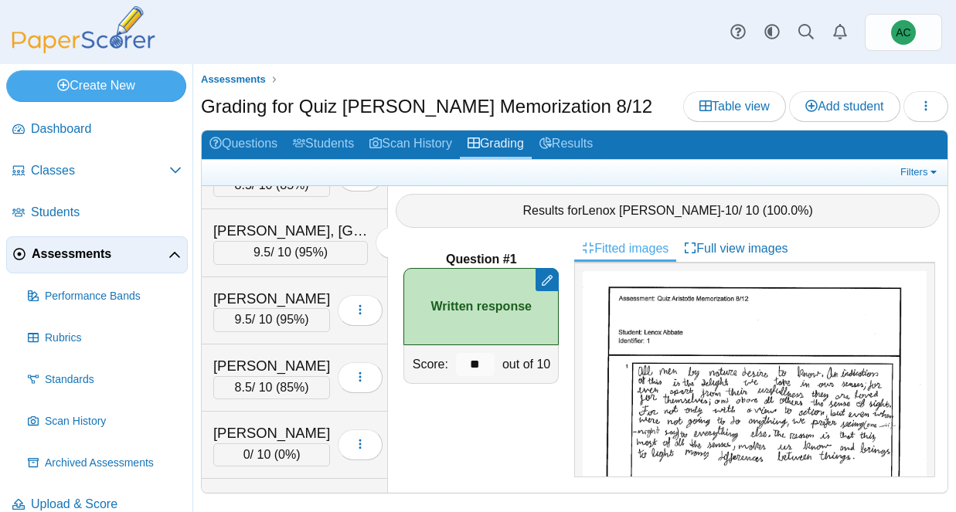
scroll to position [3426, 0]
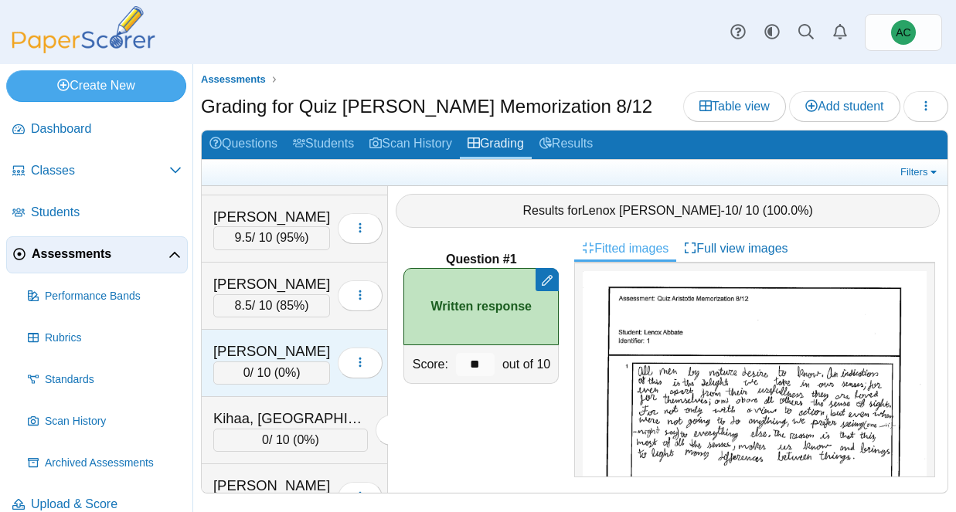
click at [279, 358] on div "[PERSON_NAME]" at bounding box center [271, 352] width 117 height 20
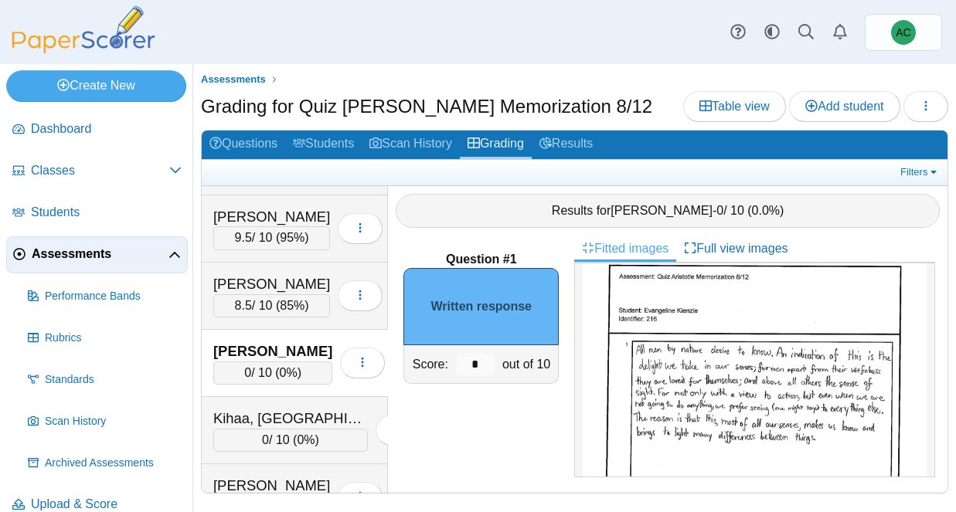
scroll to position [25, 0]
click at [485, 366] on input "*" at bounding box center [475, 364] width 39 height 23
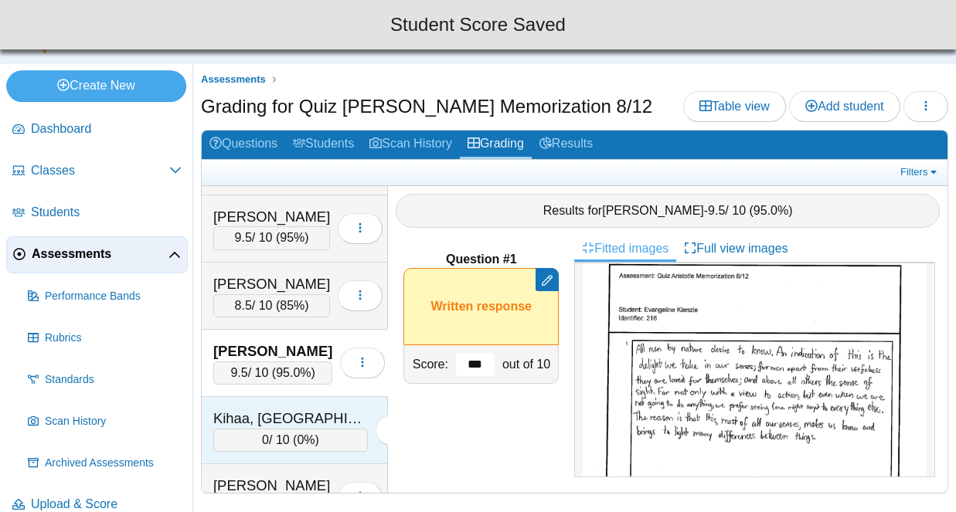
type input "***"
click at [284, 420] on div "Kihaa, [GEOGRAPHIC_DATA]" at bounding box center [290, 419] width 155 height 20
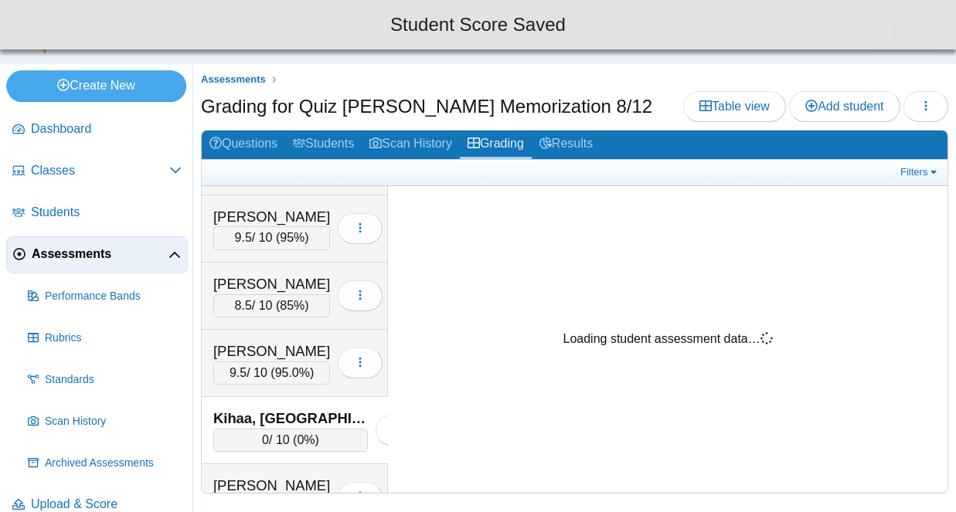
scroll to position [0, 0]
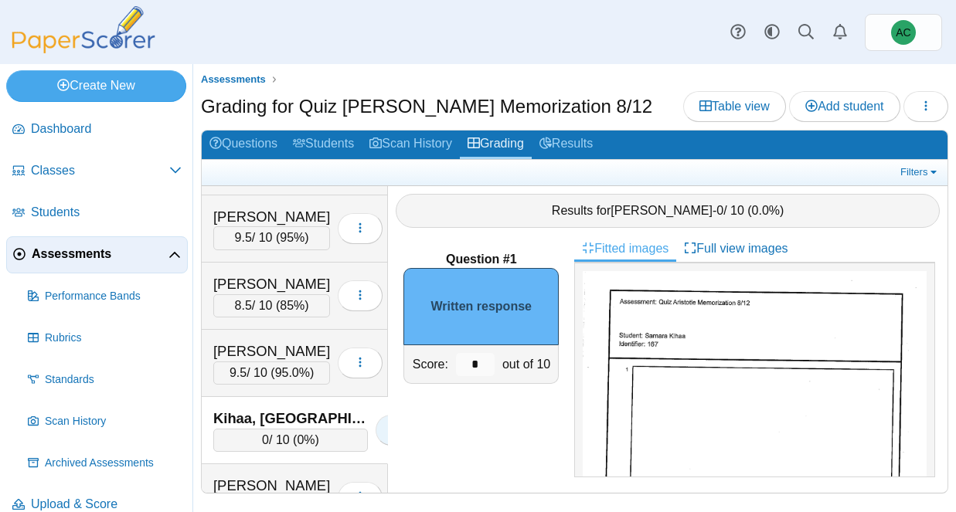
click at [376, 430] on button "button" at bounding box center [398, 430] width 45 height 31
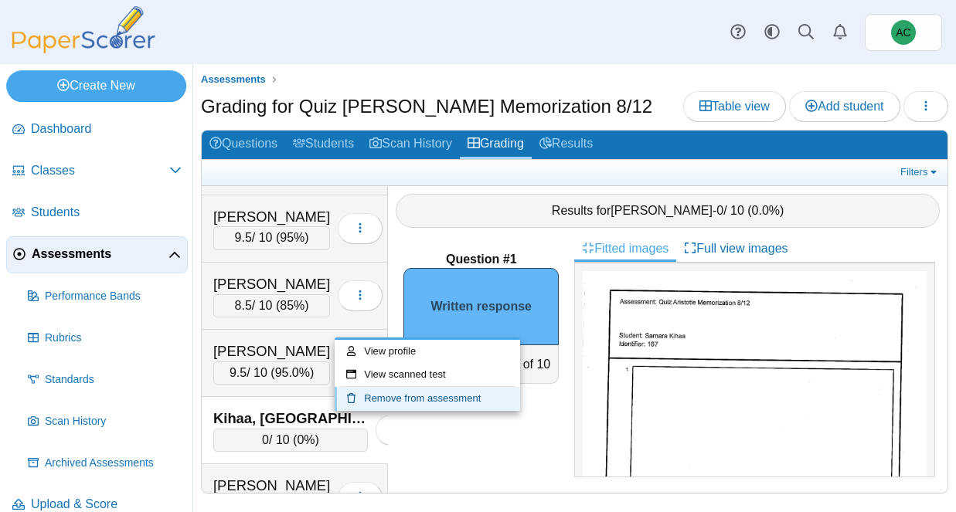
click at [408, 400] on link "Remove from assessment" at bounding box center [427, 398] width 185 height 23
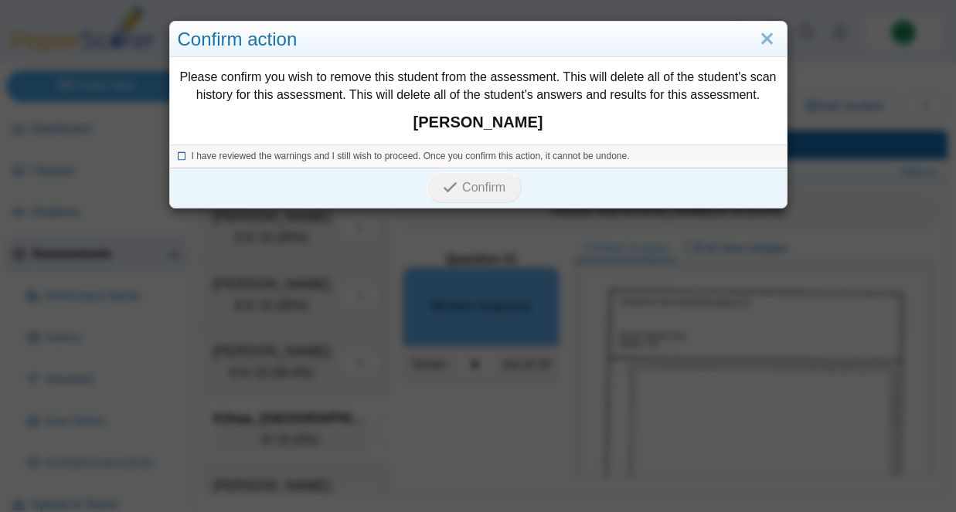
click at [491, 159] on span "I have reviewed the warnings and I still wish to proceed. Once you confirm this…" at bounding box center [411, 156] width 438 height 11
click at [481, 181] on span "Confirm" at bounding box center [483, 187] width 43 height 13
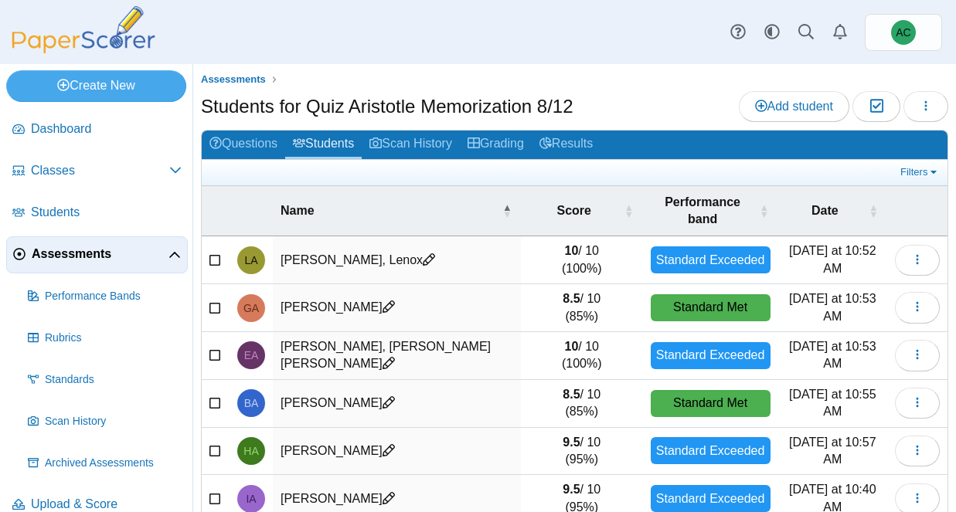
click at [62, 257] on span "Assessments" at bounding box center [100, 254] width 137 height 17
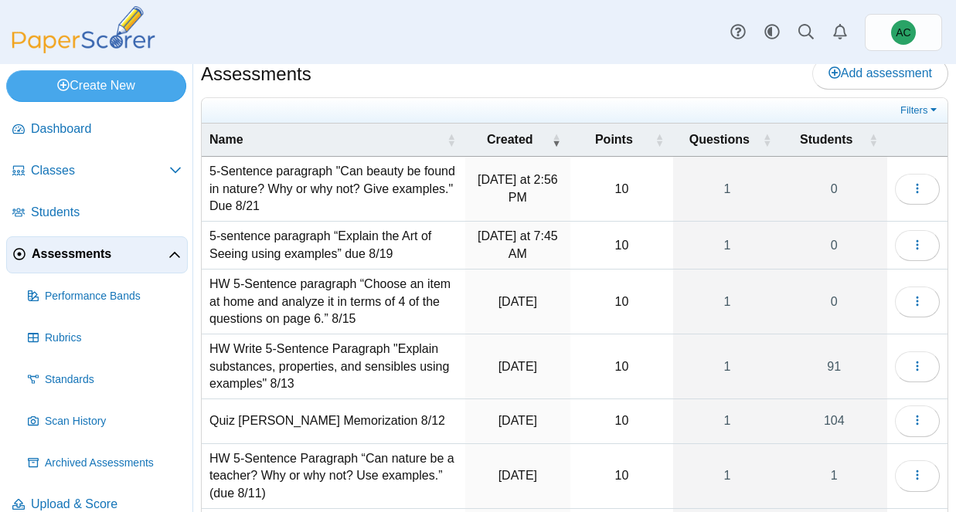
scroll to position [16, 0]
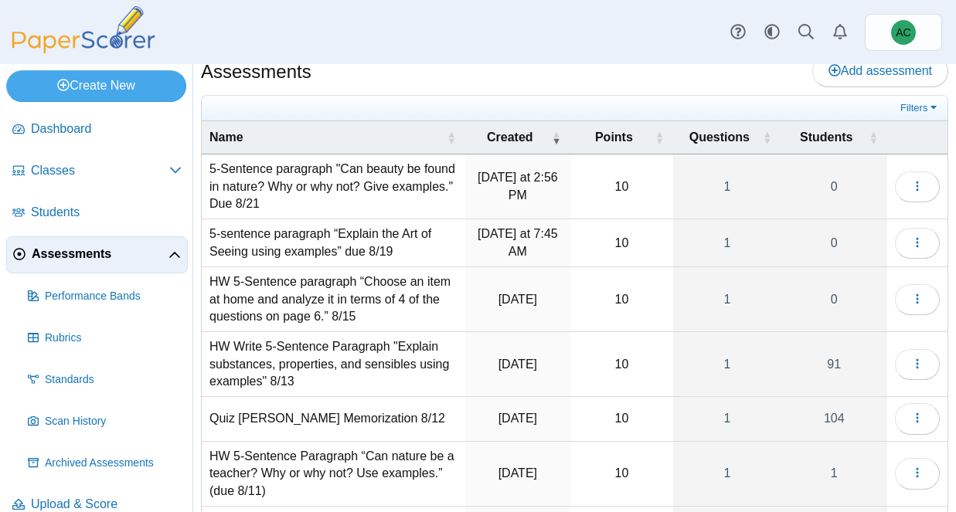
click at [941, 419] on td "Loading…" at bounding box center [917, 419] width 60 height 44
click at [927, 418] on button "button" at bounding box center [917, 418] width 45 height 31
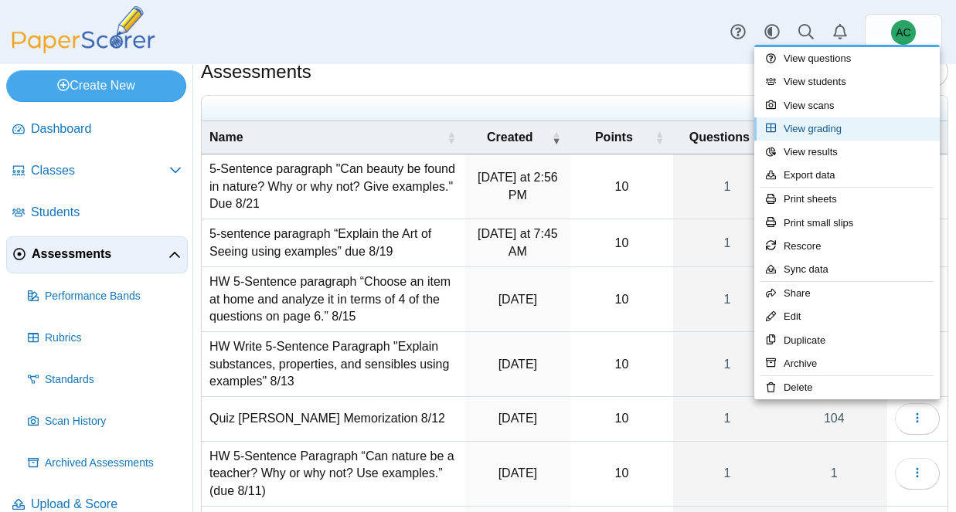
click at [808, 134] on link "View grading" at bounding box center [846, 128] width 185 height 23
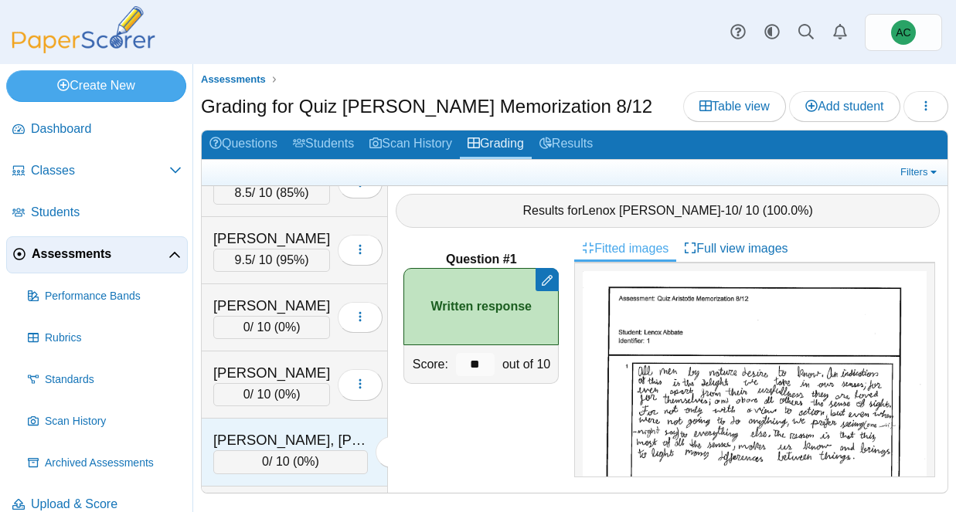
scroll to position [3537, 0]
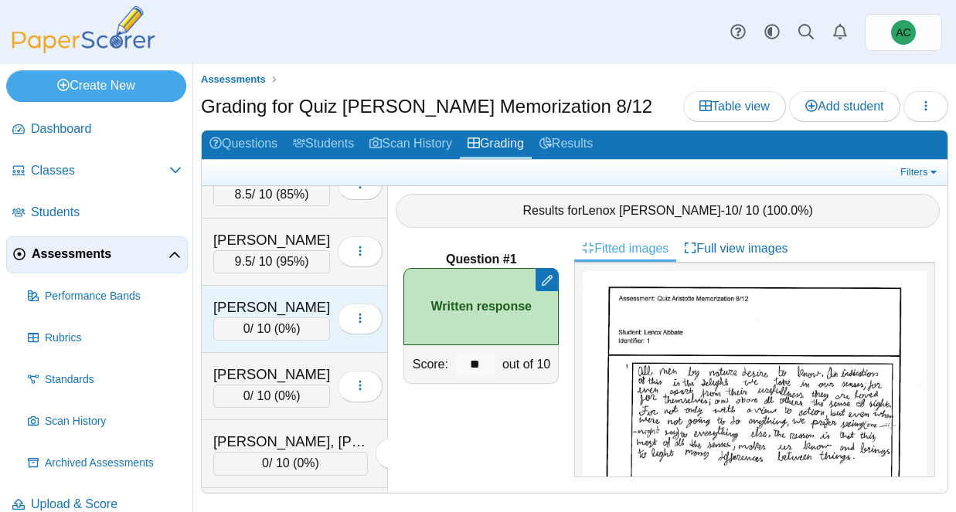
click at [298, 304] on div "[PERSON_NAME]" at bounding box center [271, 308] width 117 height 20
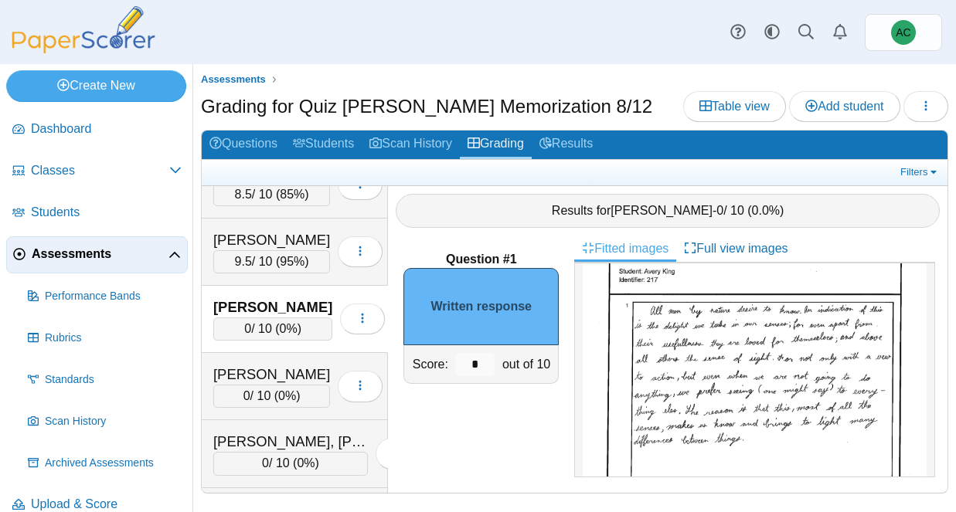
scroll to position [67, 0]
click at [481, 364] on input "*" at bounding box center [475, 364] width 39 height 23
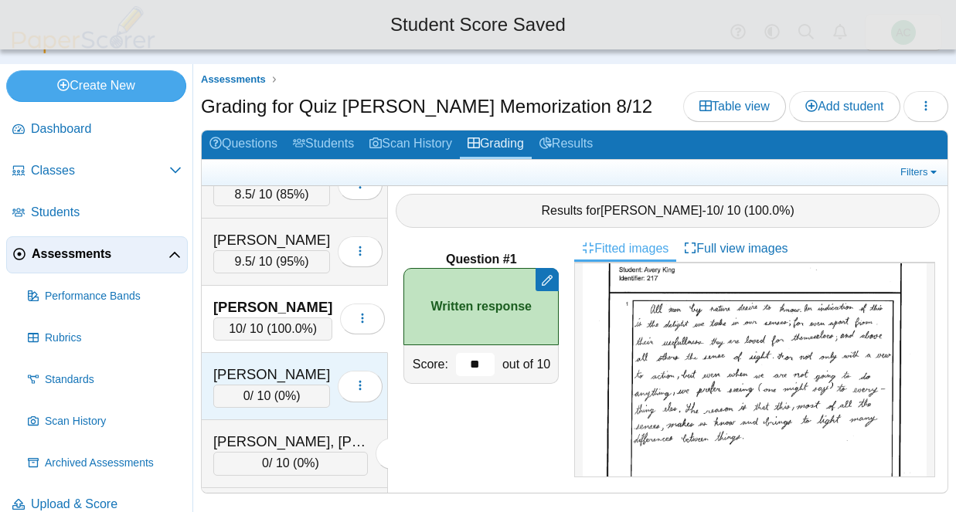
type input "**"
click at [275, 368] on div "[PERSON_NAME]" at bounding box center [271, 375] width 117 height 20
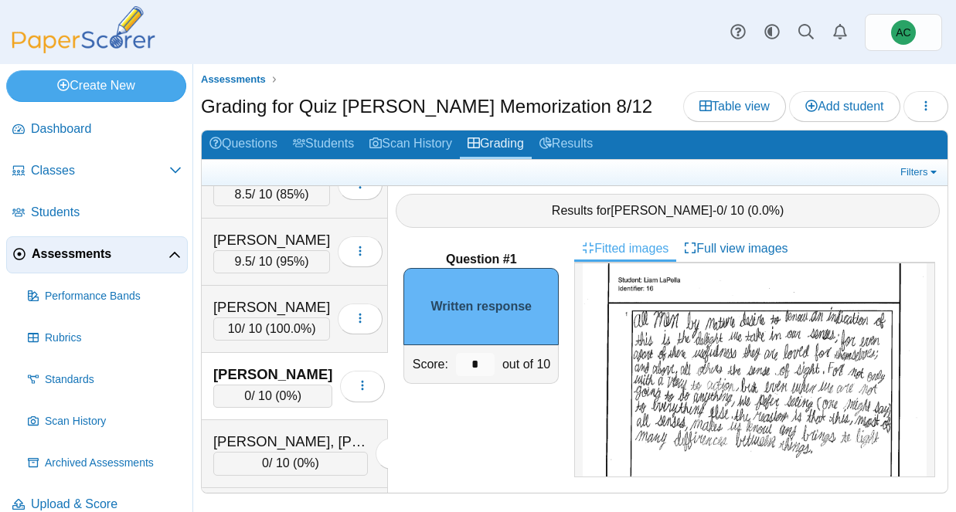
scroll to position [54, 0]
click at [490, 364] on input "*" at bounding box center [475, 364] width 39 height 23
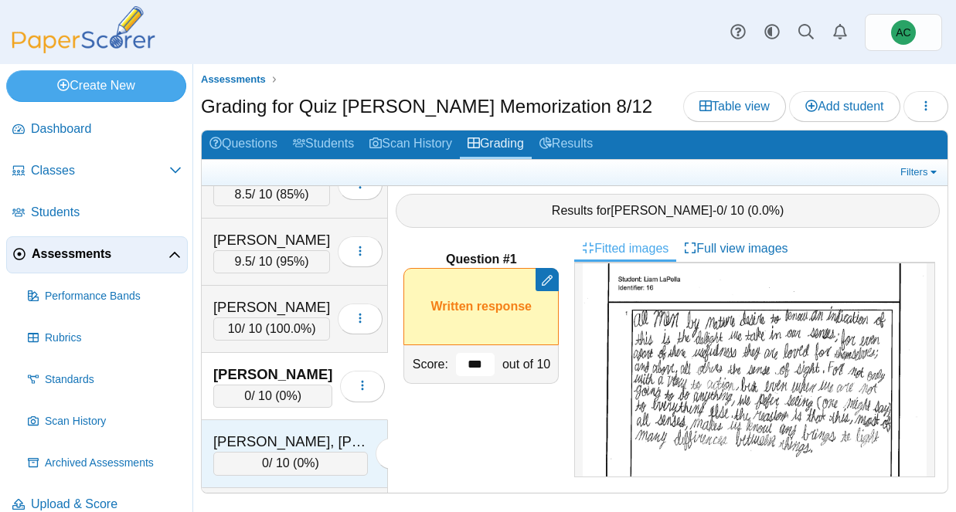
type input "***"
click at [248, 440] on div "[PERSON_NAME], [PERSON_NAME]" at bounding box center [290, 442] width 155 height 20
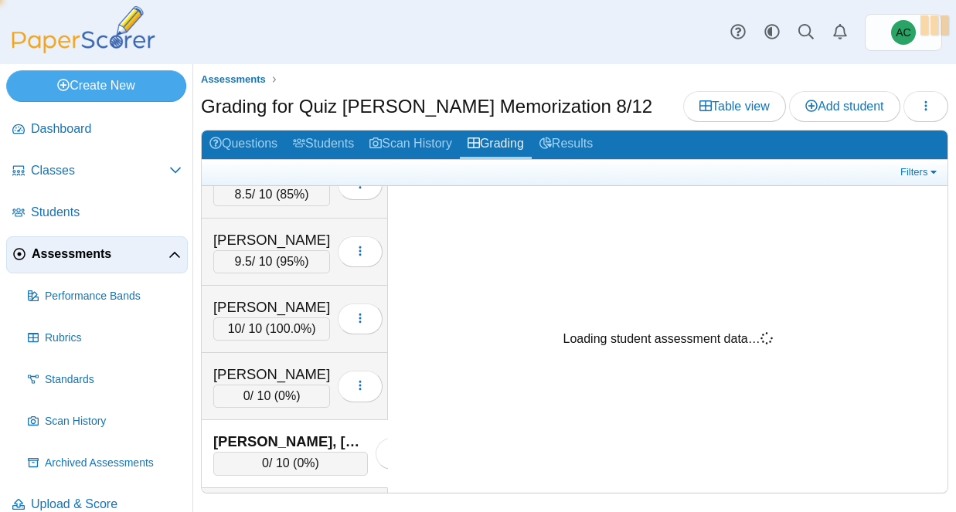
scroll to position [0, 0]
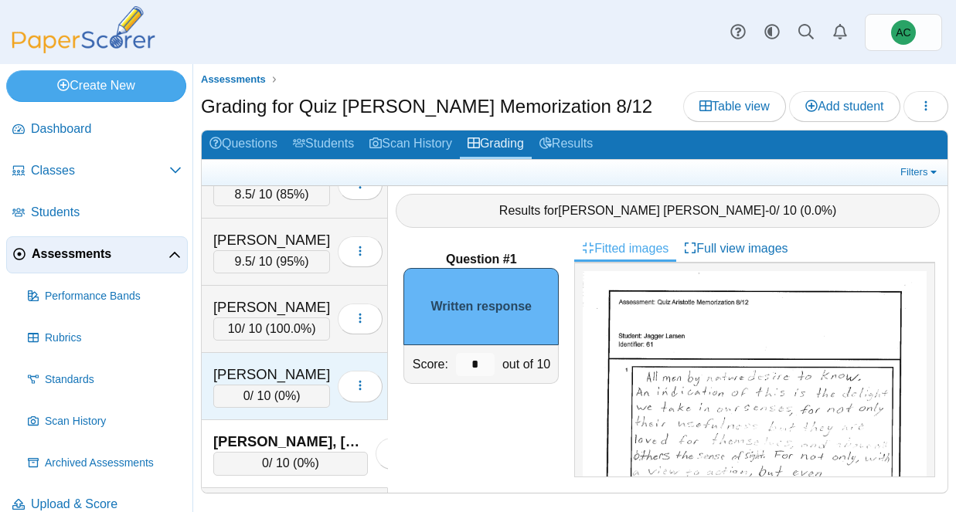
click at [253, 376] on div "[PERSON_NAME]" at bounding box center [271, 375] width 117 height 20
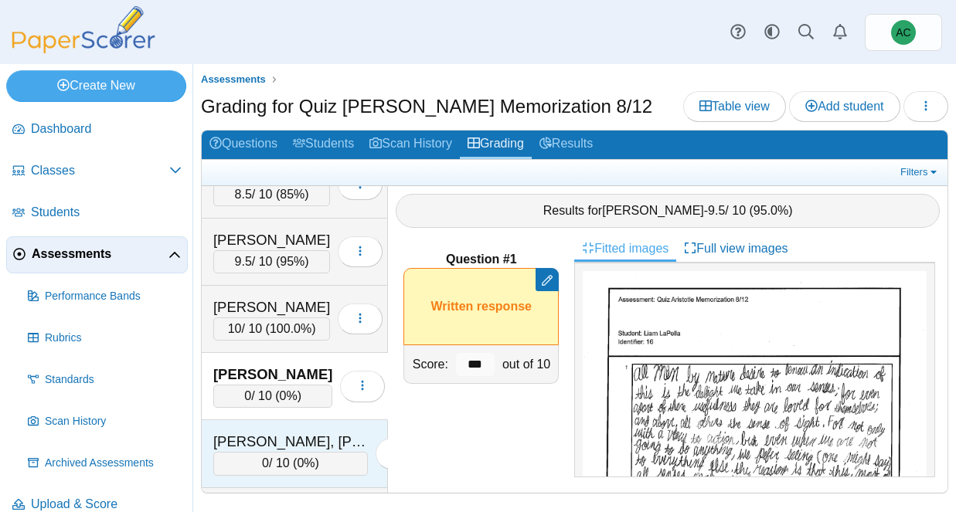
click at [247, 437] on div "[PERSON_NAME], [PERSON_NAME]" at bounding box center [290, 442] width 155 height 20
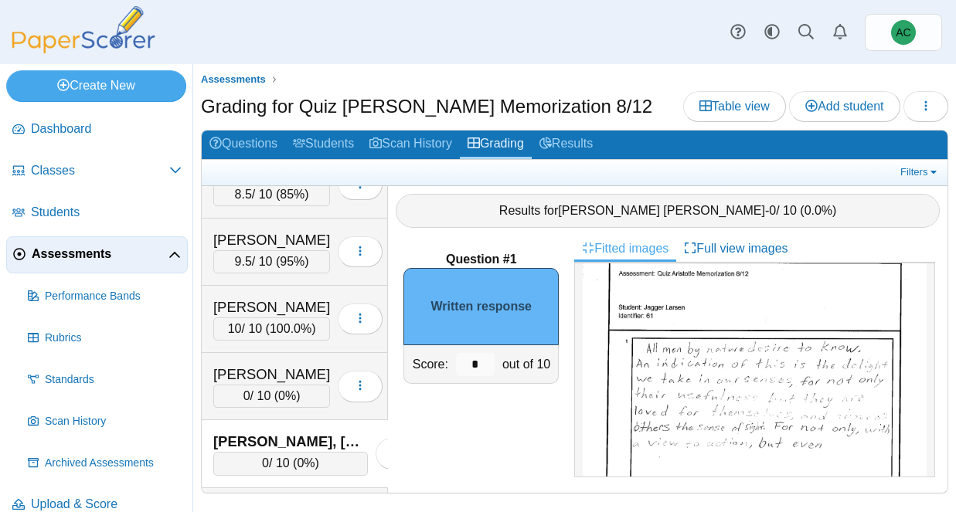
scroll to position [34, 0]
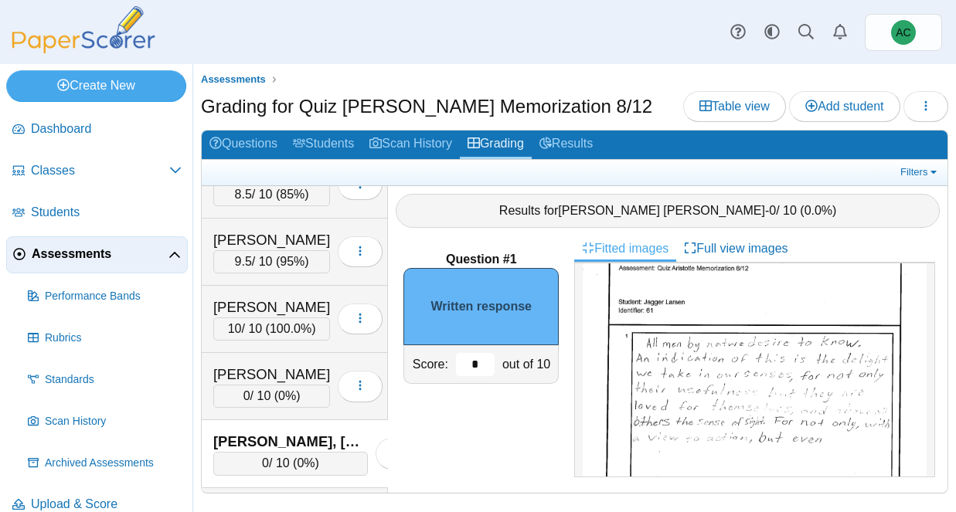
click at [479, 367] on input "*" at bounding box center [475, 364] width 39 height 23
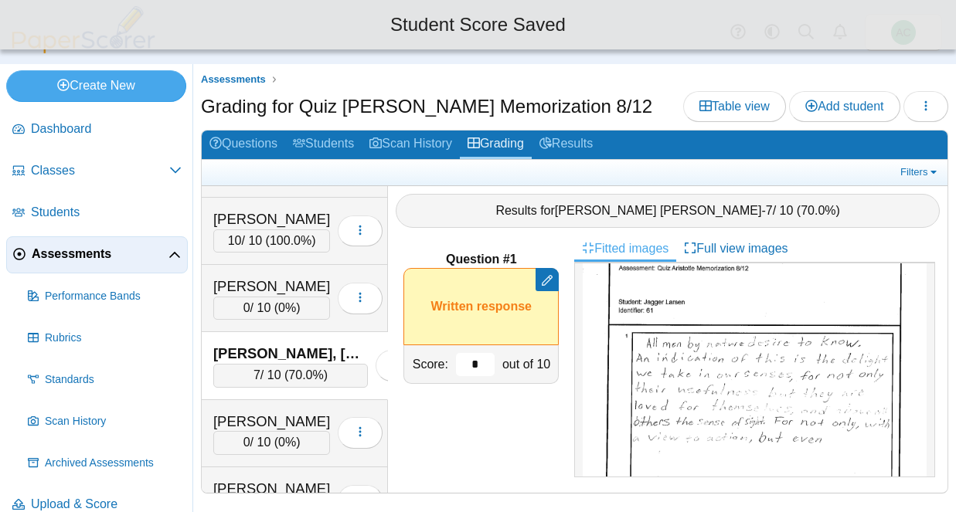
scroll to position [3626, 0]
type input "*"
click at [258, 410] on div "[PERSON_NAME] 0 / 10 ( 0% ) Loading…" at bounding box center [295, 433] width 186 height 67
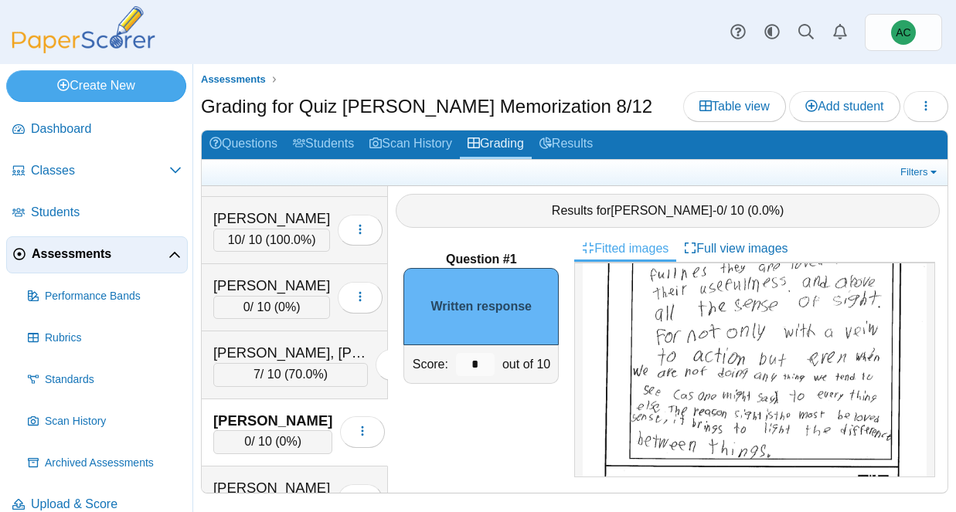
scroll to position [196, 0]
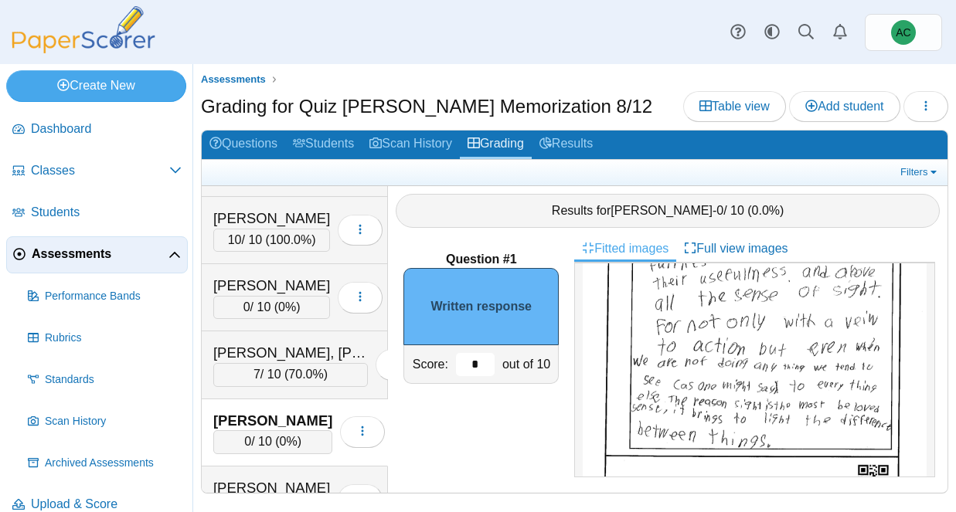
click at [484, 355] on input "*" at bounding box center [475, 364] width 39 height 23
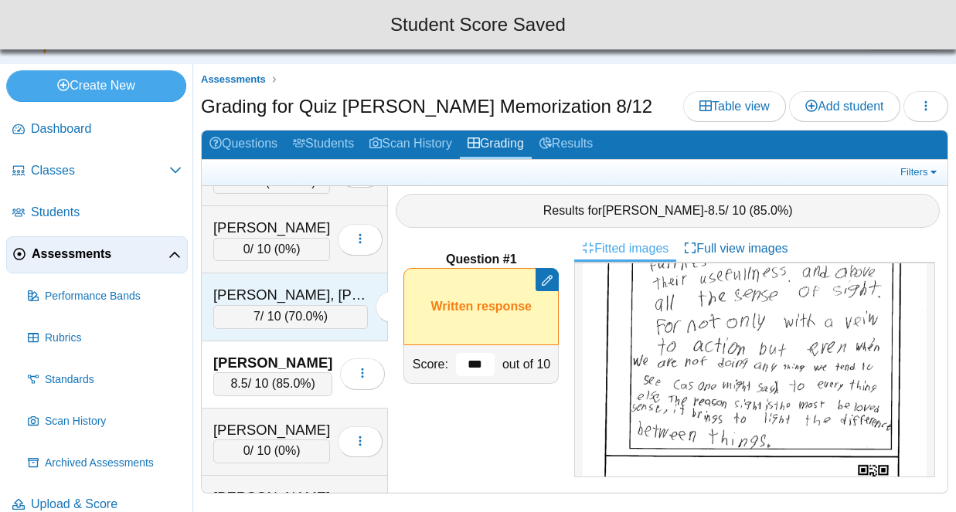
scroll to position [3700, 0]
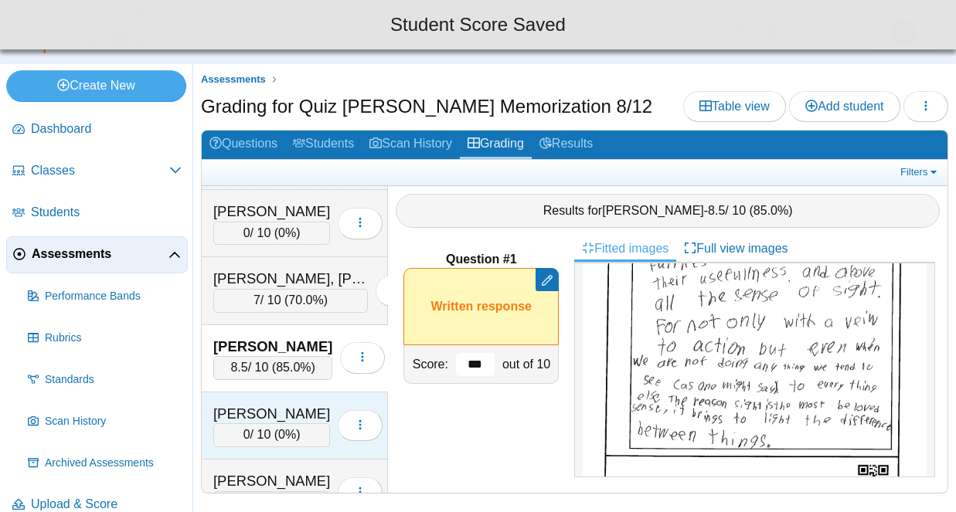
type input "***"
click at [244, 420] on div "[PERSON_NAME]" at bounding box center [271, 414] width 117 height 20
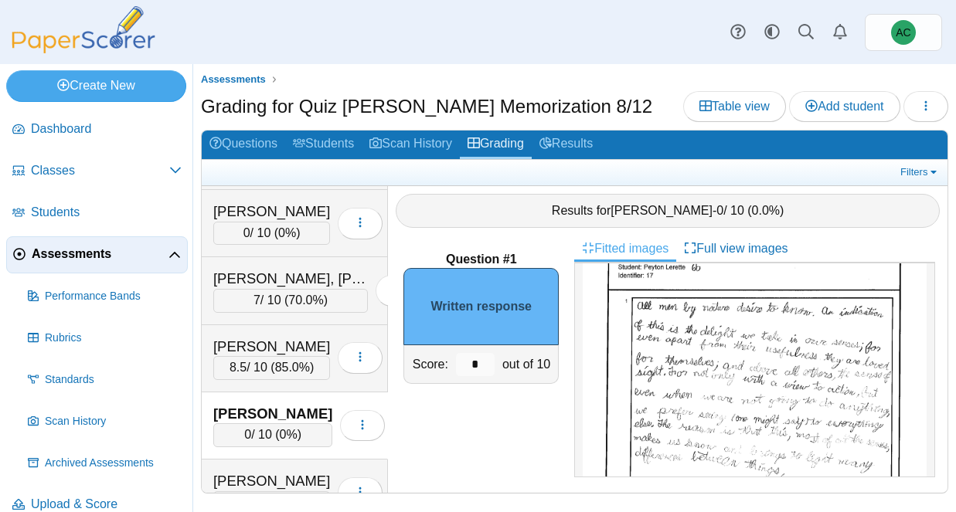
scroll to position [70, 0]
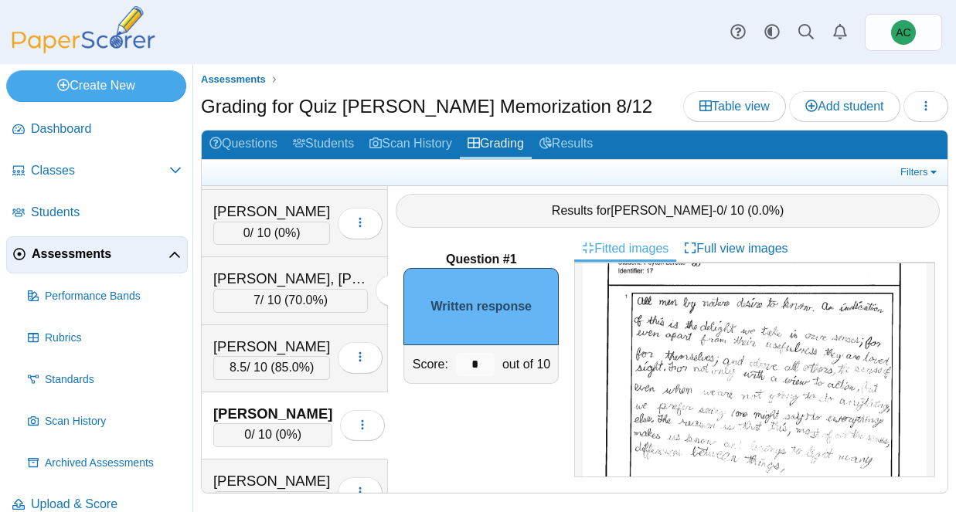
click at [838, 442] on img at bounding box center [755, 423] width 344 height 444
click at [478, 366] on input "*" at bounding box center [475, 364] width 39 height 23
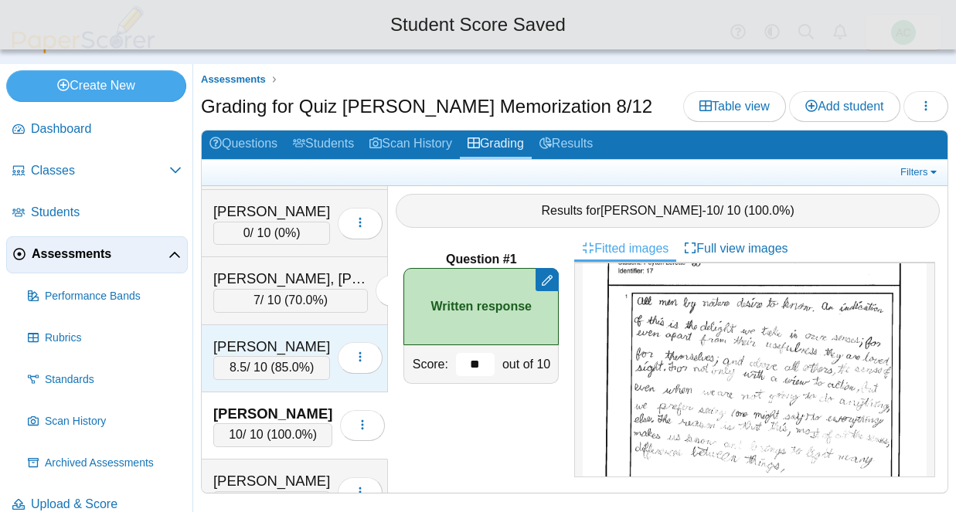
scroll to position [3762, 0]
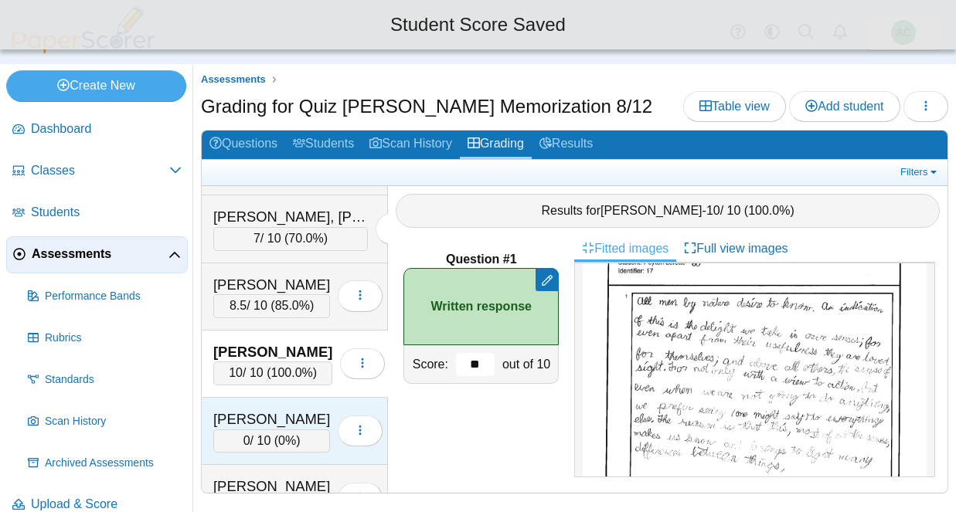
type input "**"
click at [255, 412] on div "[PERSON_NAME]" at bounding box center [271, 420] width 117 height 20
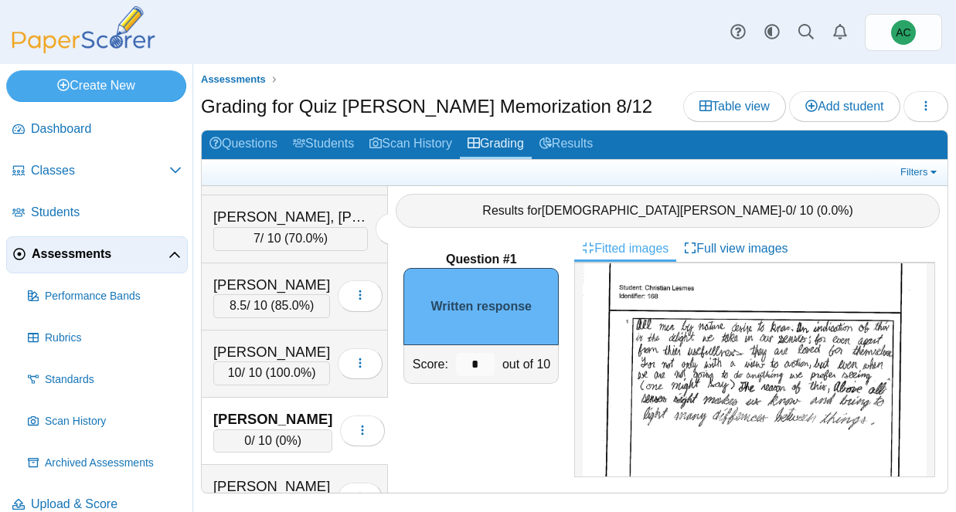
scroll to position [49, 0]
click at [777, 362] on img at bounding box center [755, 444] width 344 height 444
click at [491, 377] on div "*" at bounding box center [475, 364] width 46 height 38
click at [487, 369] on input "*" at bounding box center [475, 364] width 39 height 23
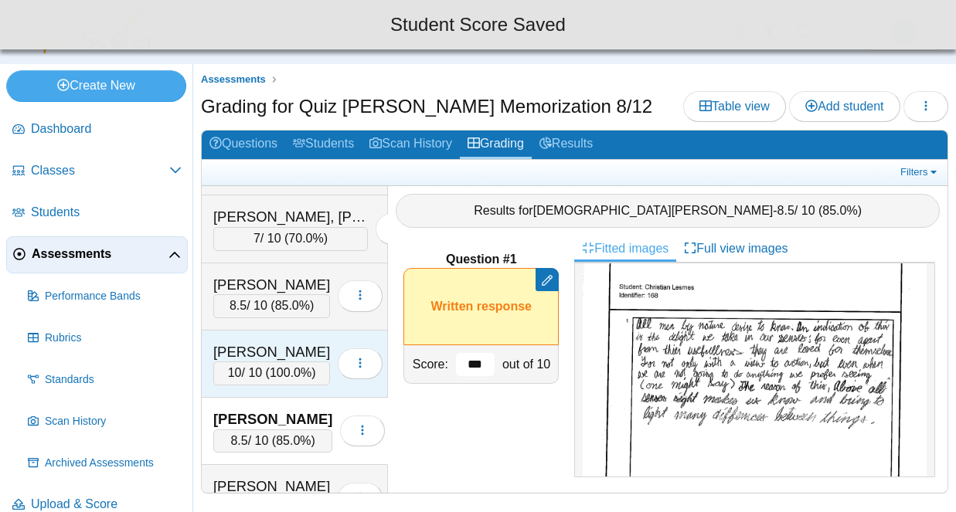
scroll to position [3865, 0]
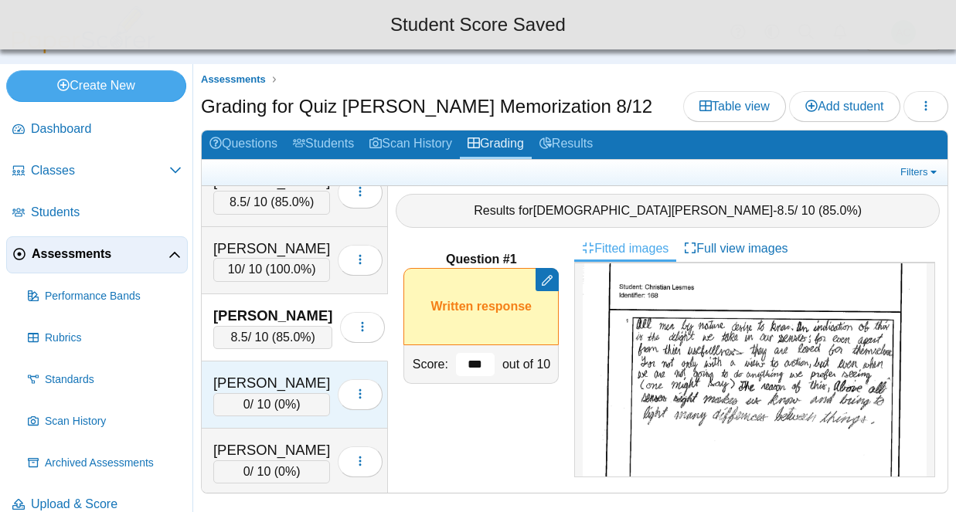
type input "***"
click at [287, 396] on div "0 / 10 ( 0% )" at bounding box center [271, 404] width 117 height 23
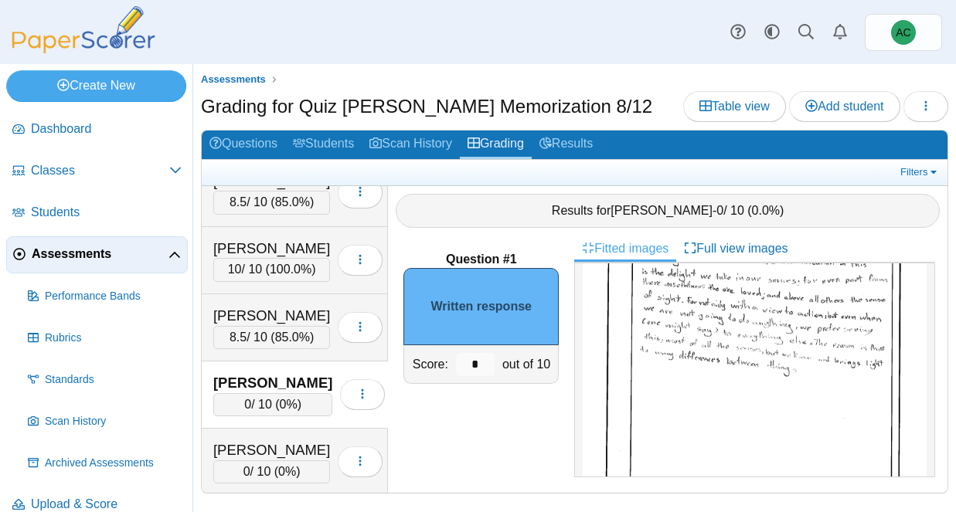
scroll to position [70, 0]
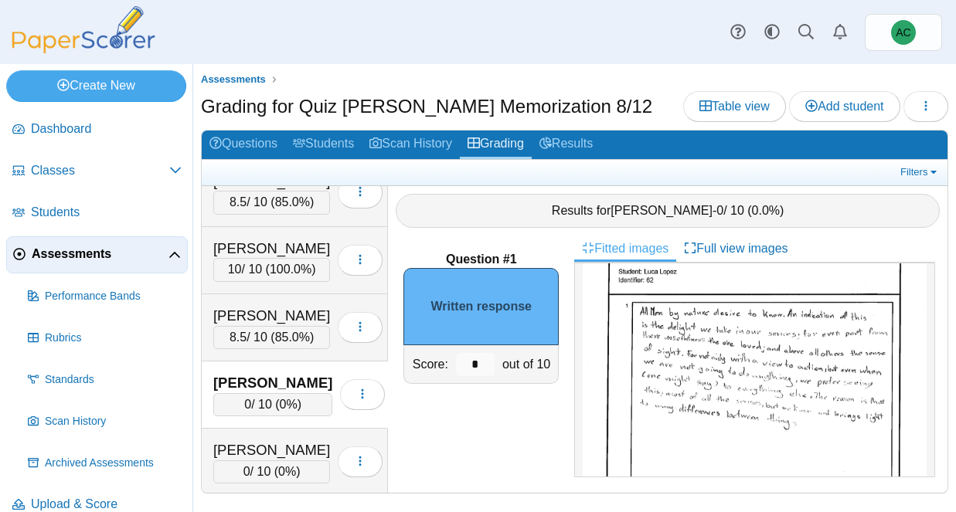
click at [241, 373] on div "[PERSON_NAME]" at bounding box center [272, 383] width 119 height 20
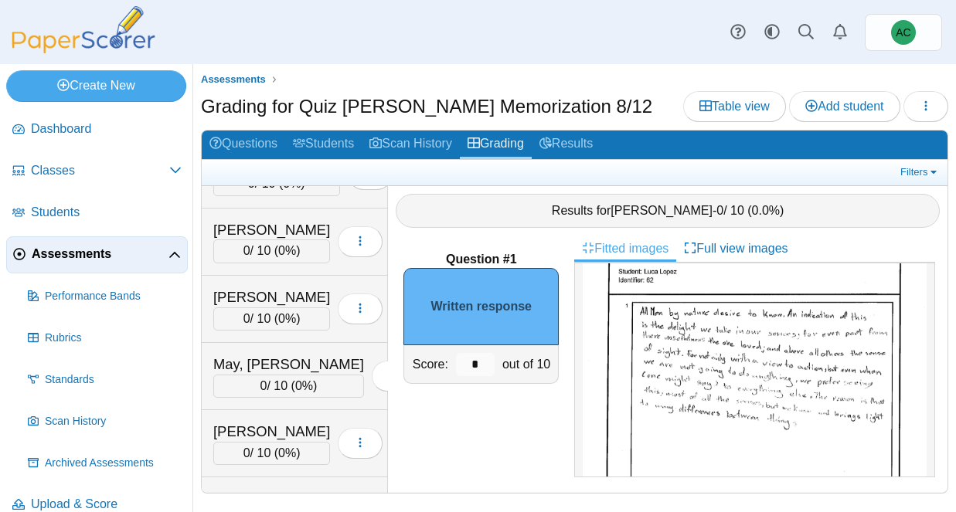
scroll to position [4287, 0]
click at [771, 412] on img at bounding box center [755, 424] width 344 height 444
click at [481, 376] on input "*" at bounding box center [475, 364] width 39 height 23
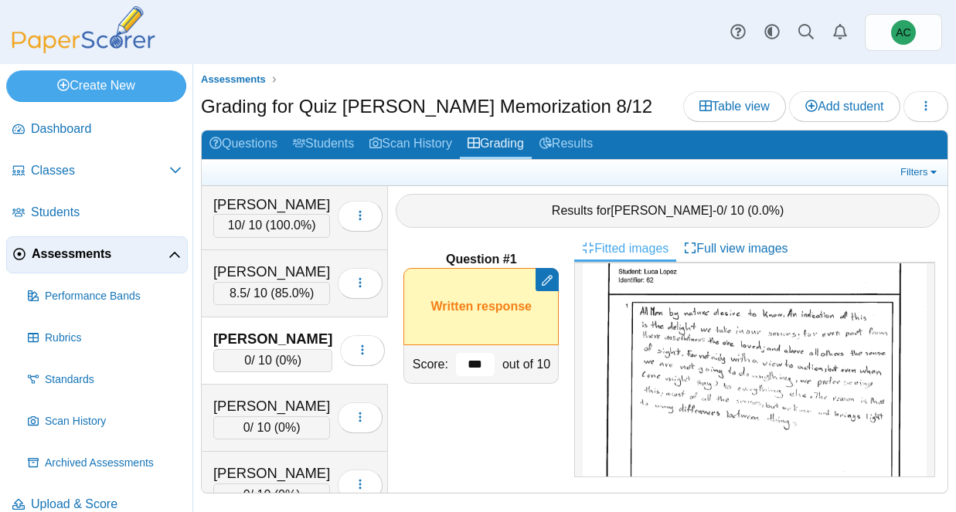
scroll to position [3915, 0]
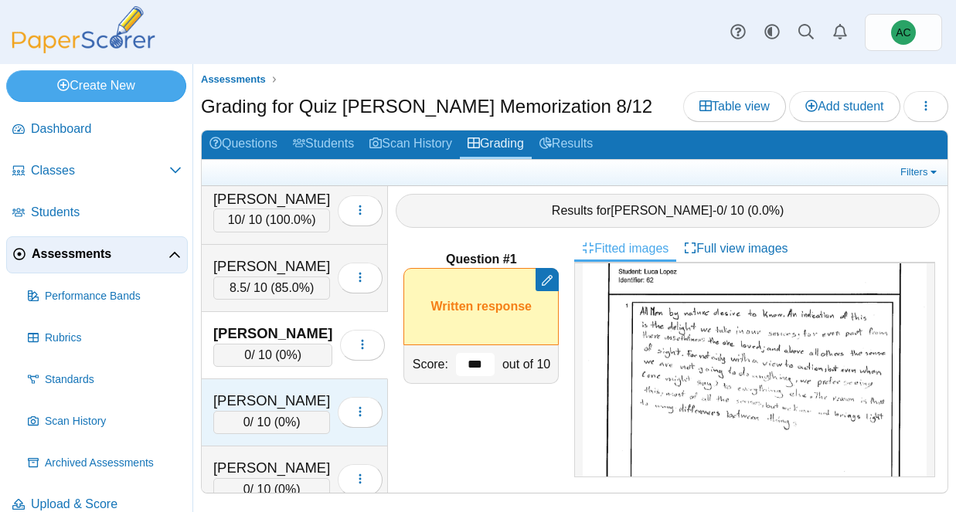
type input "***"
click at [280, 393] on div "[PERSON_NAME]" at bounding box center [271, 401] width 117 height 20
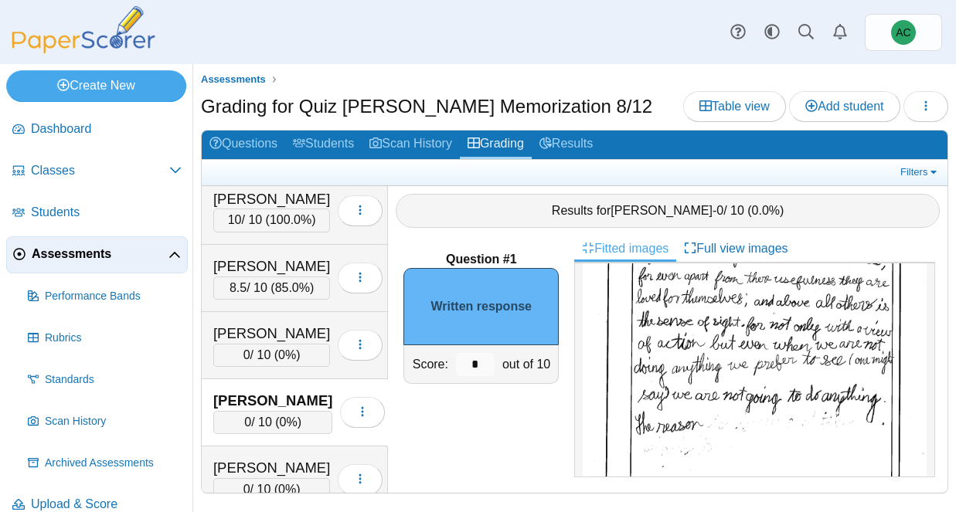
scroll to position [153, 0]
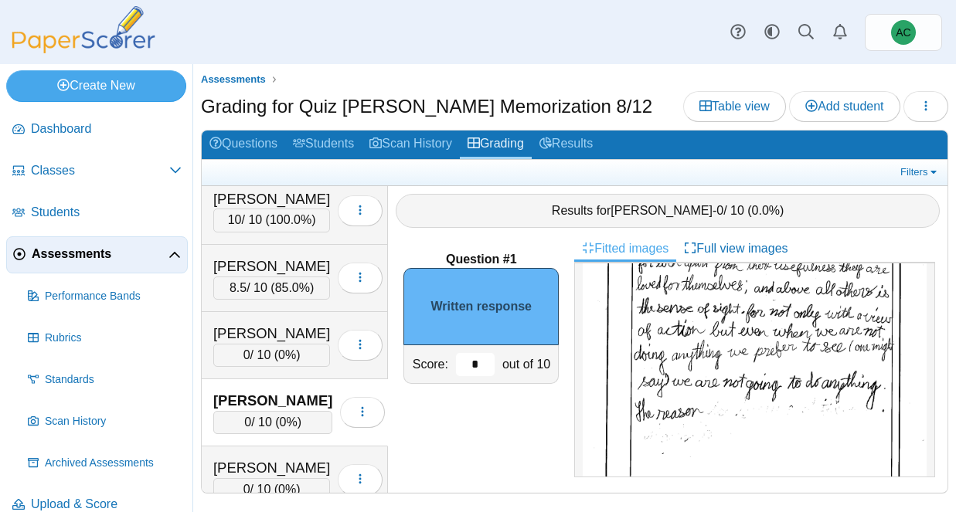
click at [474, 364] on input "*" at bounding box center [475, 364] width 39 height 23
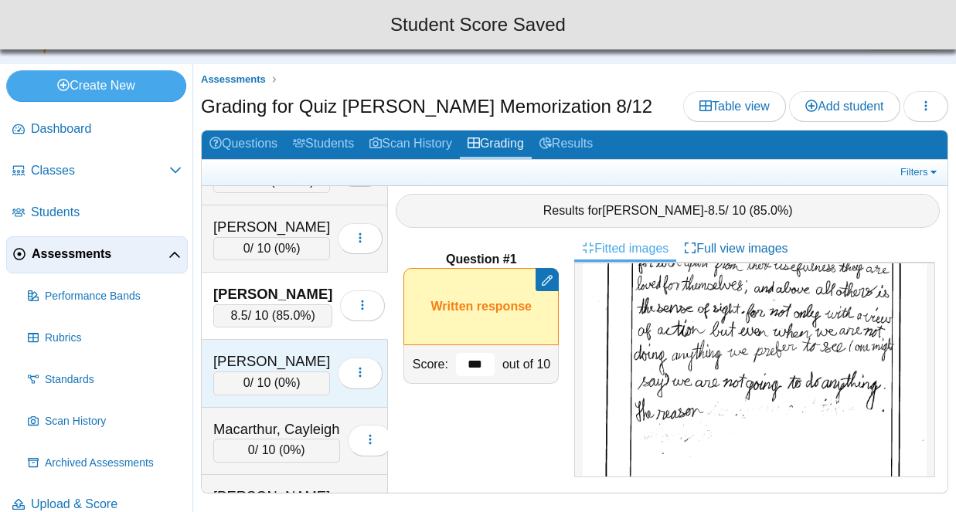
scroll to position [4019, 0]
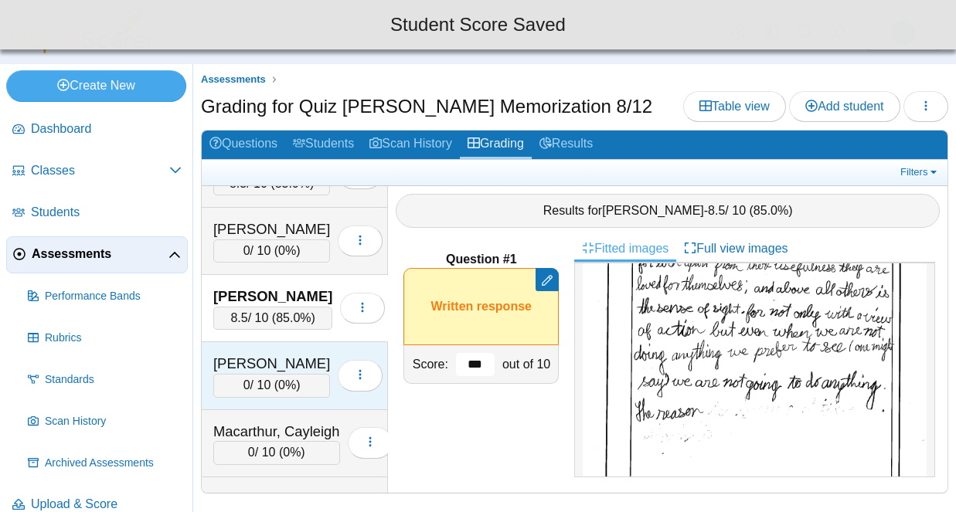
type input "***"
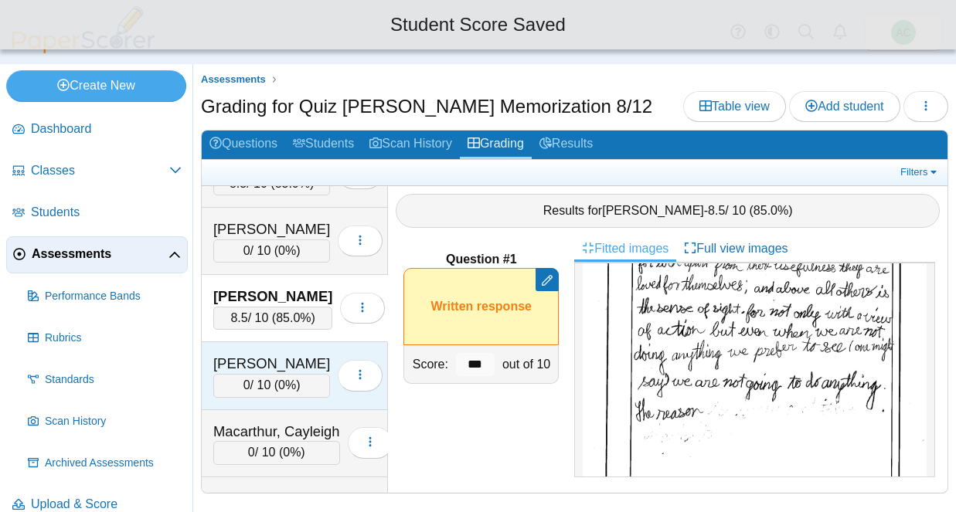
click at [267, 372] on div "[PERSON_NAME]" at bounding box center [271, 364] width 117 height 20
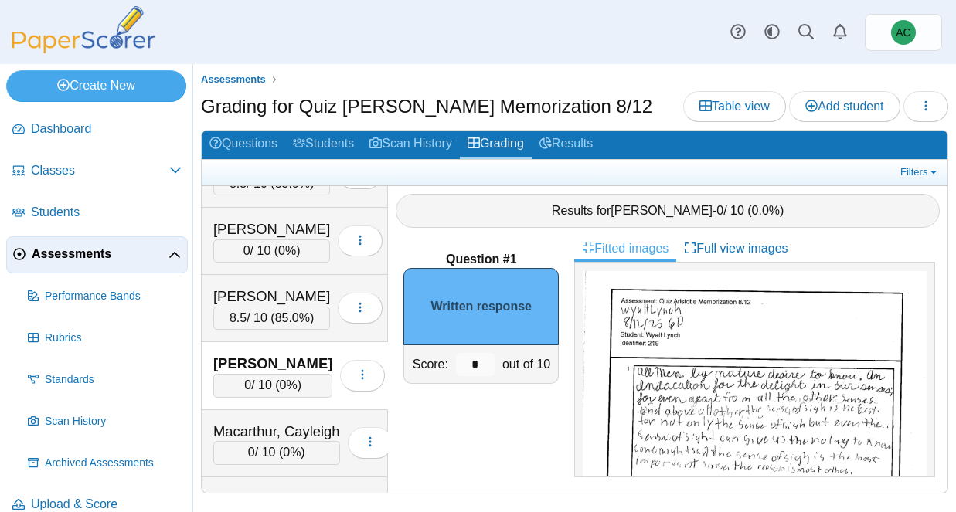
scroll to position [47, 0]
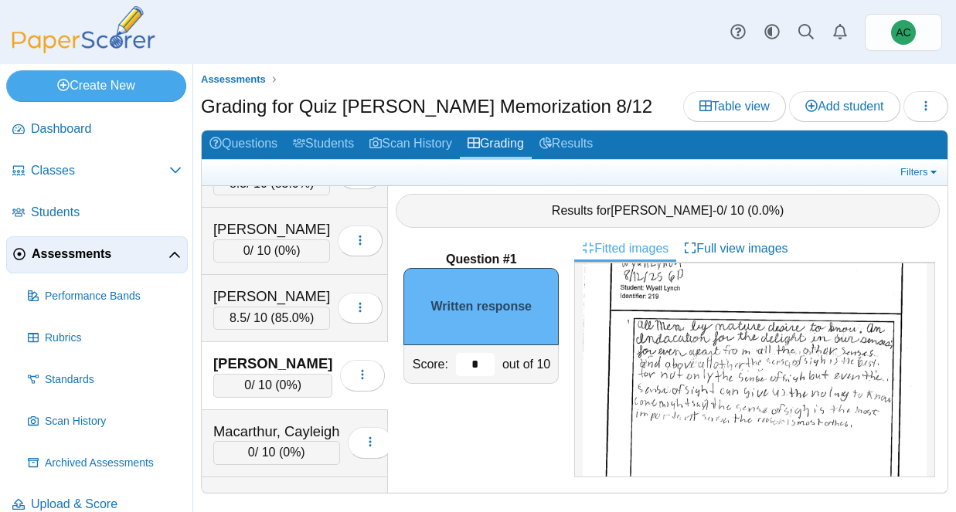
click at [488, 371] on input "*" at bounding box center [475, 364] width 39 height 23
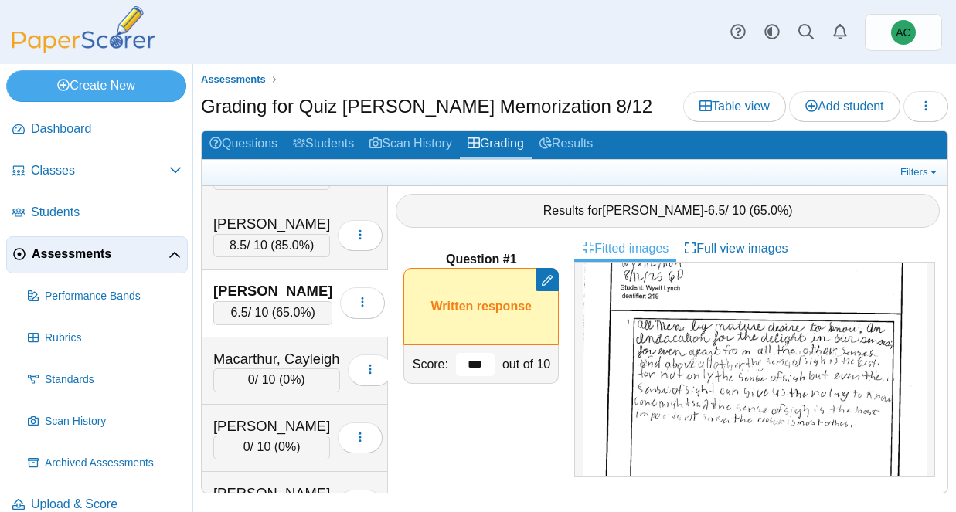
scroll to position [4097, 0]
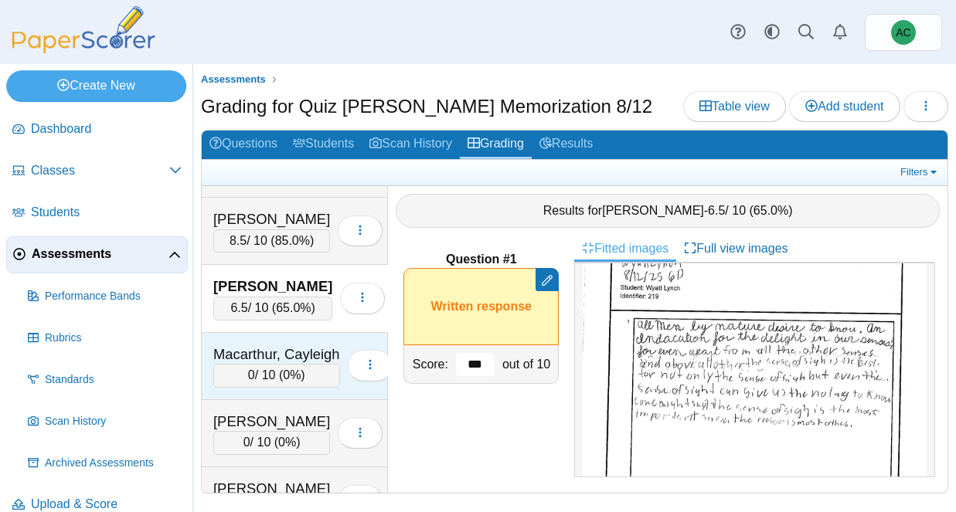
type input "***"
click at [281, 354] on div "Macarthur, Cayleigh" at bounding box center [276, 355] width 127 height 20
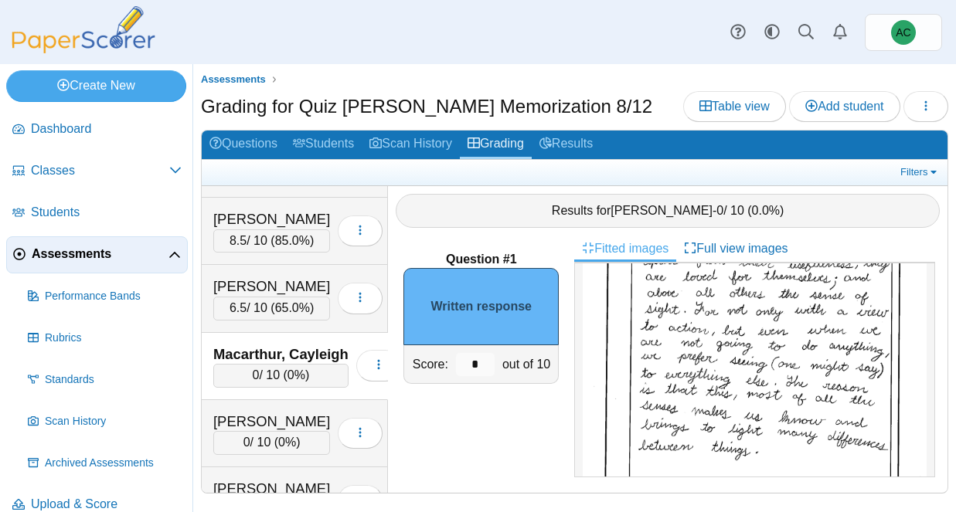
scroll to position [170, 0]
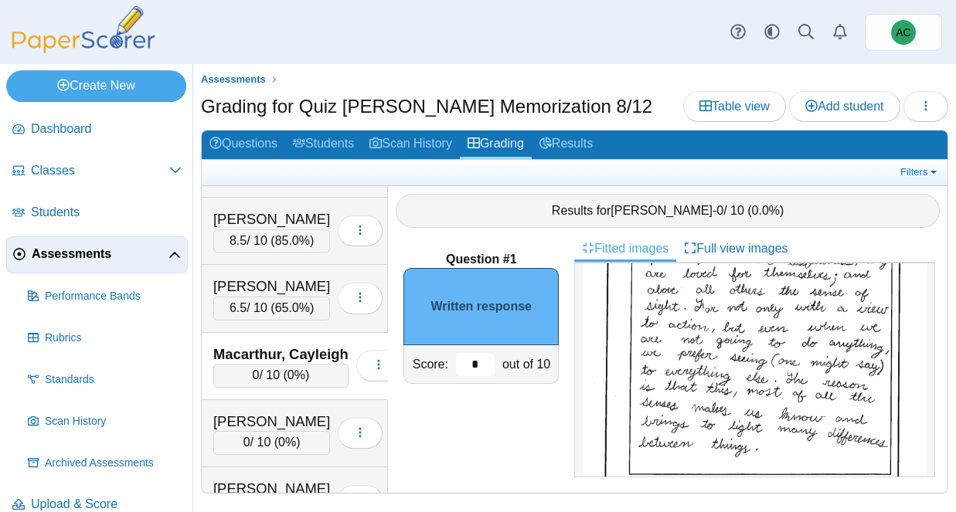
click at [481, 367] on input "*" at bounding box center [475, 364] width 39 height 23
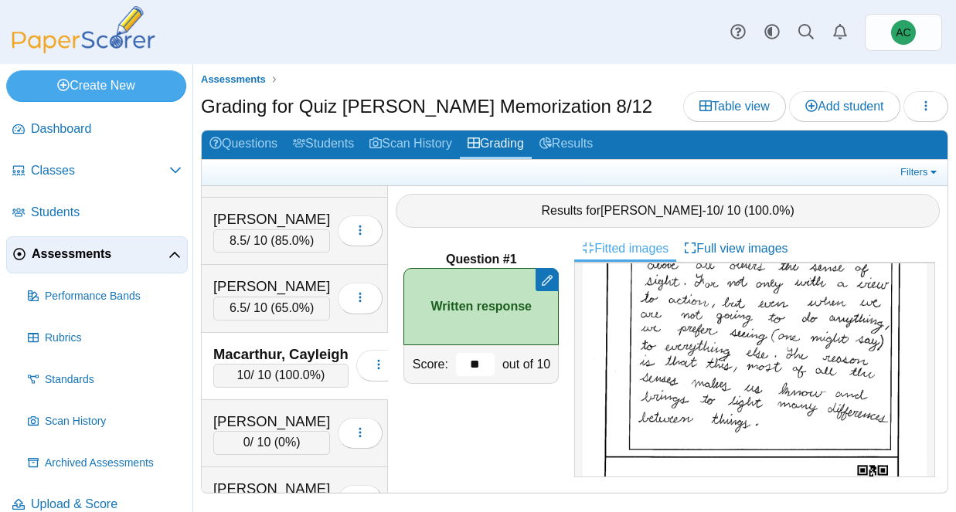
scroll to position [196, 0]
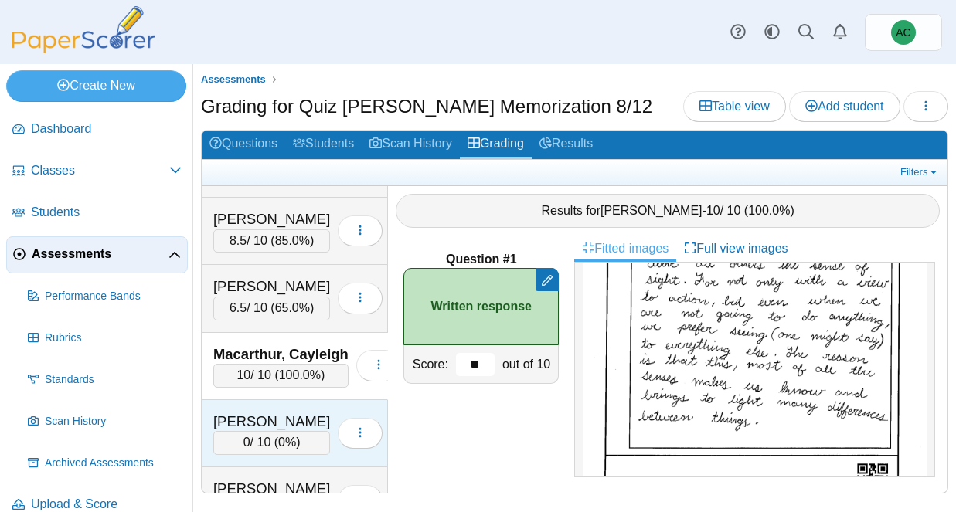
type input "**"
click at [287, 404] on div "[PERSON_NAME] 0 / 10 ( 0% ) Loading…" at bounding box center [295, 433] width 186 height 67
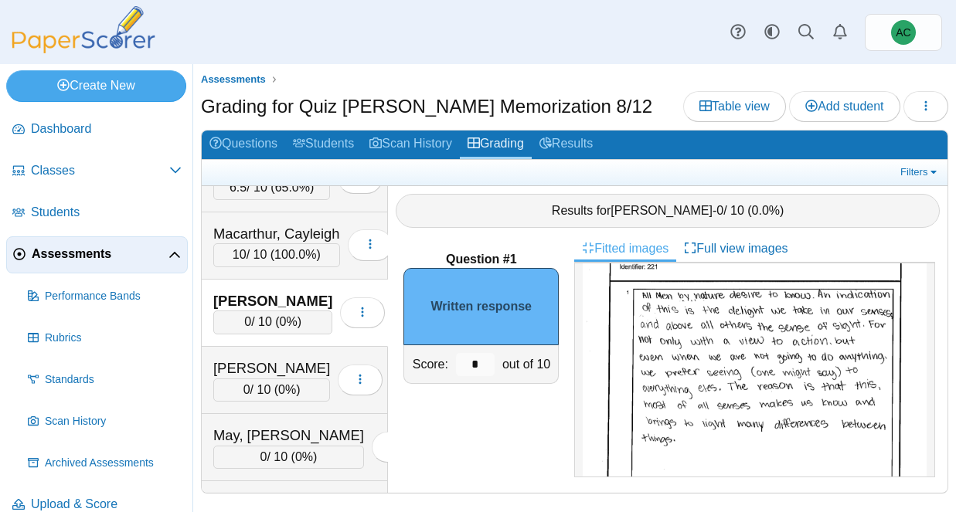
scroll to position [86, 0]
click at [485, 362] on input "*" at bounding box center [475, 364] width 39 height 23
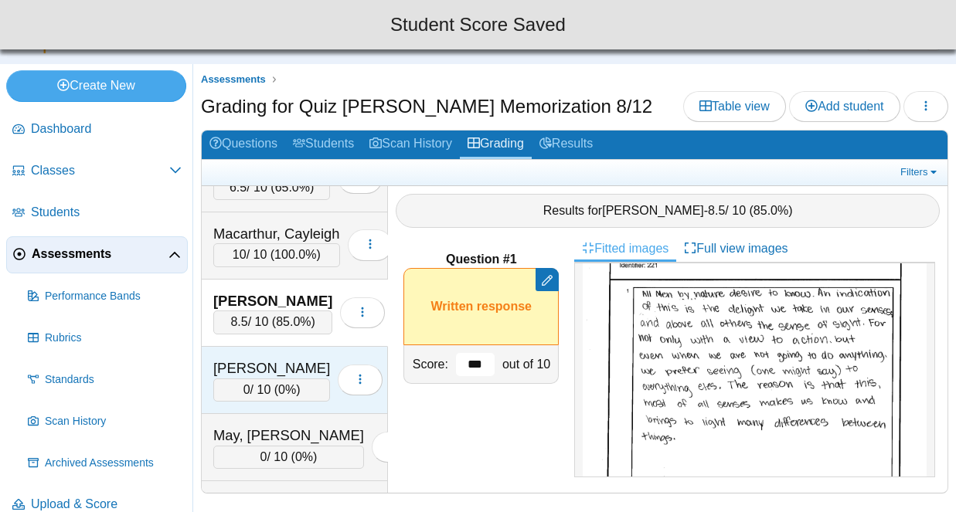
type input "***"
click at [270, 372] on div "[PERSON_NAME]" at bounding box center [271, 369] width 117 height 20
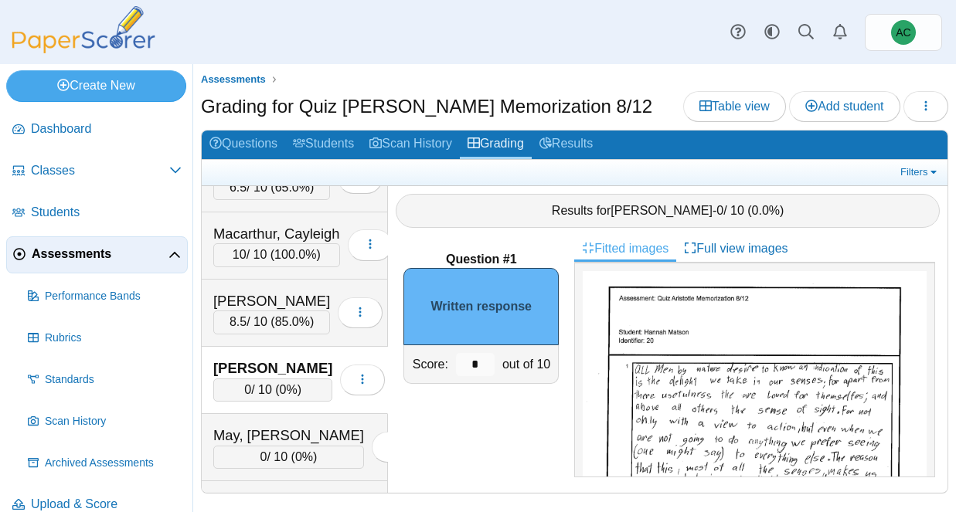
scroll to position [40, 0]
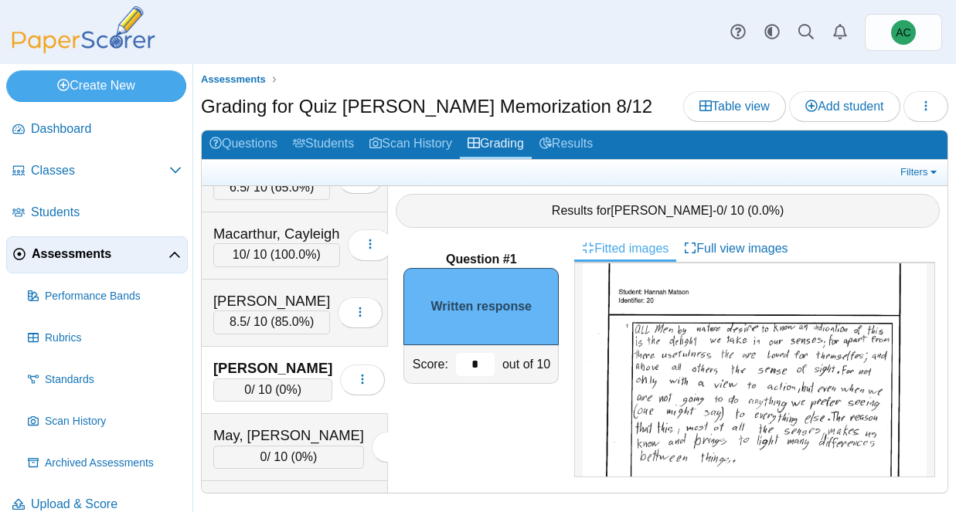
click at [478, 358] on input "*" at bounding box center [475, 364] width 39 height 23
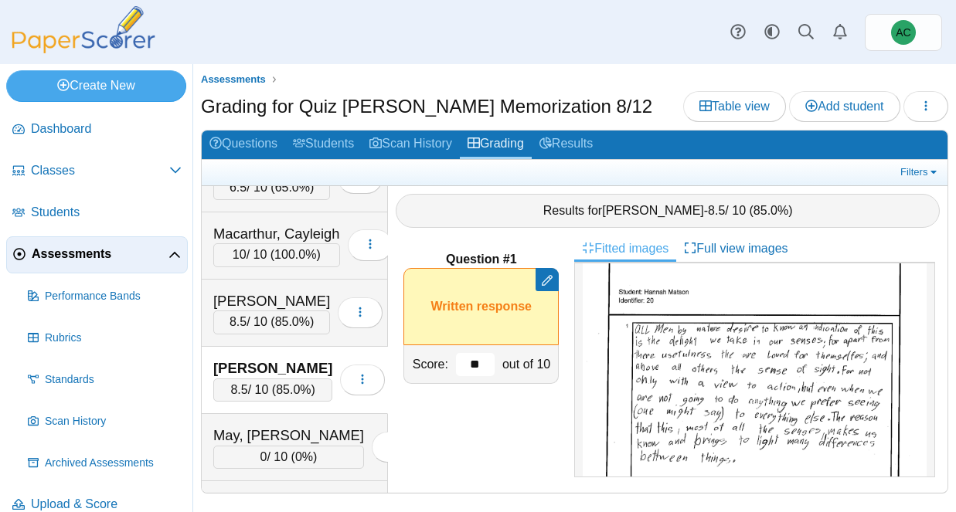
type input "*"
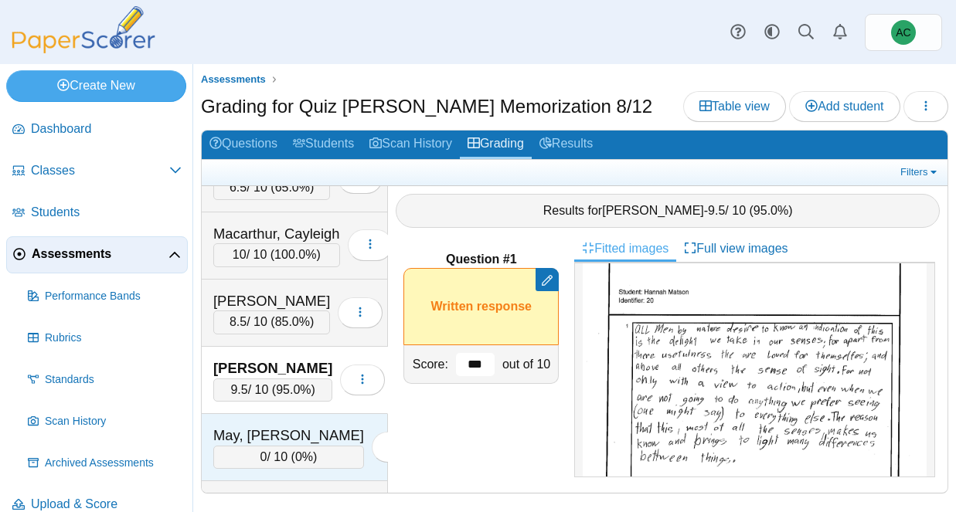
type input "***"
click at [259, 429] on div "May, [PERSON_NAME]" at bounding box center [288, 436] width 151 height 20
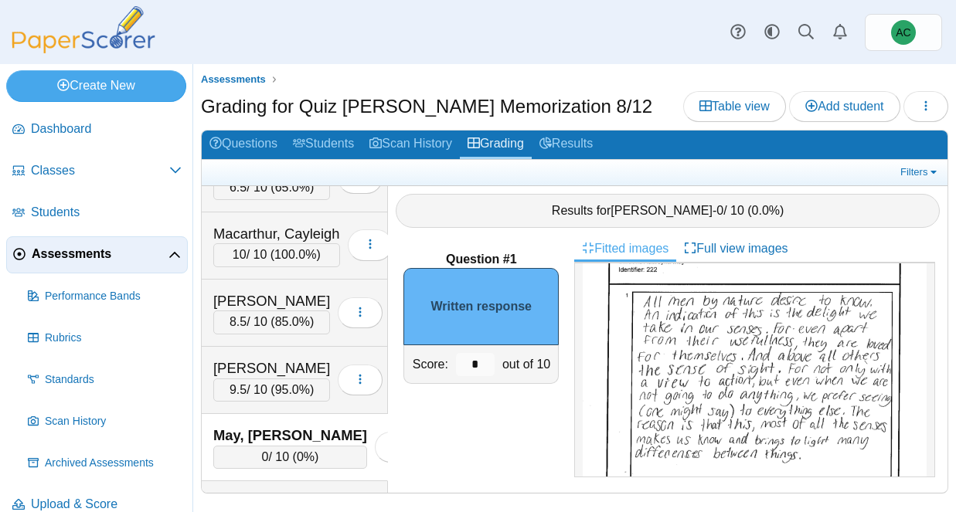
scroll to position [85, 0]
click at [476, 362] on input "*" at bounding box center [475, 364] width 39 height 23
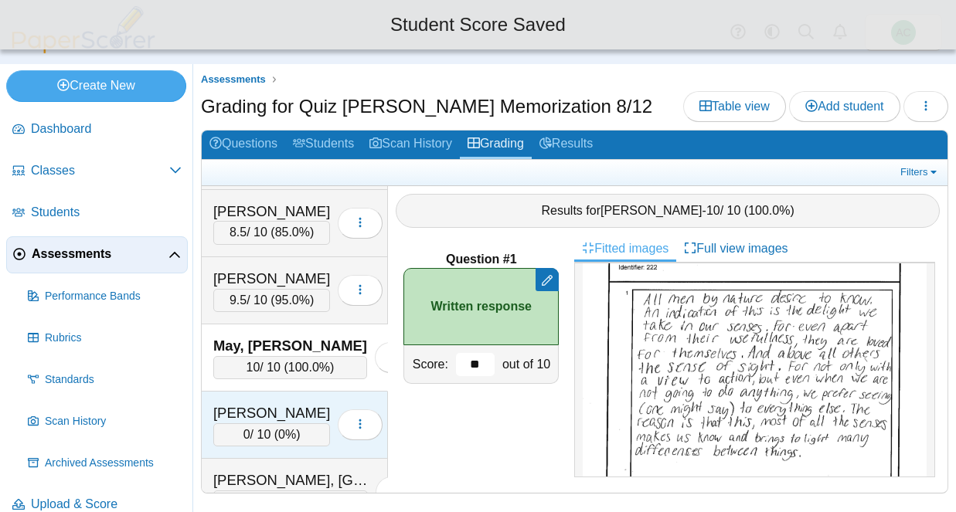
scroll to position [4308, 0]
type input "**"
click at [264, 413] on div "[PERSON_NAME]" at bounding box center [271, 413] width 117 height 20
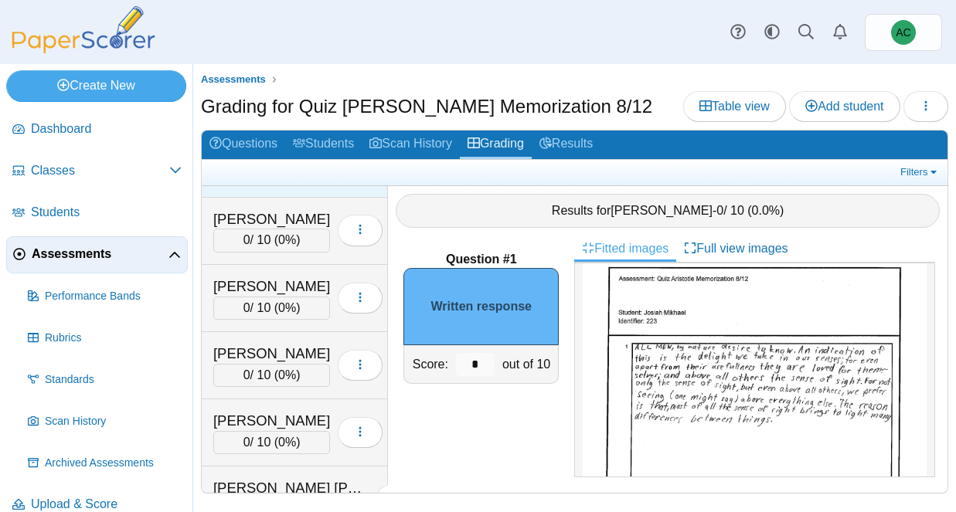
scroll to position [4705, 0]
click at [485, 359] on input "*" at bounding box center [475, 364] width 39 height 23
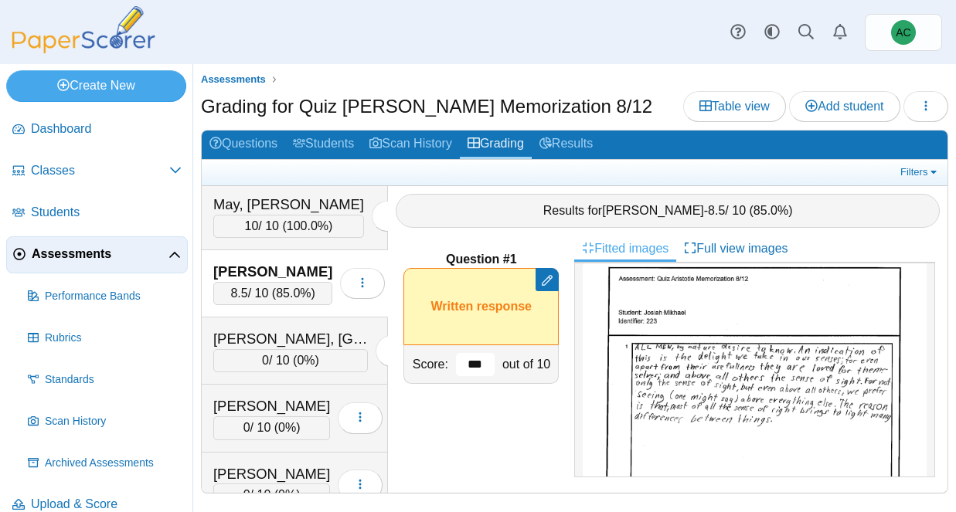
scroll to position [4445, 0]
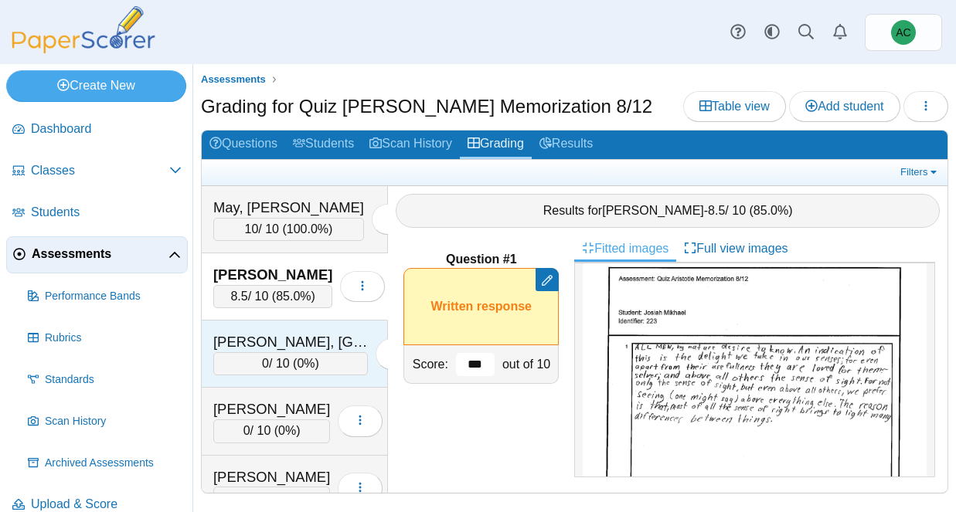
type input "***"
click at [267, 345] on div "[PERSON_NAME], [GEOGRAPHIC_DATA]" at bounding box center [290, 342] width 155 height 20
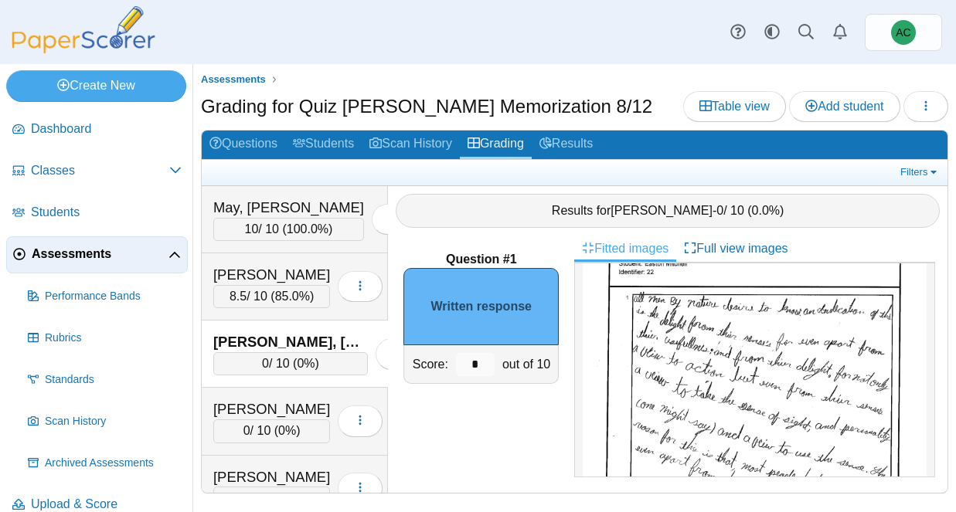
scroll to position [33, 0]
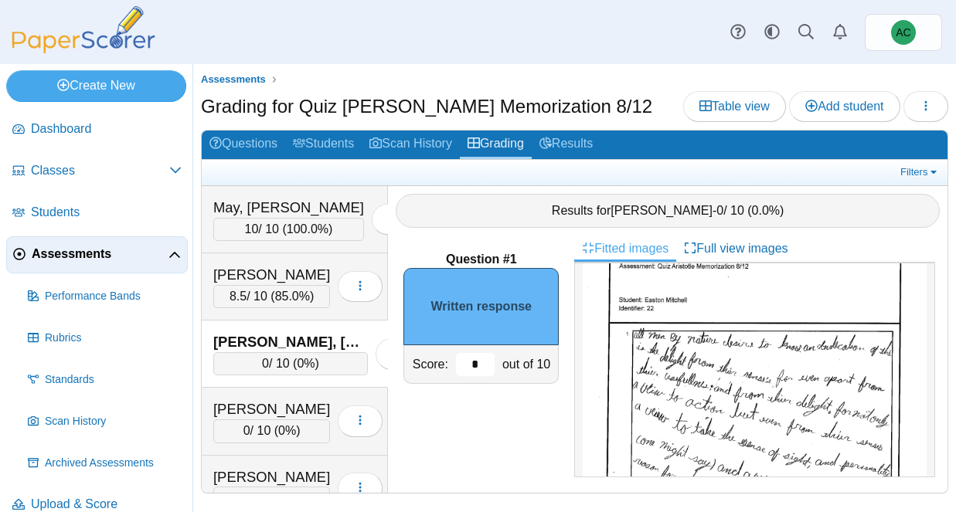
click at [484, 364] on input "*" at bounding box center [475, 364] width 39 height 23
type input "*"
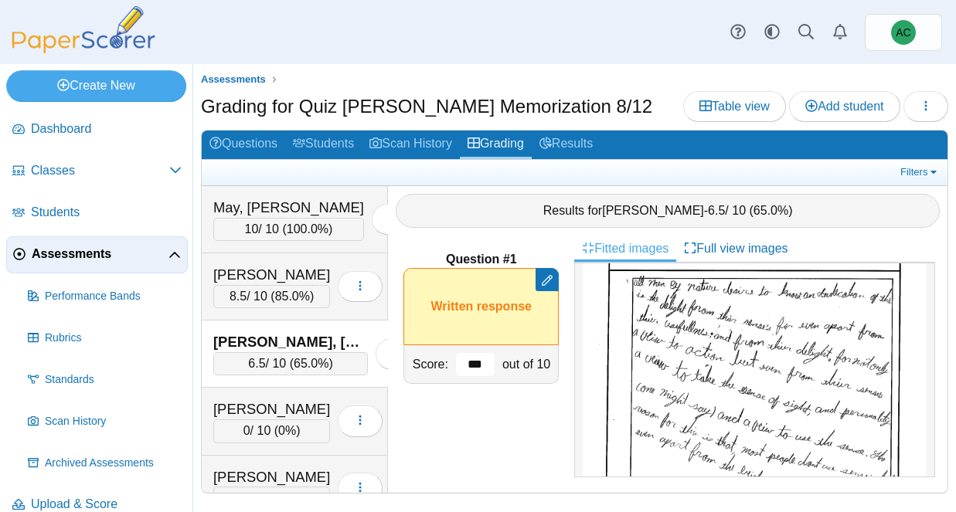
scroll to position [107, 0]
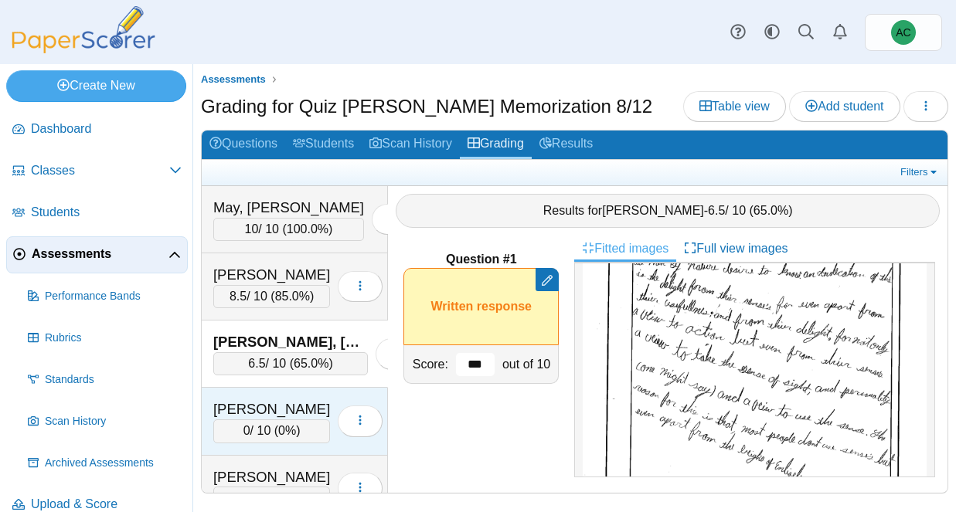
type input "***"
click at [301, 396] on div "[PERSON_NAME] 0 / 10 ( 0% ) Loading…" at bounding box center [295, 421] width 186 height 67
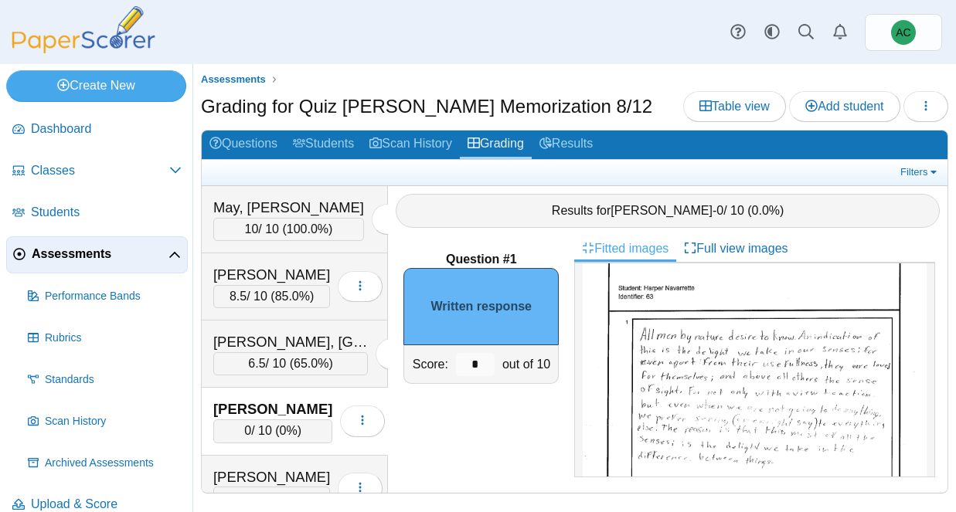
scroll to position [55, 0]
click at [762, 427] on img at bounding box center [755, 438] width 344 height 444
click at [490, 360] on input "*" at bounding box center [475, 364] width 39 height 23
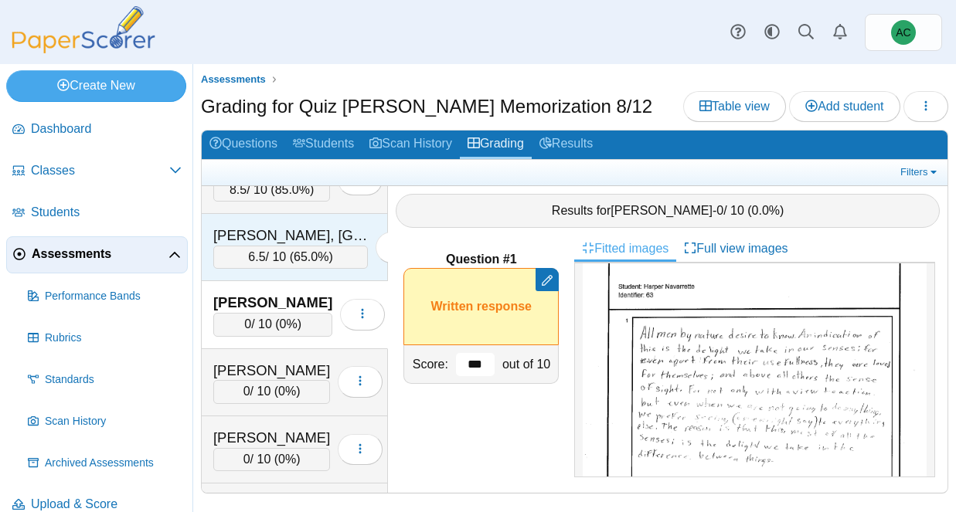
scroll to position [4562, 0]
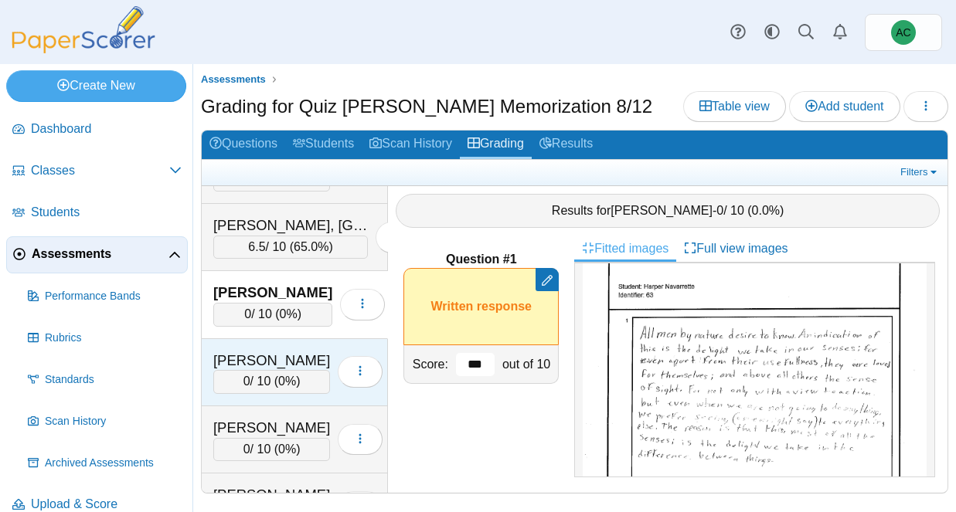
type input "***"
click at [282, 349] on div "[PERSON_NAME] 0 / 10 ( 0% ) Loading…" at bounding box center [295, 372] width 186 height 67
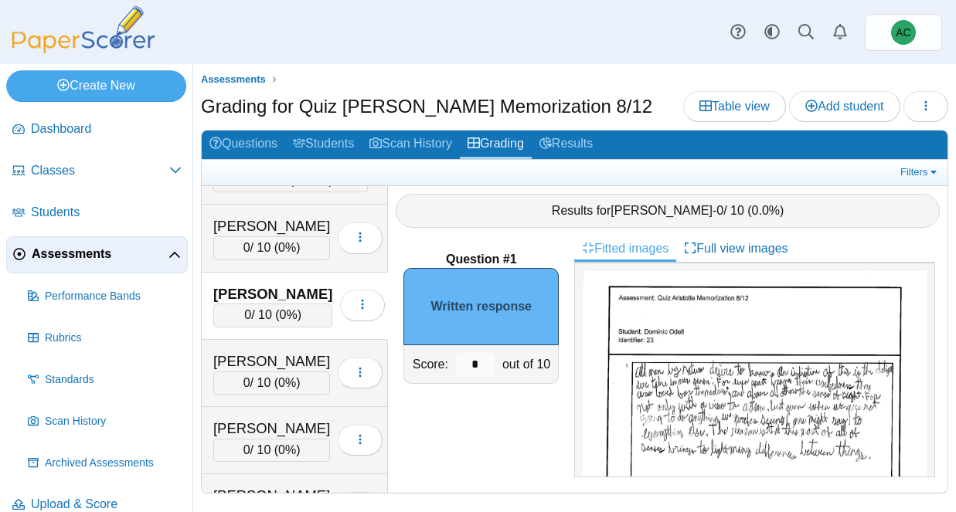
scroll to position [27, 0]
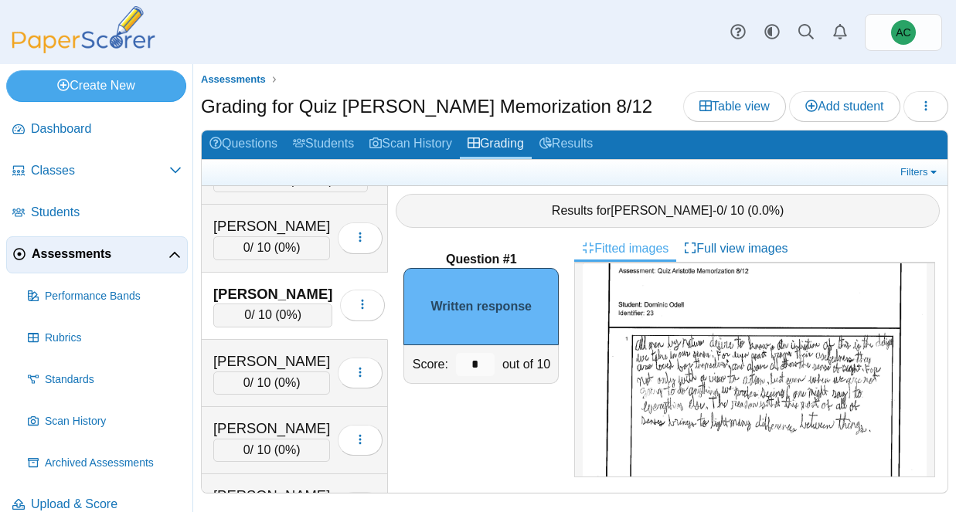
click at [704, 358] on img at bounding box center [755, 466] width 344 height 444
click at [484, 359] on input "*" at bounding box center [475, 364] width 39 height 23
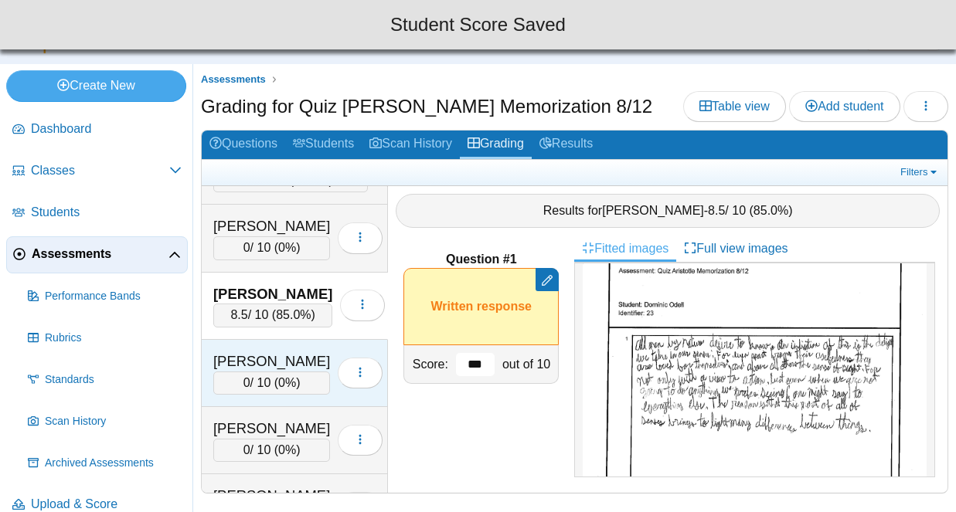
type input "***"
click at [299, 367] on div "[PERSON_NAME]" at bounding box center [271, 362] width 117 height 20
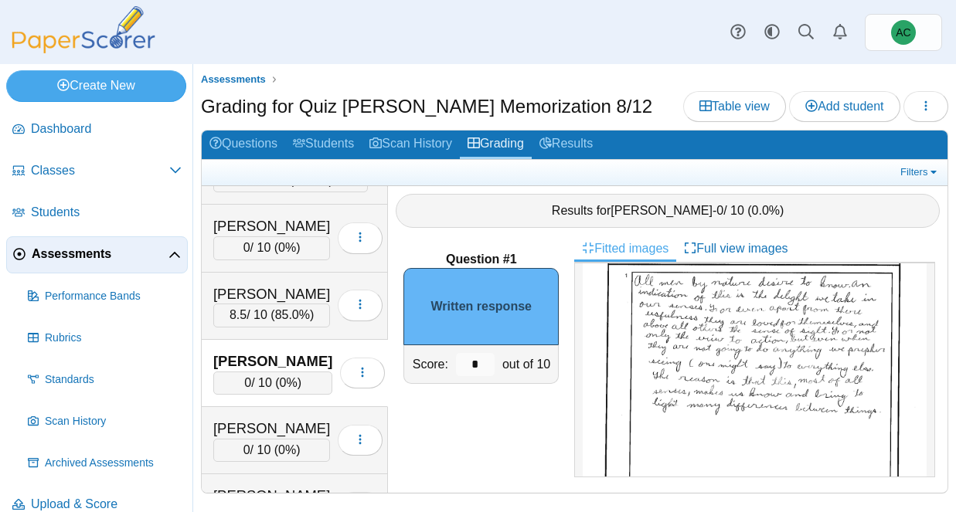
scroll to position [91, 0]
click at [490, 361] on input "*" at bounding box center [475, 364] width 39 height 23
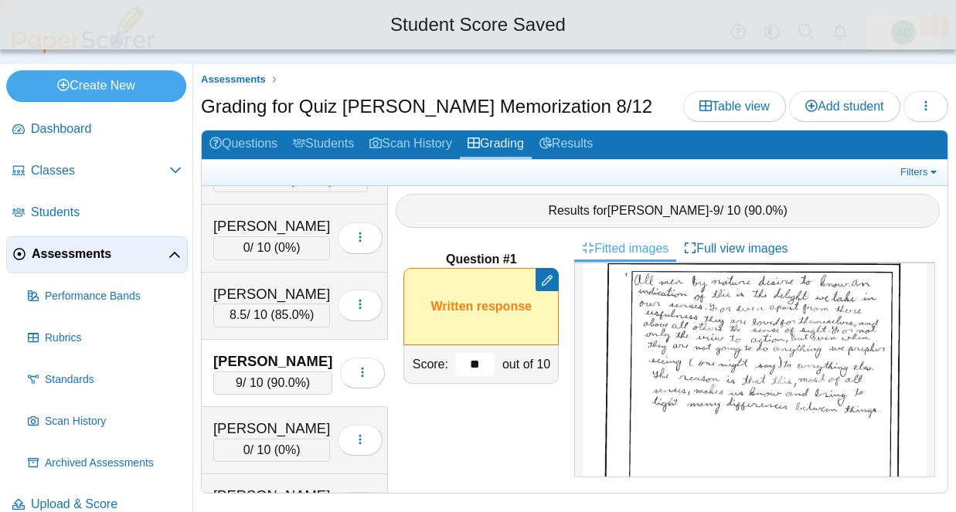
type input "***"
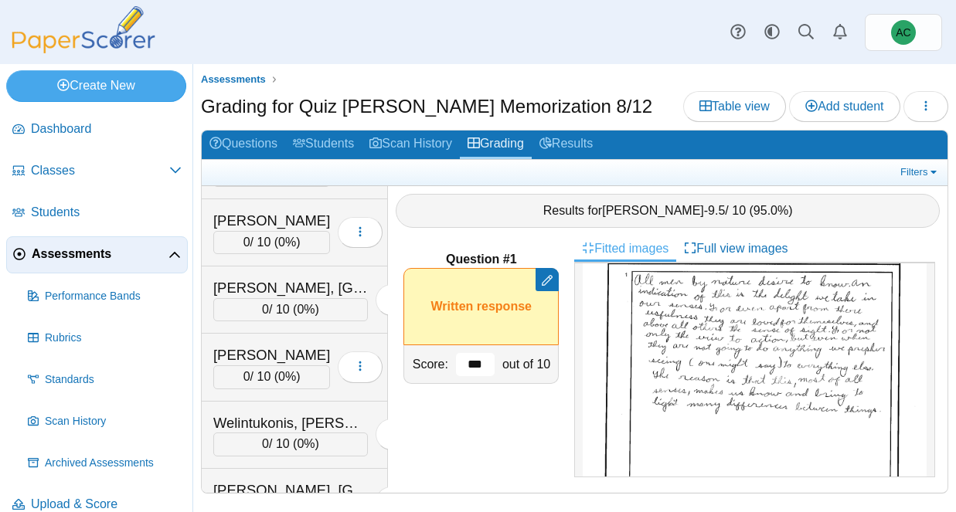
scroll to position [6696, 0]
